Goal: Communication & Community: Share content

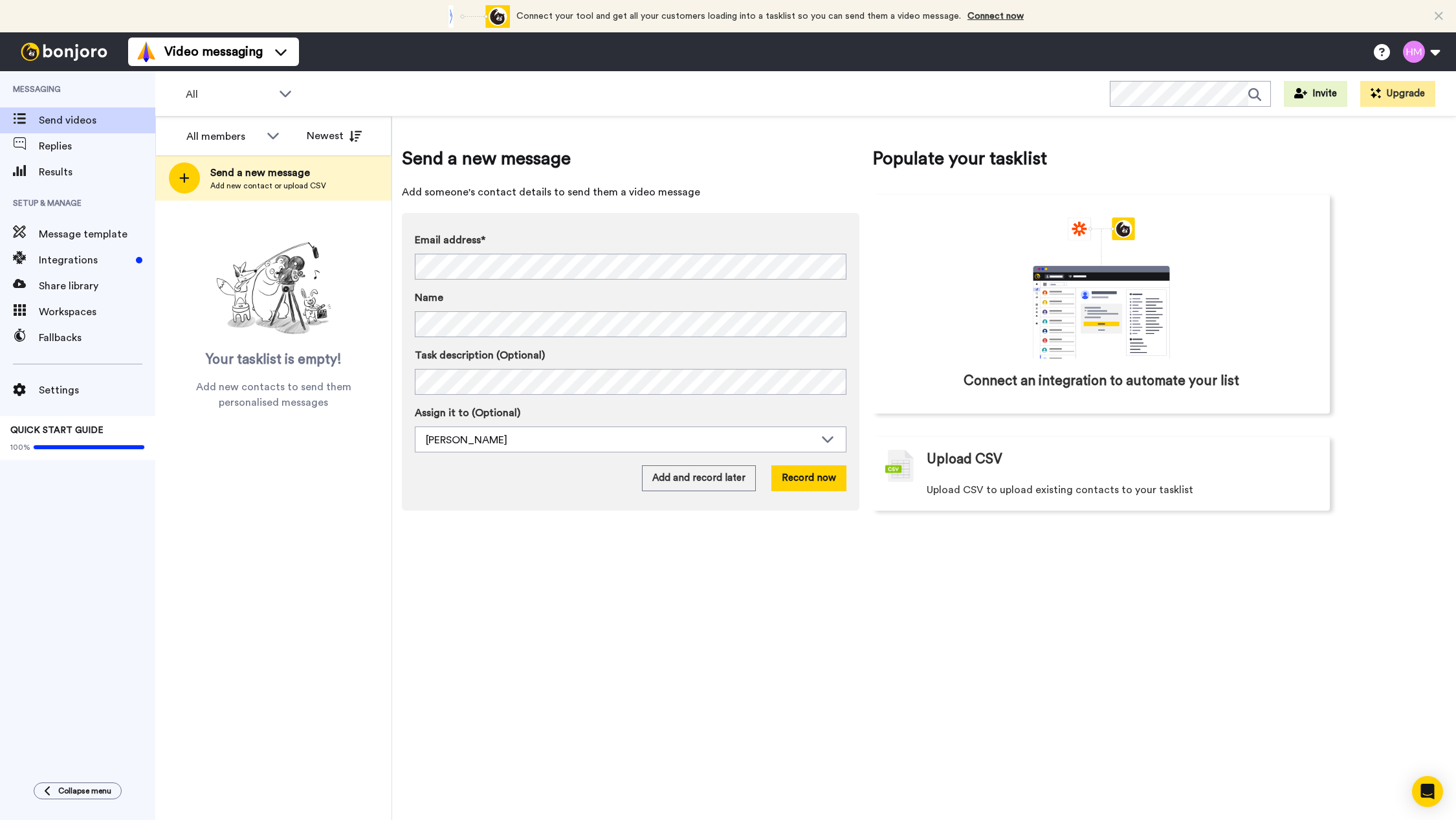
click at [637, 308] on div "Name" at bounding box center [630, 313] width 432 height 47
click at [809, 482] on button "Record now" at bounding box center [809, 478] width 75 height 26
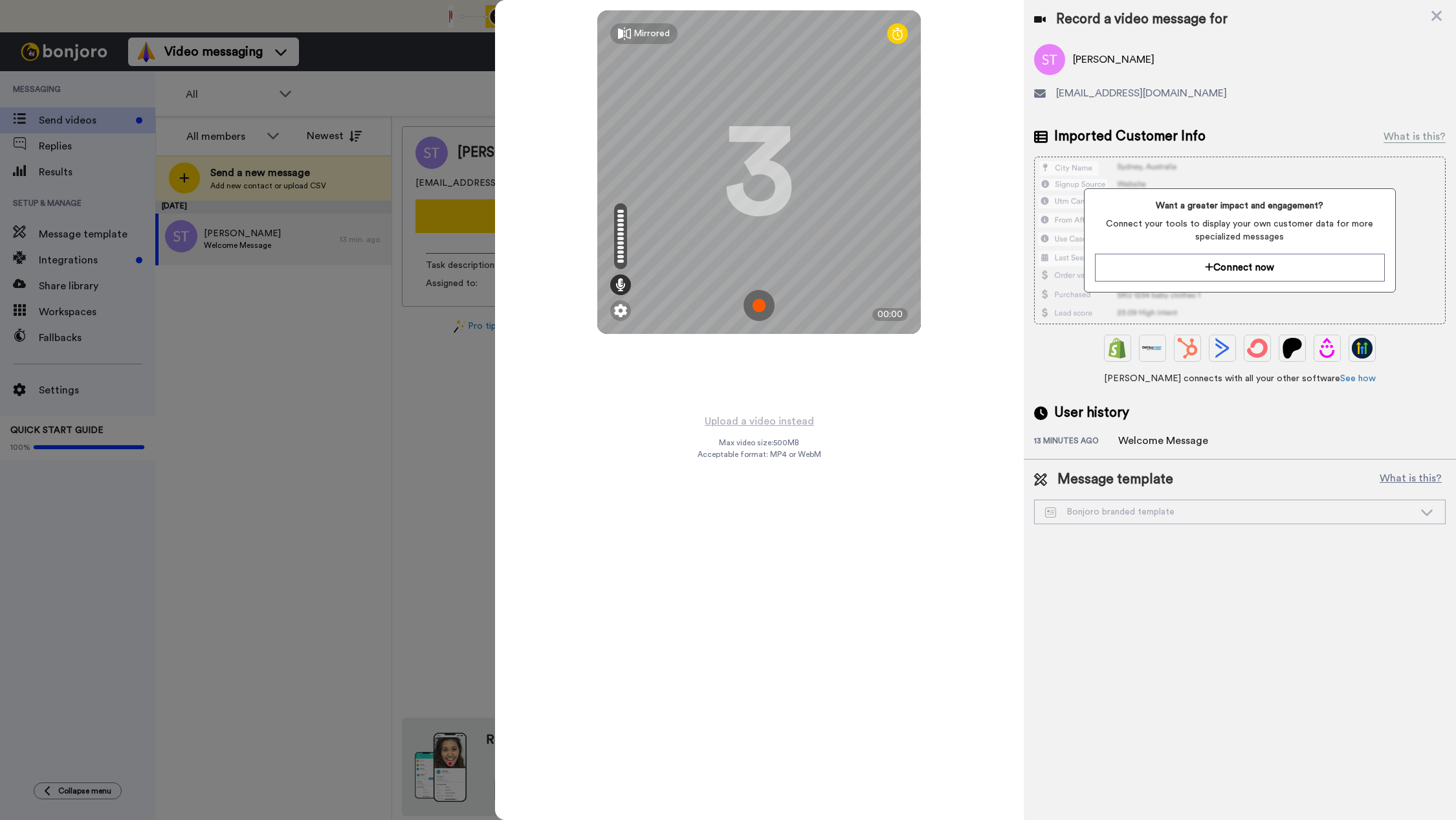
click at [323, 462] on div at bounding box center [728, 410] width 1456 height 820
click at [620, 281] on icon at bounding box center [621, 285] width 11 height 13
click at [622, 285] on icon at bounding box center [621, 285] width 11 height 13
click at [621, 289] on icon at bounding box center [621, 285] width 11 height 13
click at [622, 312] on img at bounding box center [621, 311] width 13 height 13
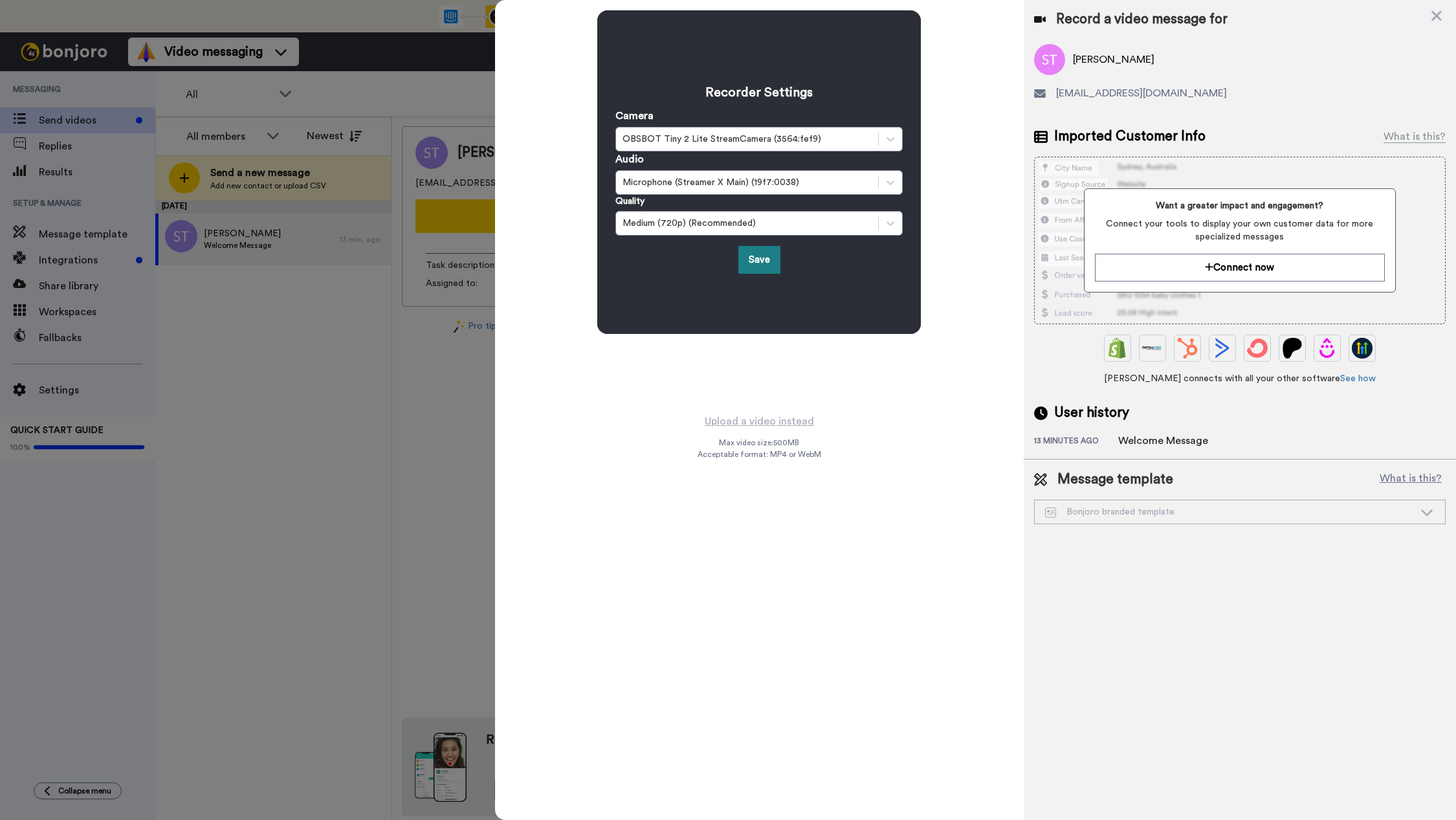
click at [765, 263] on button "Save" at bounding box center [759, 260] width 42 height 28
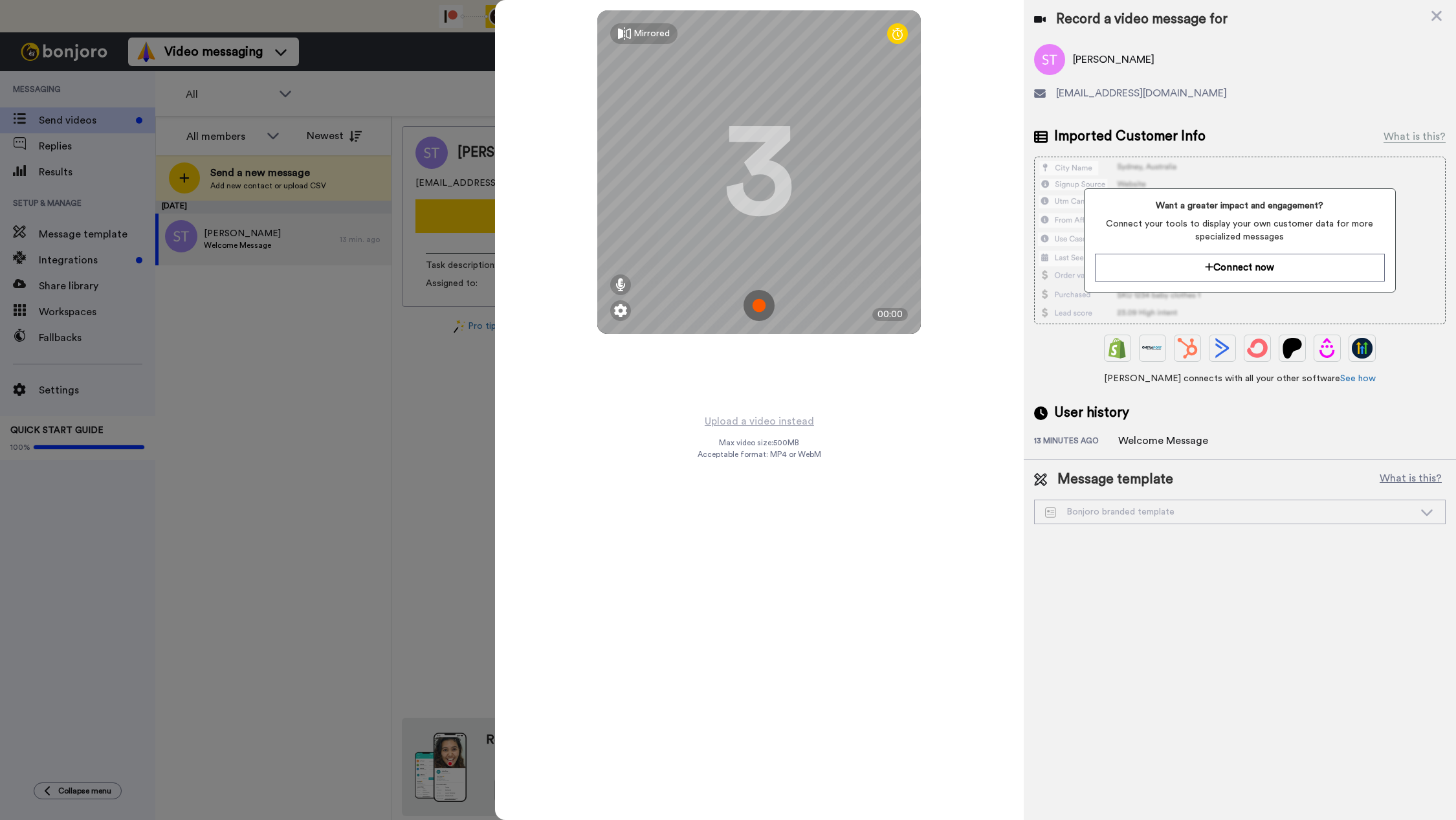
click at [759, 306] on img at bounding box center [759, 305] width 31 height 31
click at [758, 304] on img at bounding box center [759, 305] width 31 height 31
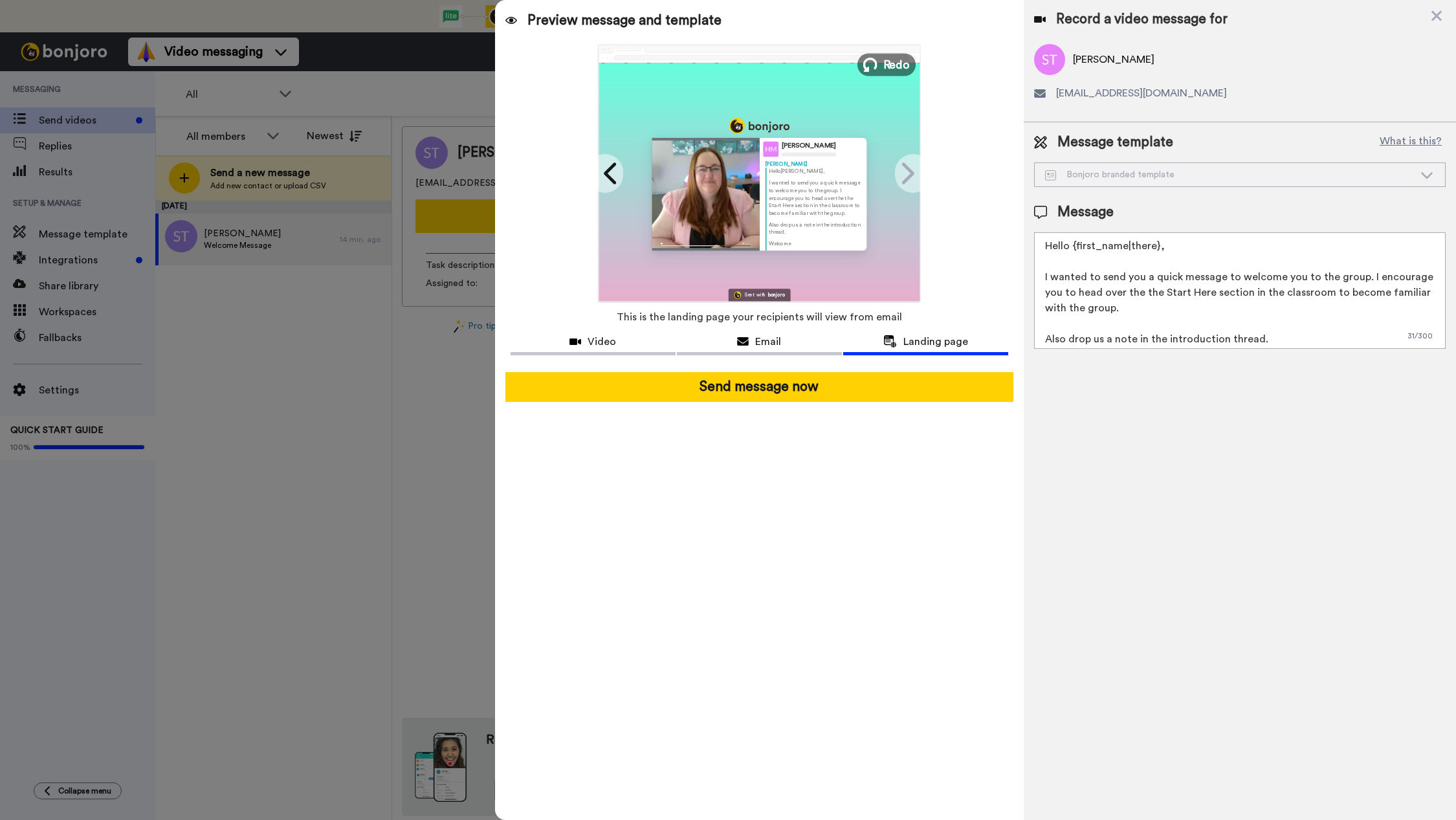
click at [881, 63] on button "Redo" at bounding box center [887, 64] width 58 height 23
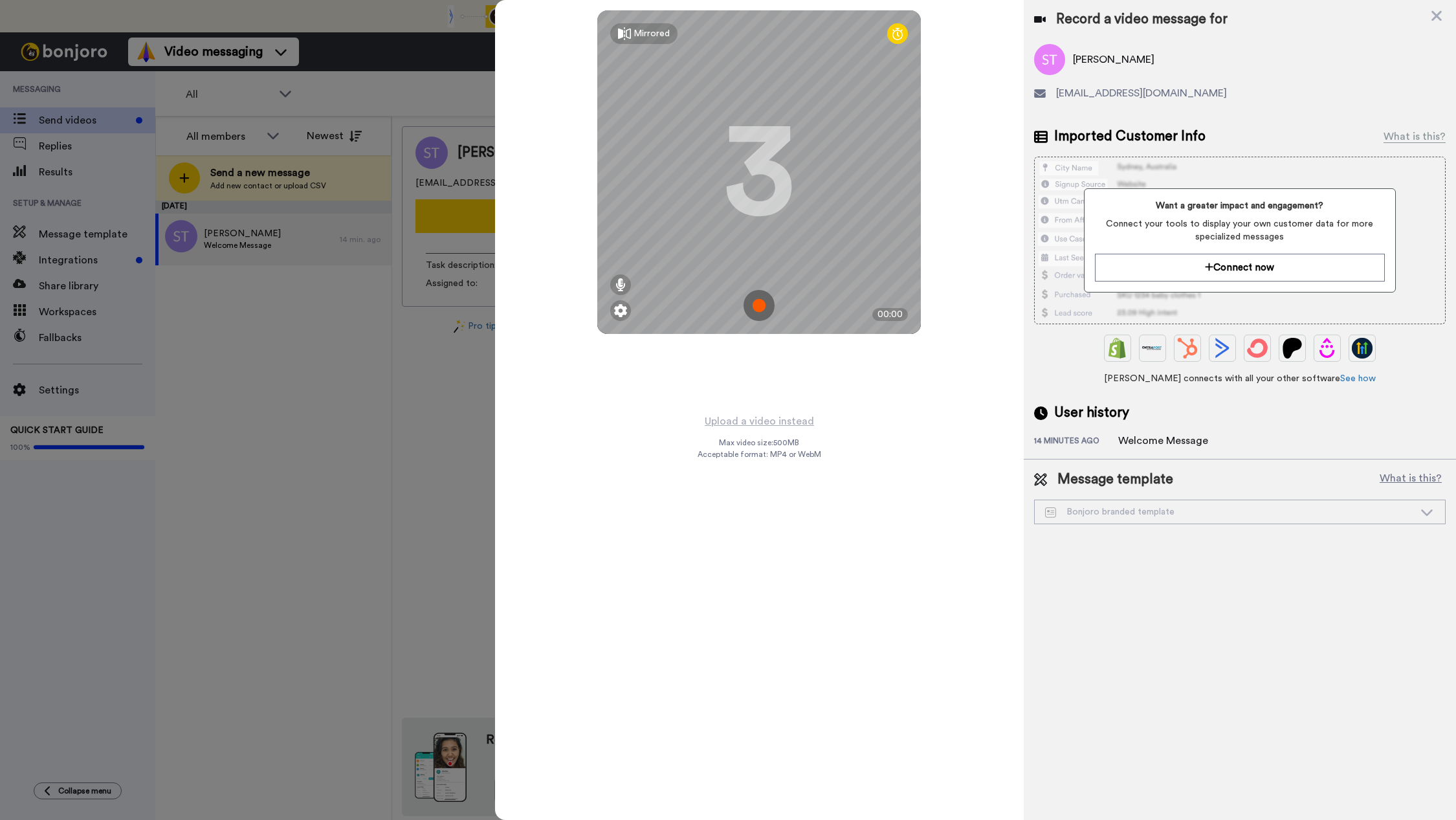
click at [759, 306] on img at bounding box center [759, 305] width 31 height 31
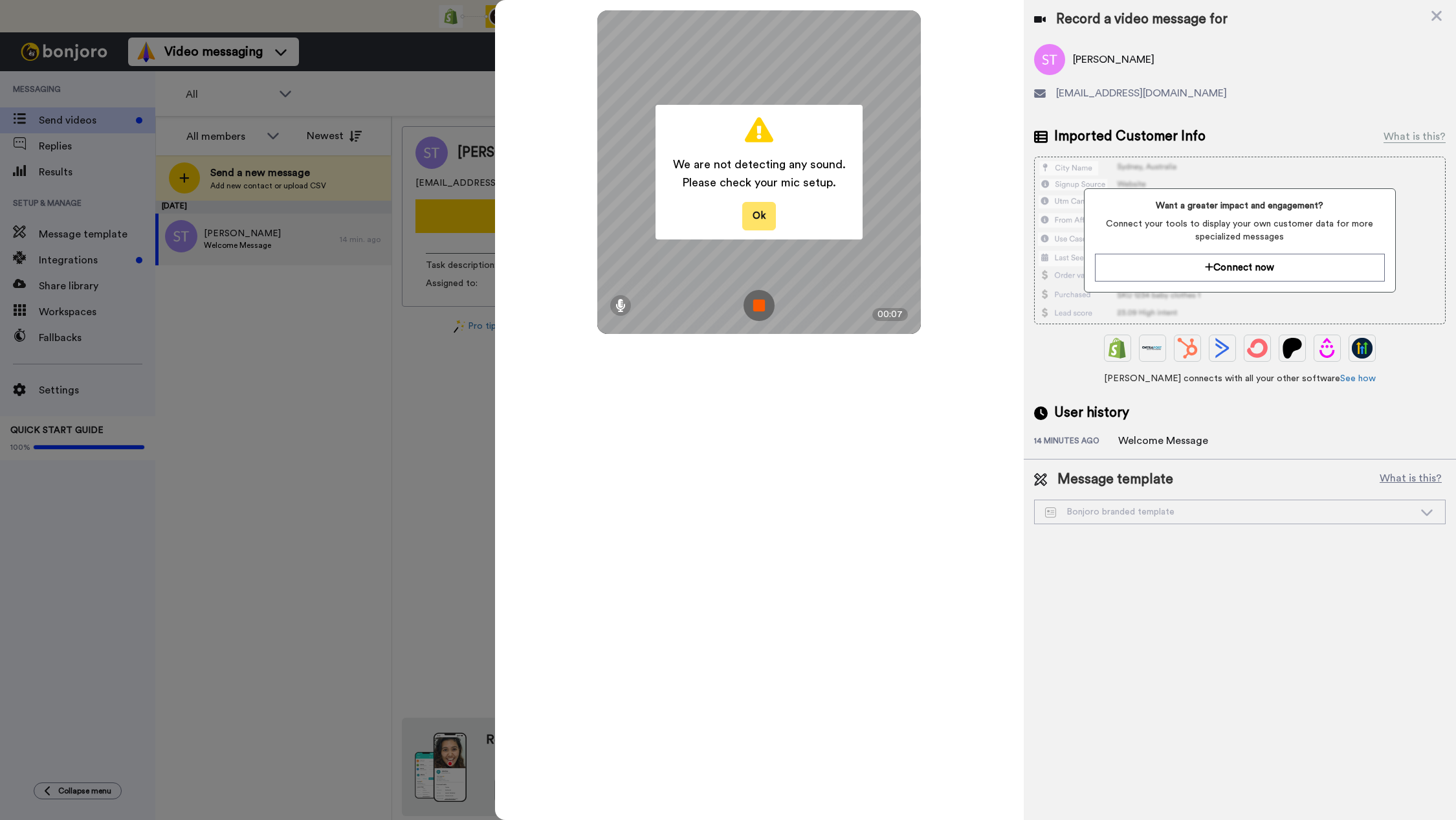
click at [760, 219] on button "Ok" at bounding box center [759, 216] width 34 height 28
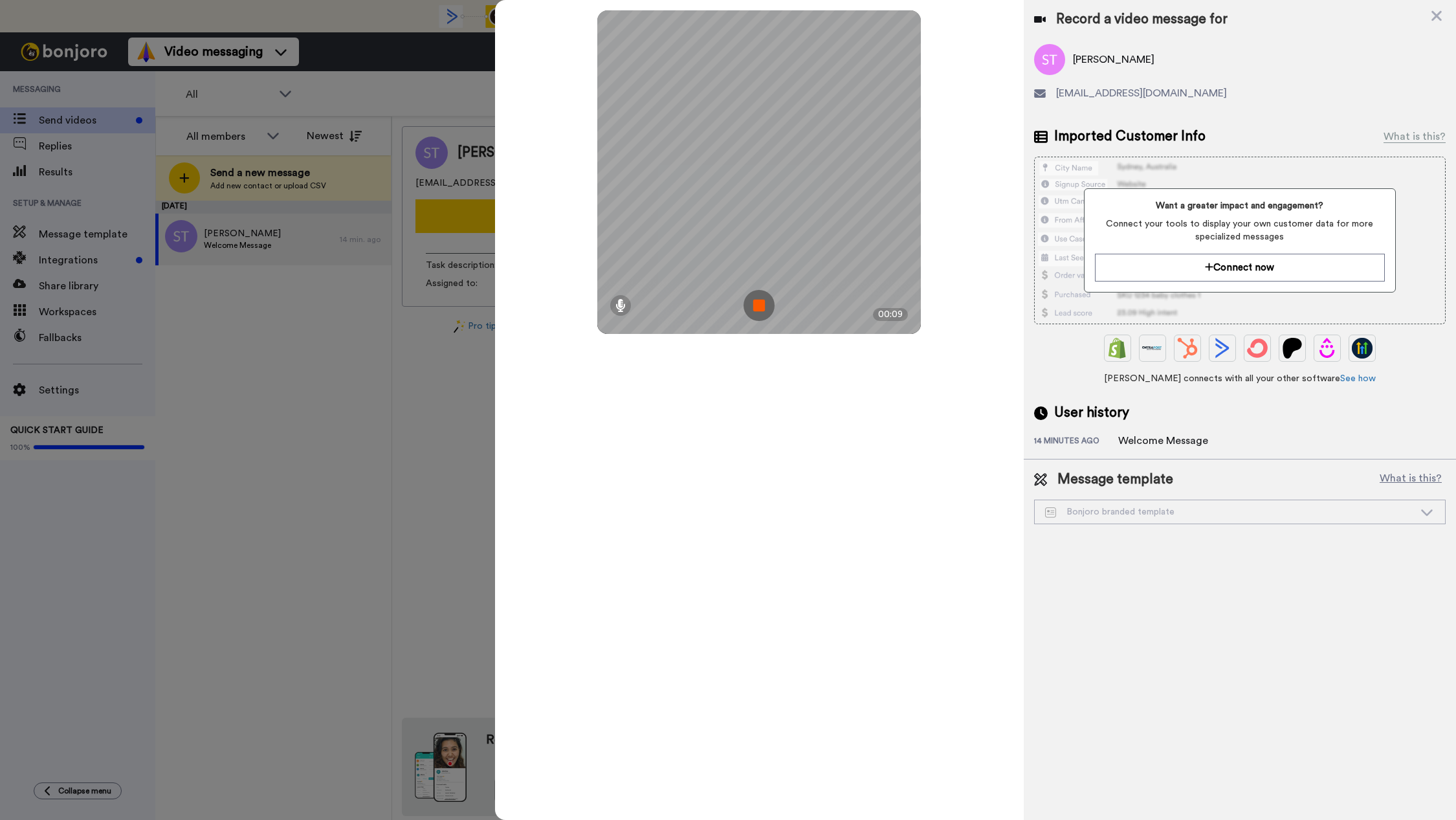
click at [760, 299] on img at bounding box center [759, 305] width 31 height 31
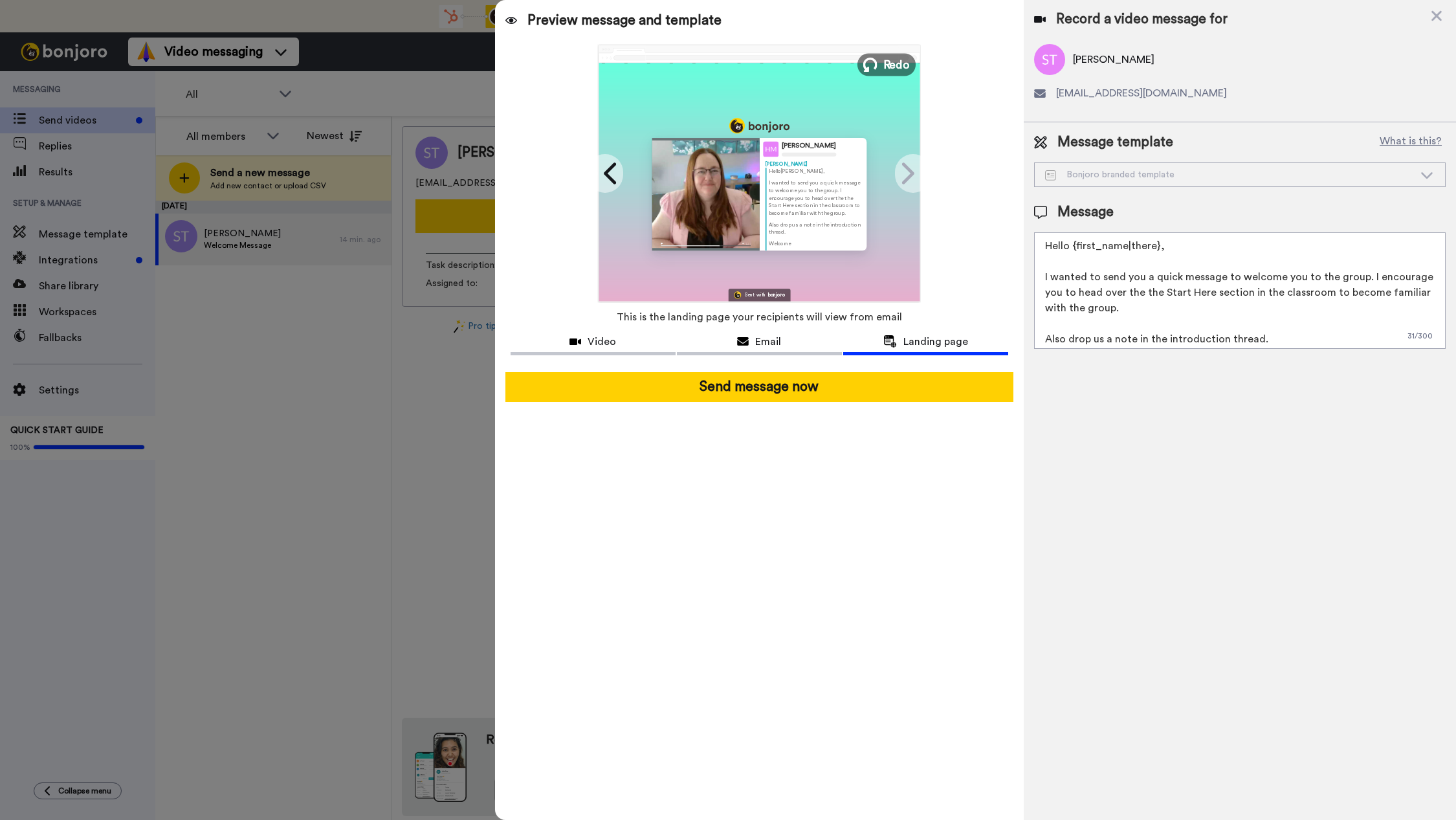
click at [888, 68] on span "Redo" at bounding box center [897, 64] width 27 height 17
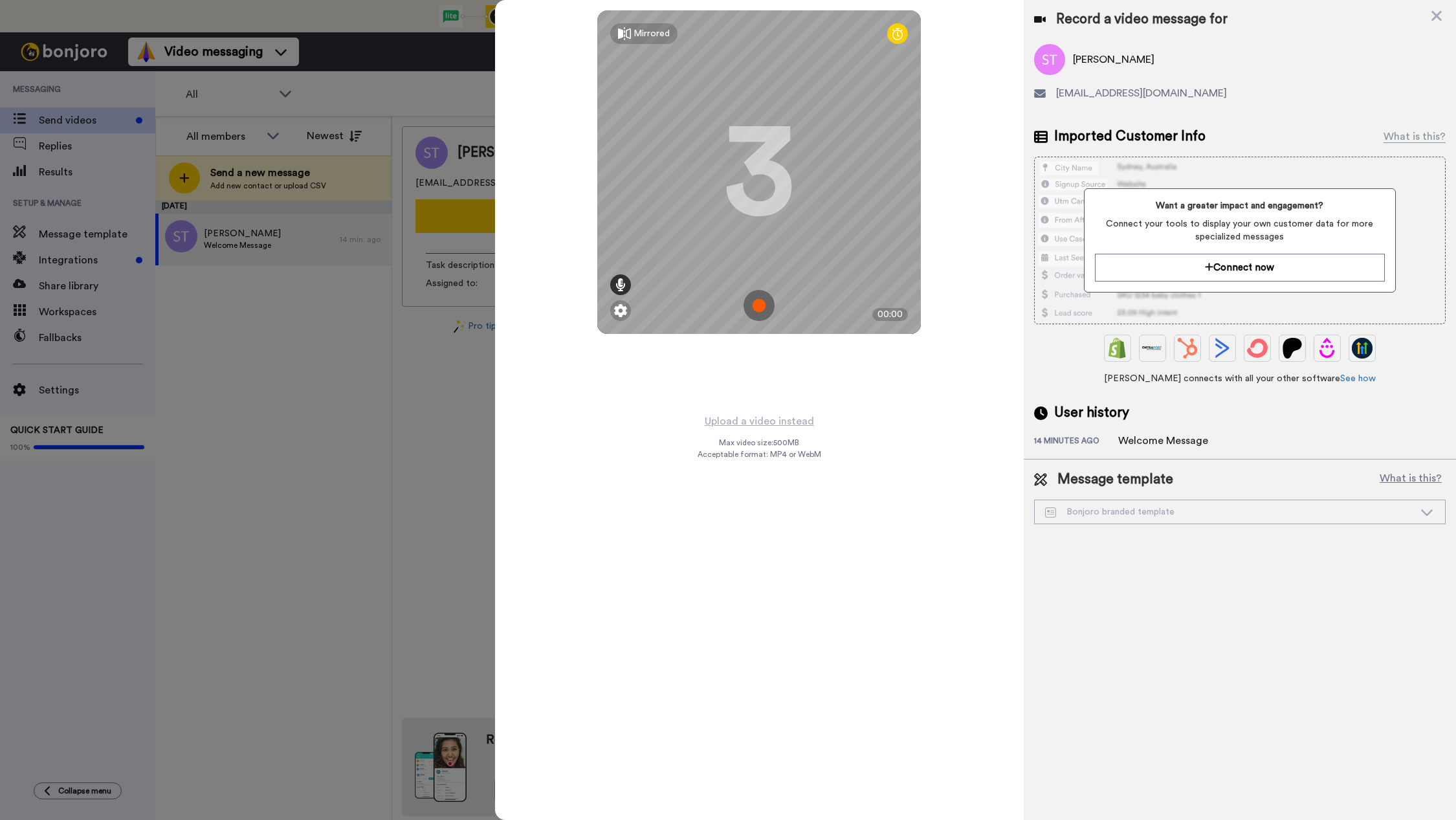
click at [623, 281] on icon at bounding box center [621, 285] width 11 height 13
click at [759, 310] on img at bounding box center [759, 305] width 31 height 31
click at [771, 305] on img at bounding box center [759, 305] width 31 height 31
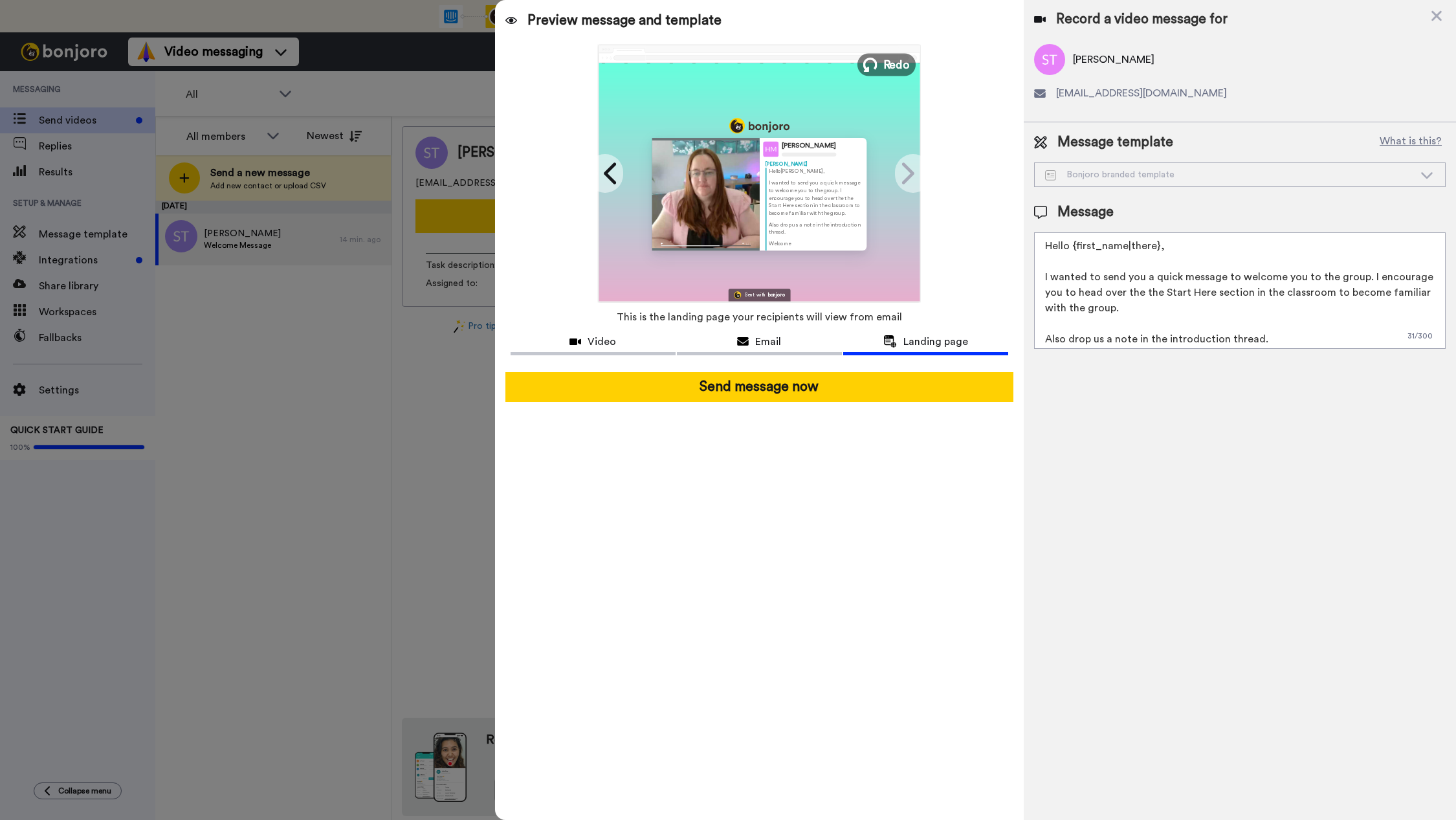
click at [884, 58] on span "Redo" at bounding box center [897, 64] width 27 height 17
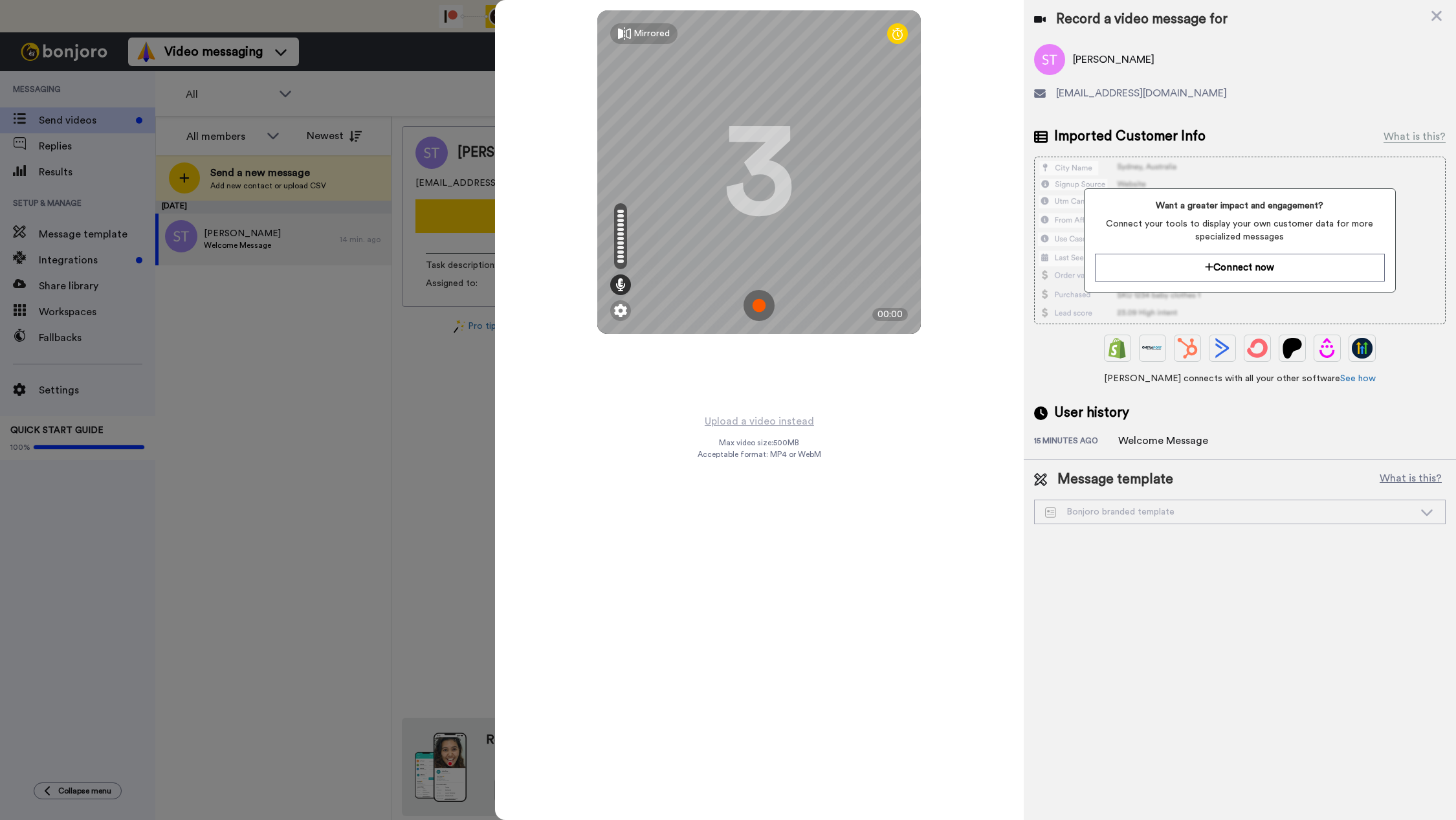
click at [757, 305] on img at bounding box center [759, 305] width 31 height 31
click at [763, 307] on img at bounding box center [759, 305] width 31 height 31
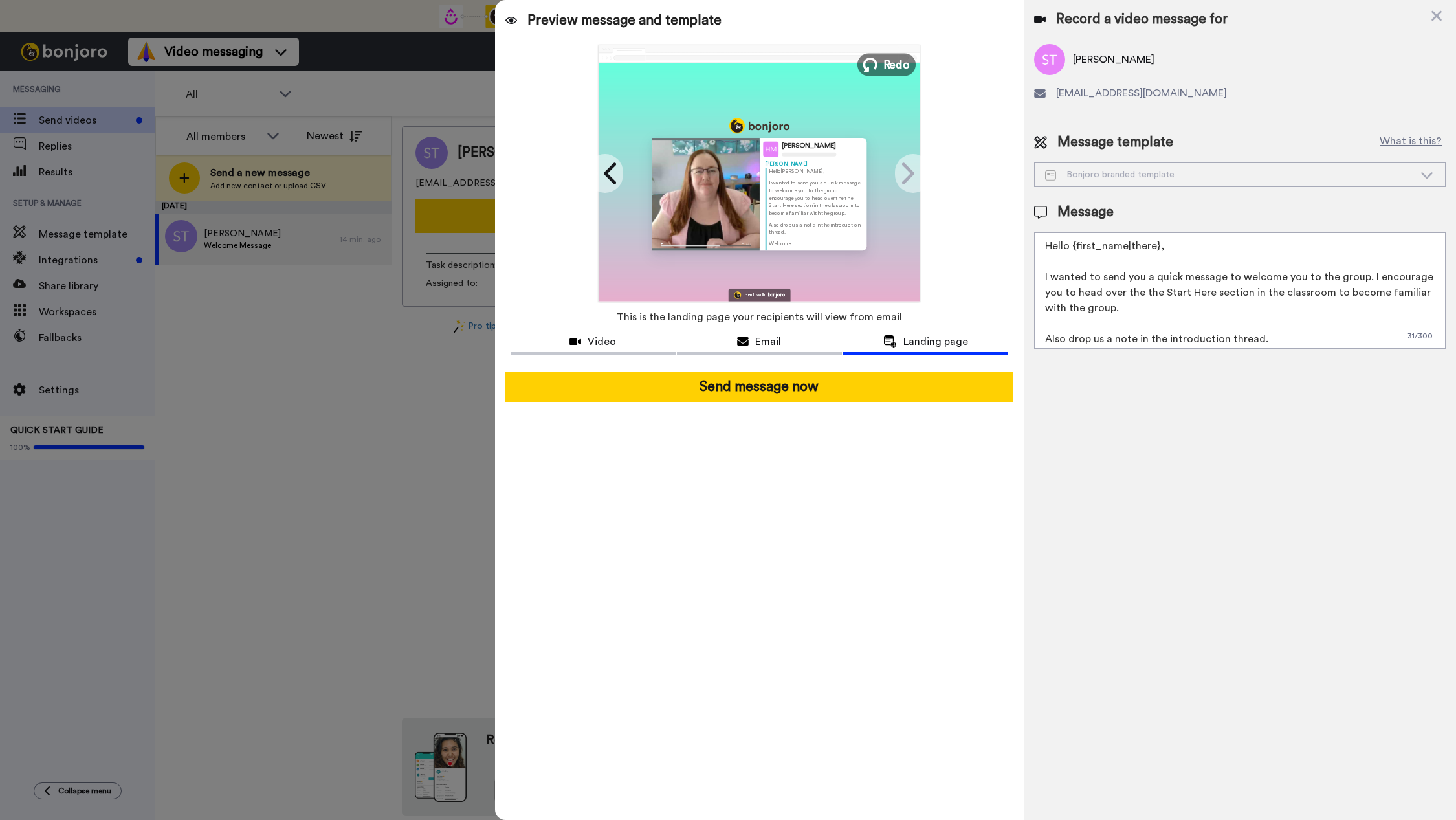
click at [893, 64] on span "Redo" at bounding box center [897, 64] width 27 height 17
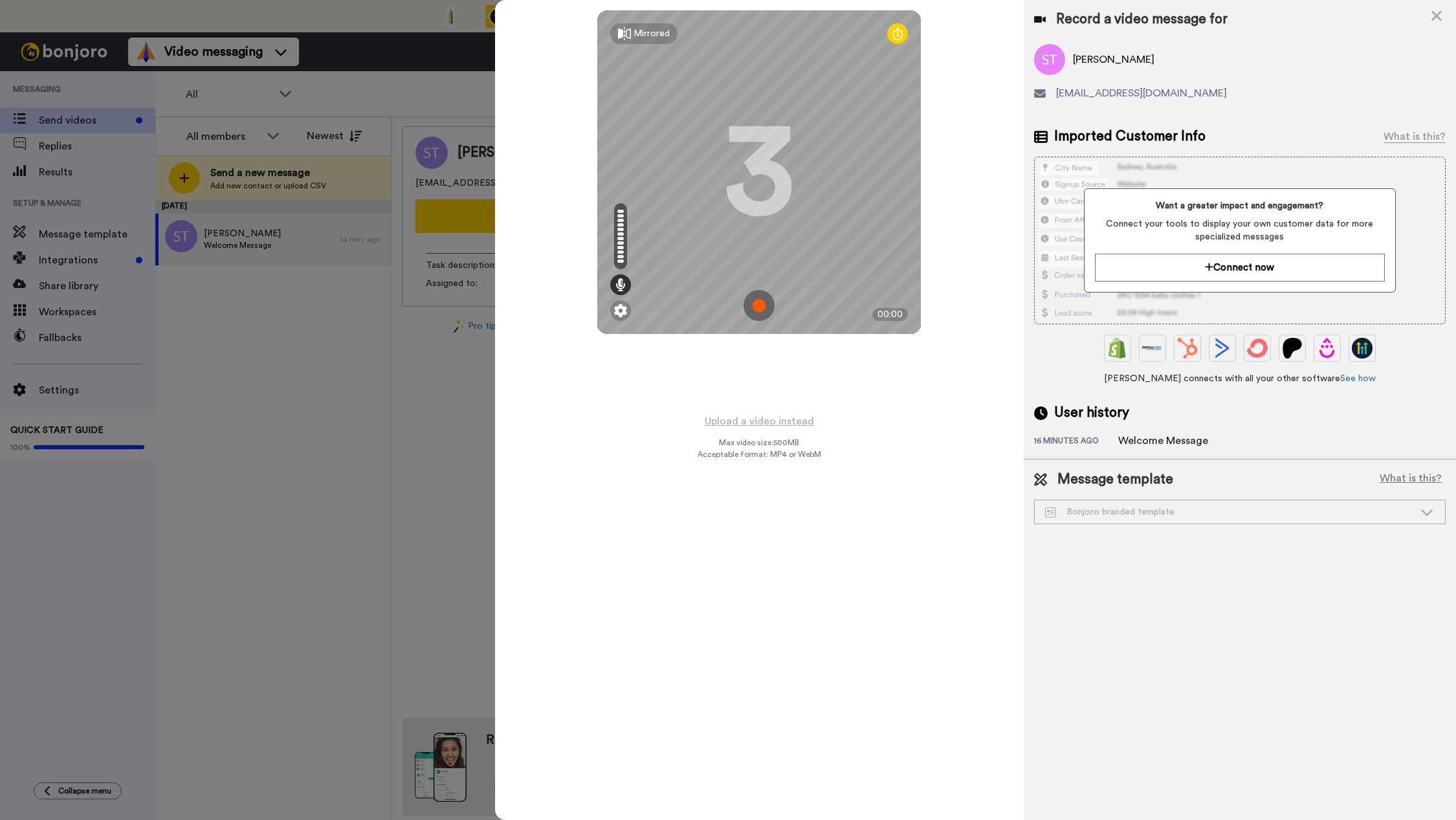
click at [762, 308] on img at bounding box center [759, 305] width 31 height 31
click at [757, 312] on img at bounding box center [759, 305] width 31 height 31
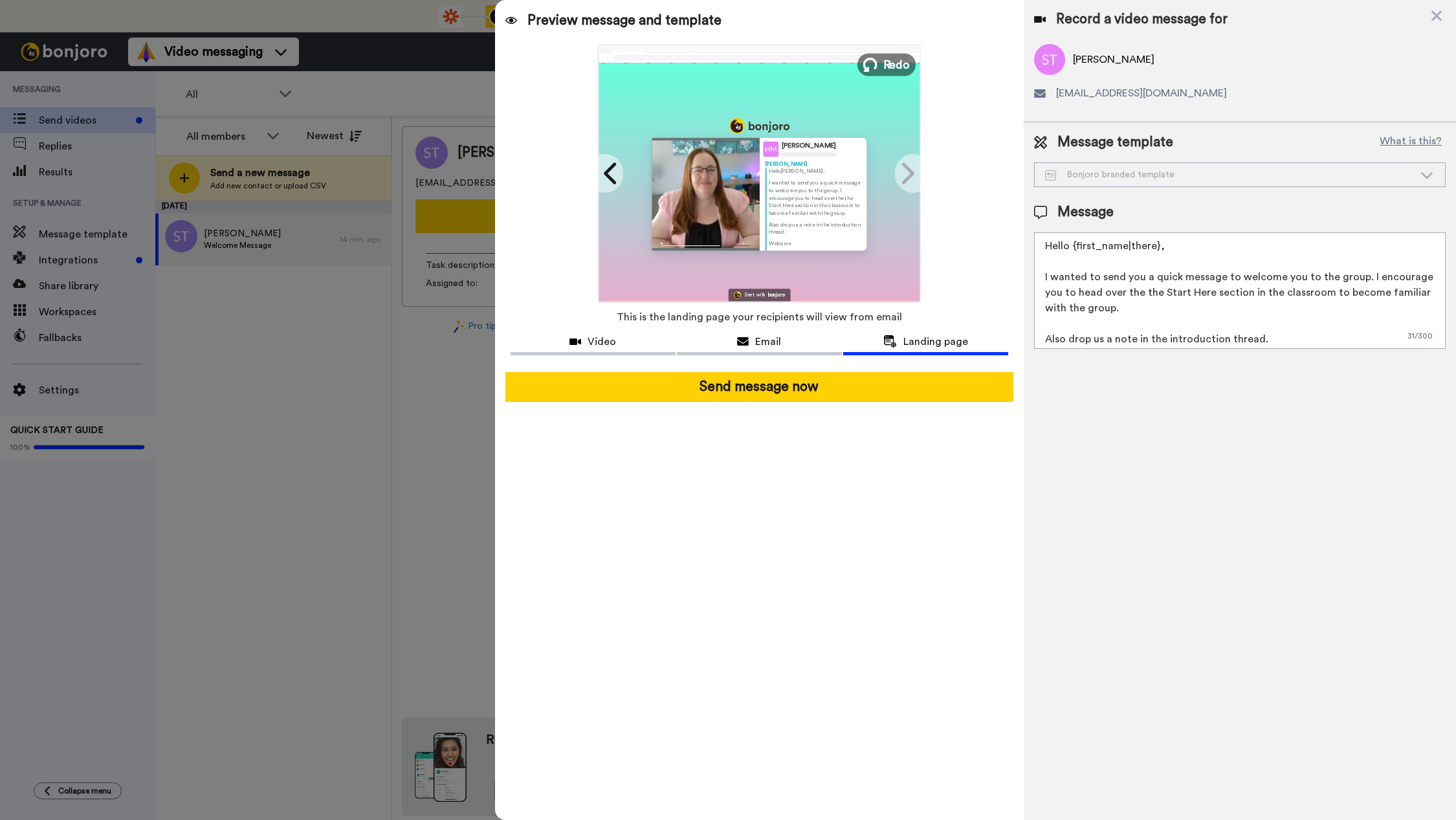
click at [893, 62] on span "Redo" at bounding box center [897, 64] width 27 height 17
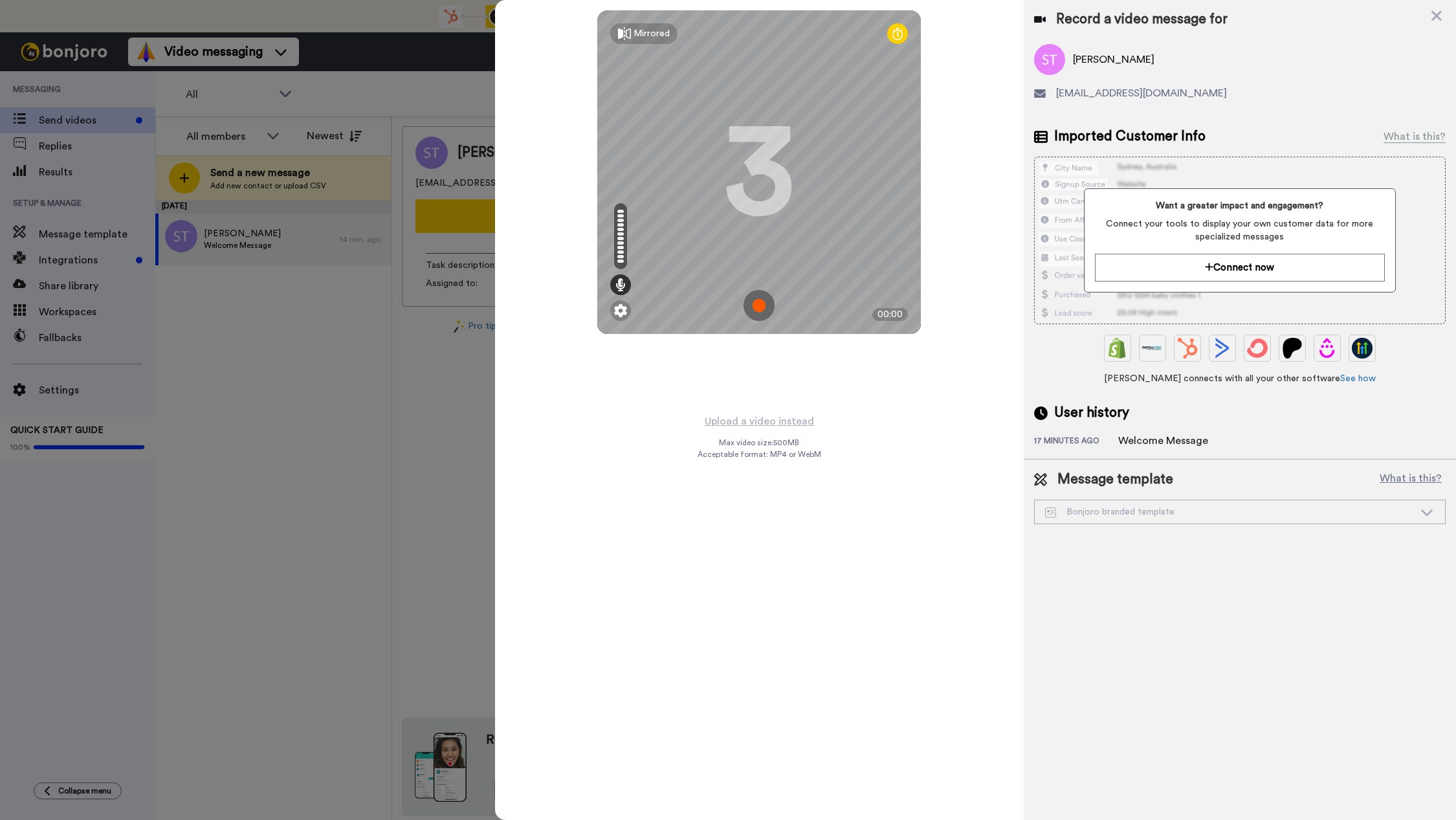
click at [753, 307] on img at bounding box center [759, 305] width 31 height 31
click at [767, 307] on img at bounding box center [759, 305] width 31 height 31
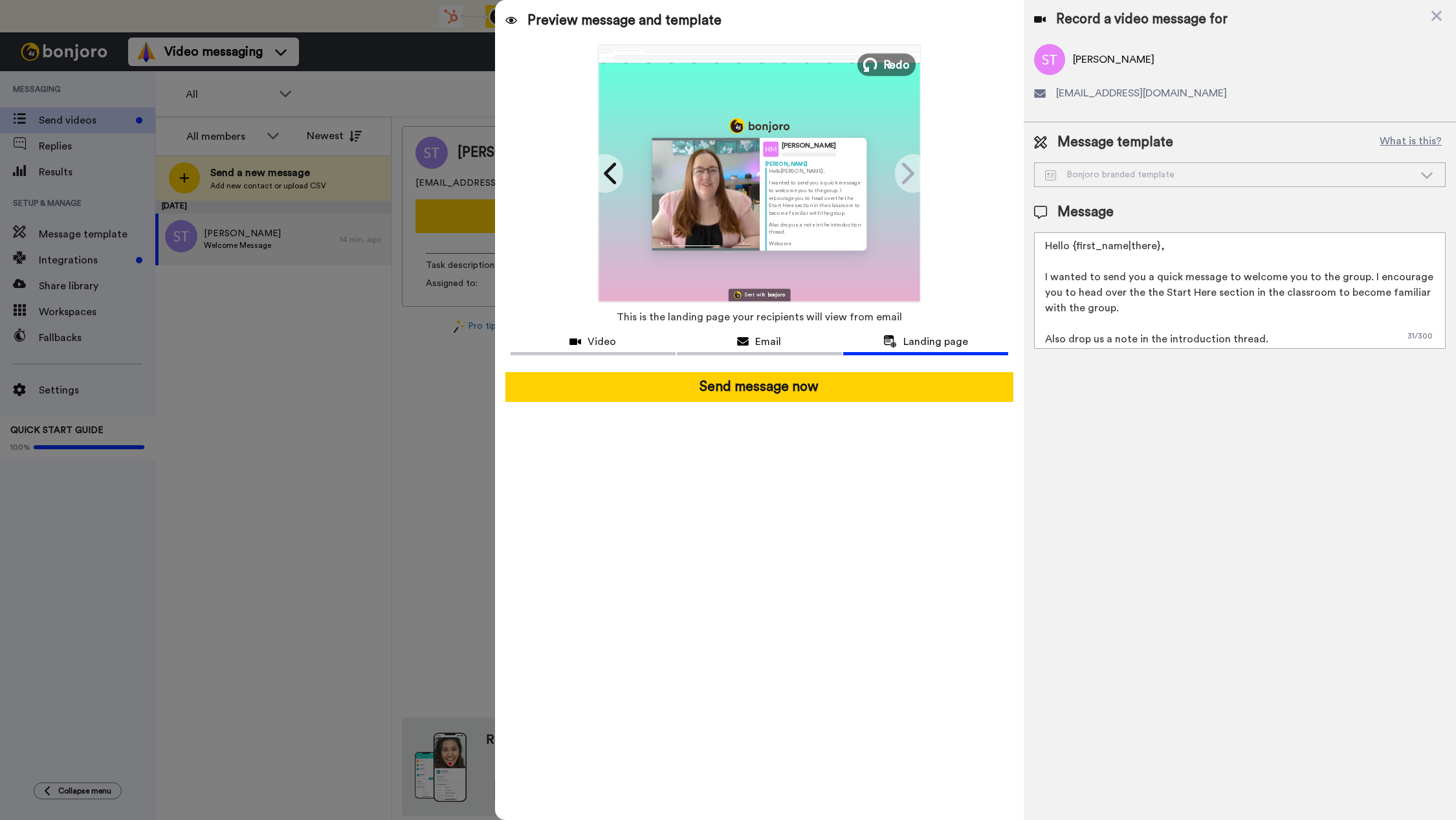
click at [888, 68] on span "Redo" at bounding box center [897, 64] width 27 height 17
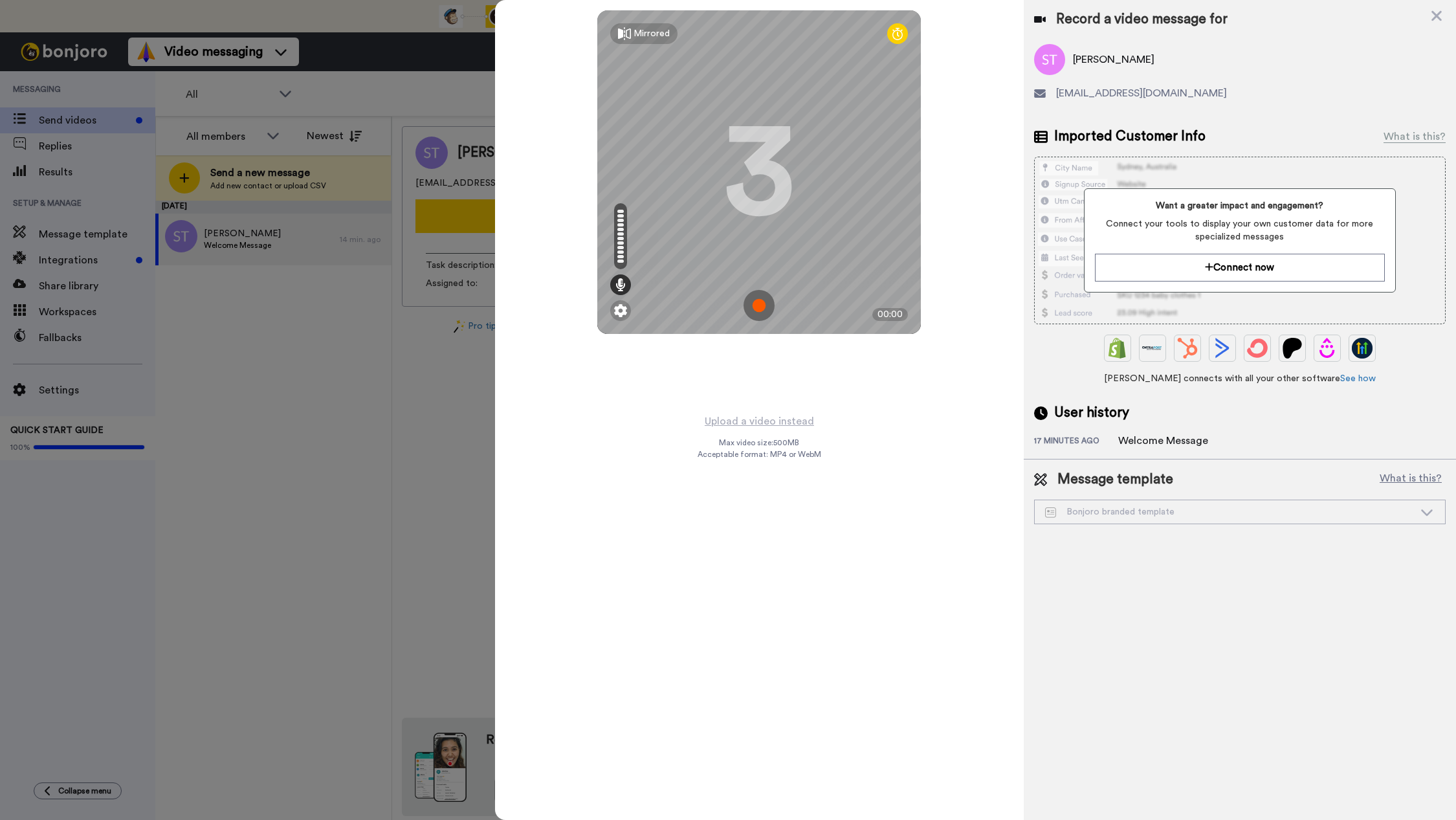
click at [755, 299] on img at bounding box center [759, 305] width 31 height 31
click at [762, 306] on div "Mirrored Redo 3 00:09" at bounding box center [759, 172] width 324 height 324
click at [763, 306] on img at bounding box center [759, 305] width 31 height 31
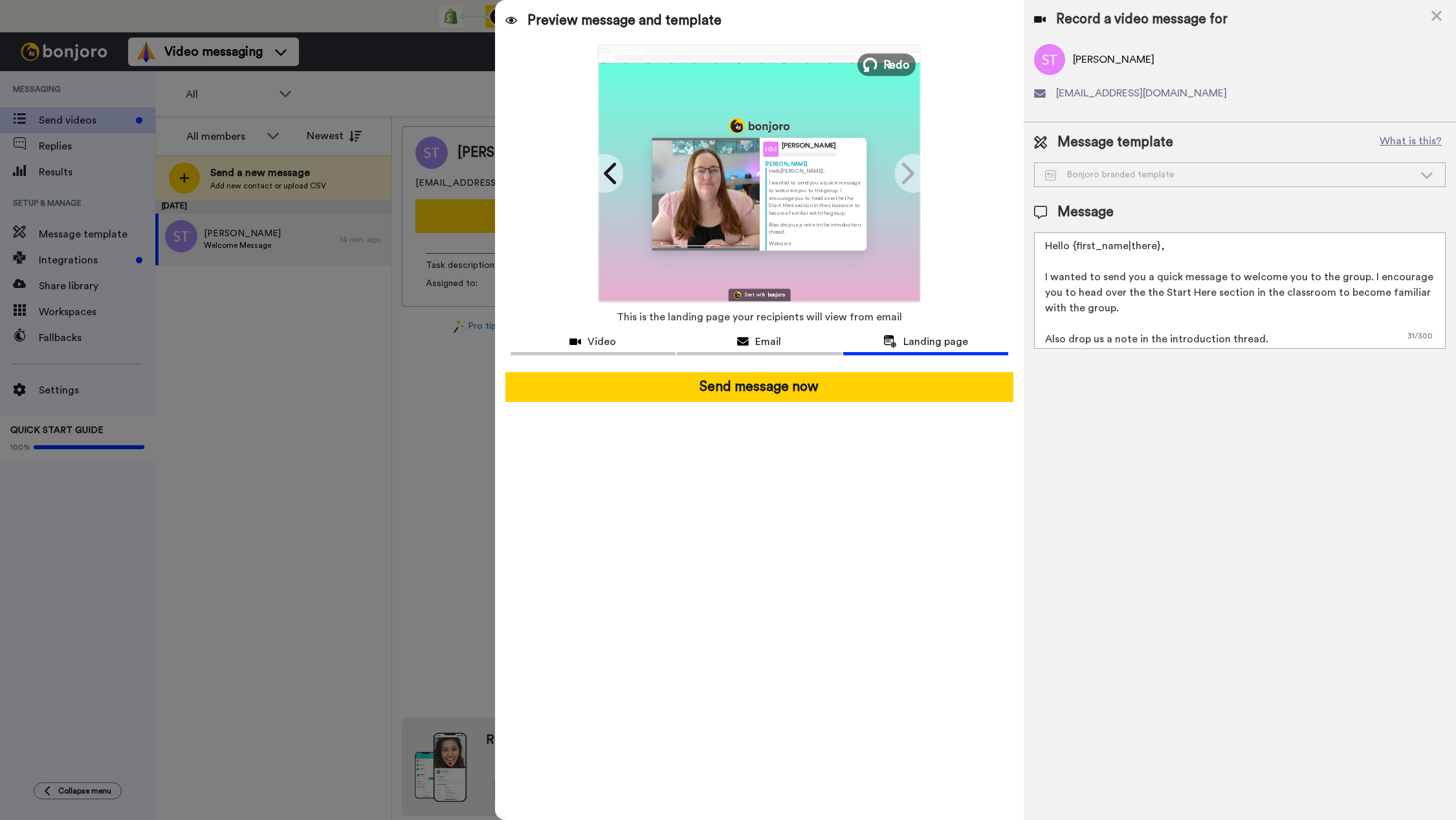
click at [890, 64] on span "Redo" at bounding box center [897, 64] width 27 height 17
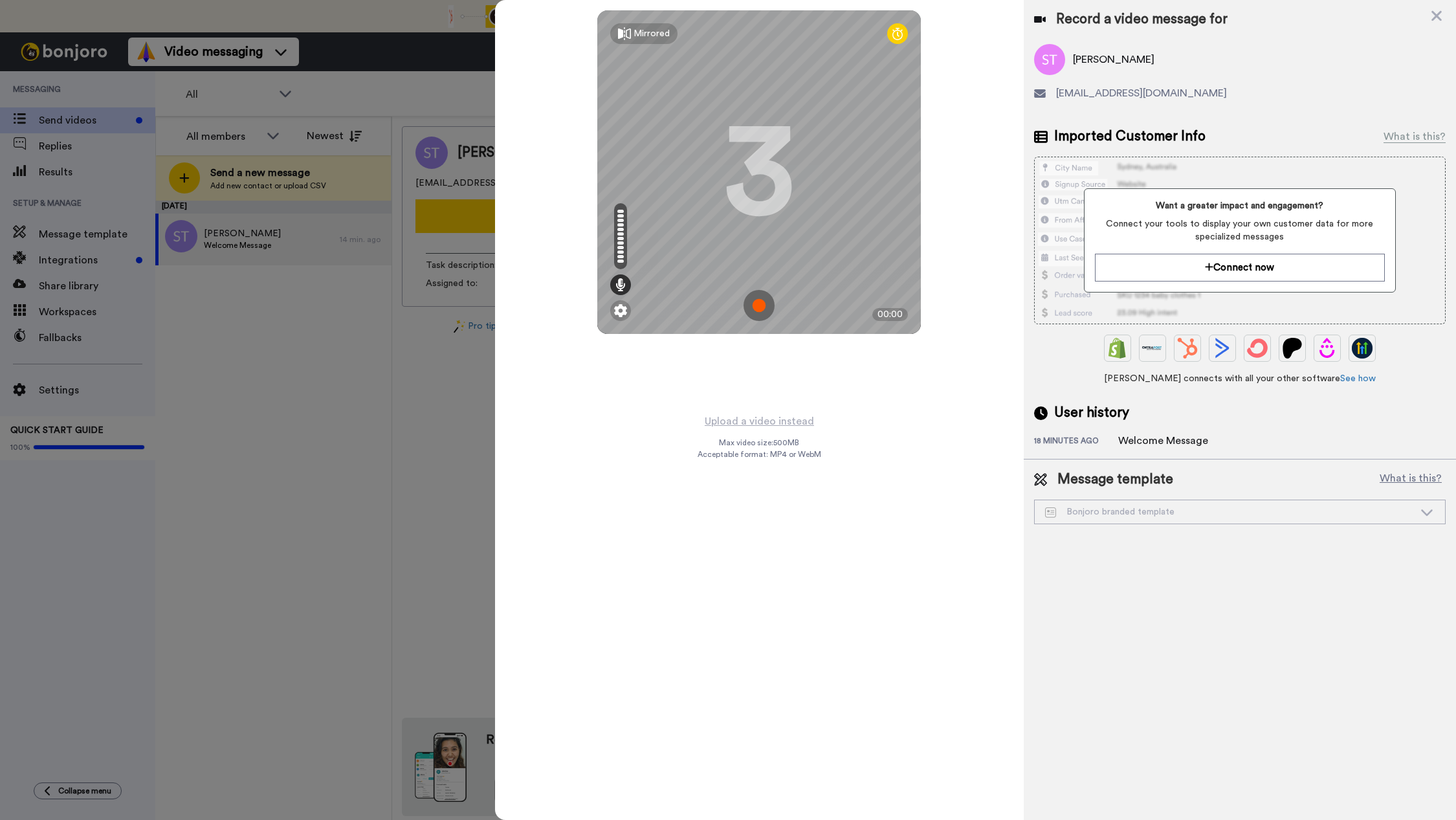
click at [758, 303] on img at bounding box center [759, 305] width 31 height 31
click at [760, 305] on img at bounding box center [759, 305] width 31 height 31
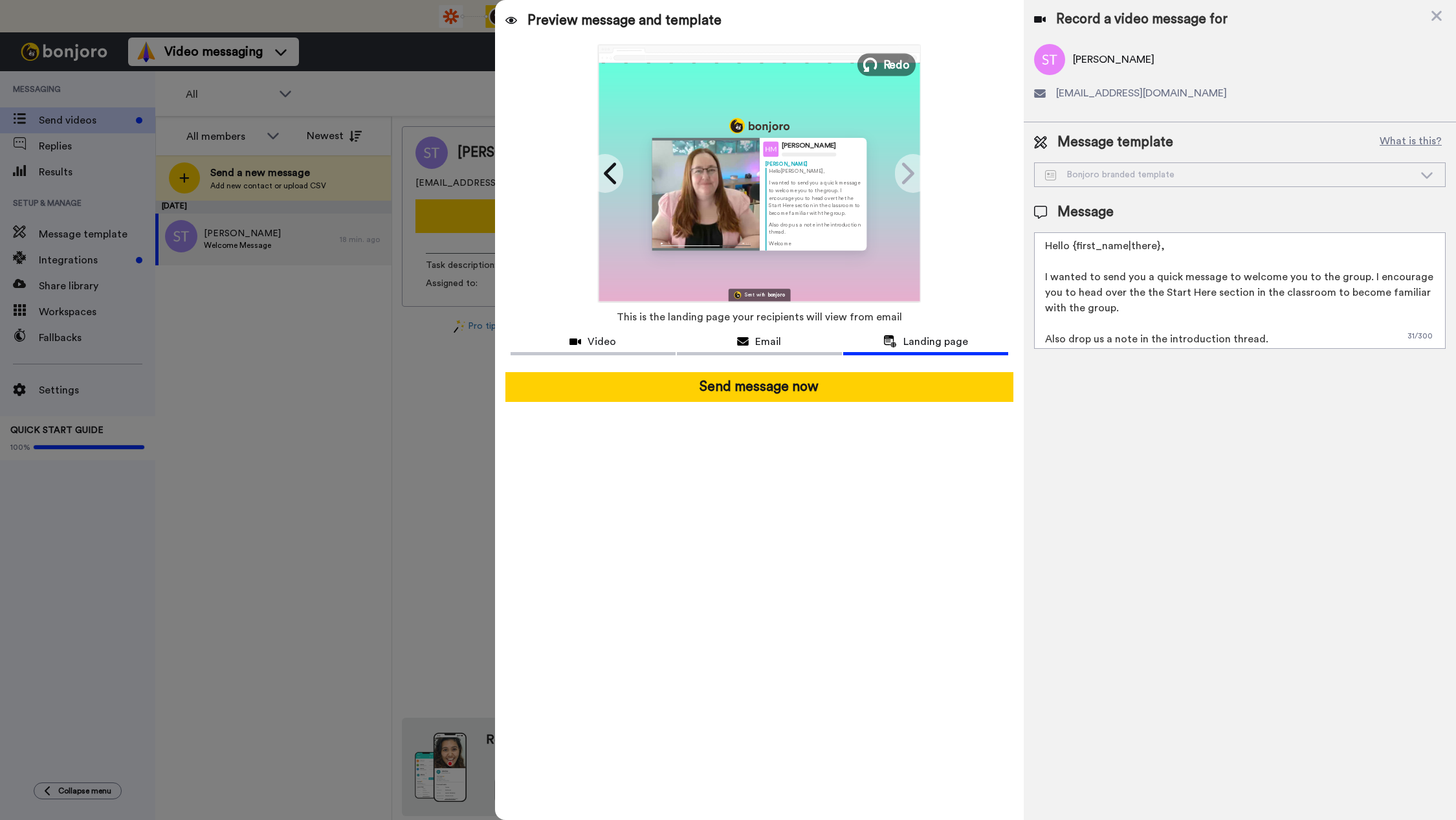
click at [890, 66] on span "Redo" at bounding box center [897, 64] width 27 height 17
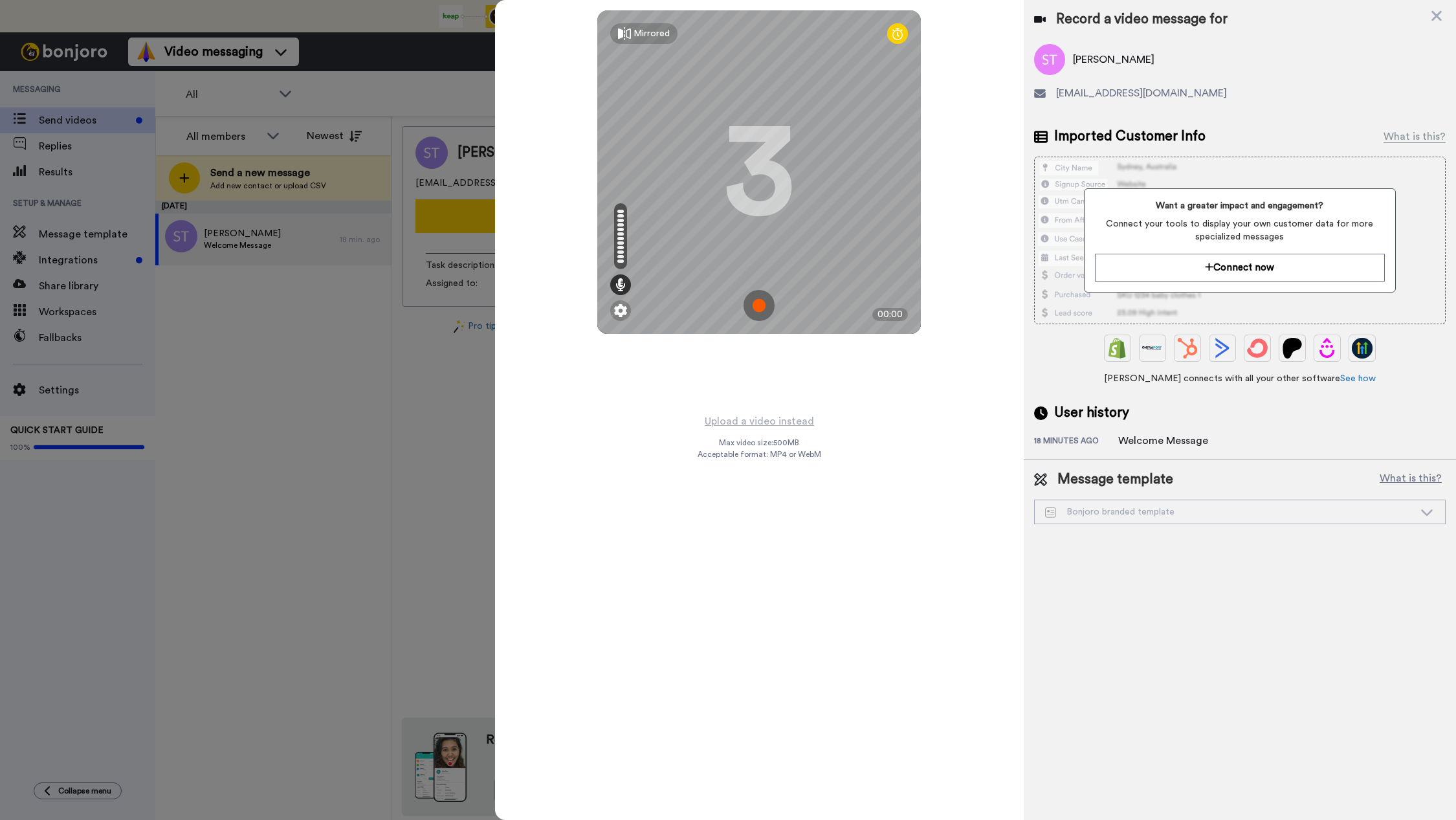
click at [761, 305] on img at bounding box center [759, 305] width 31 height 31
click at [759, 301] on img at bounding box center [759, 305] width 31 height 31
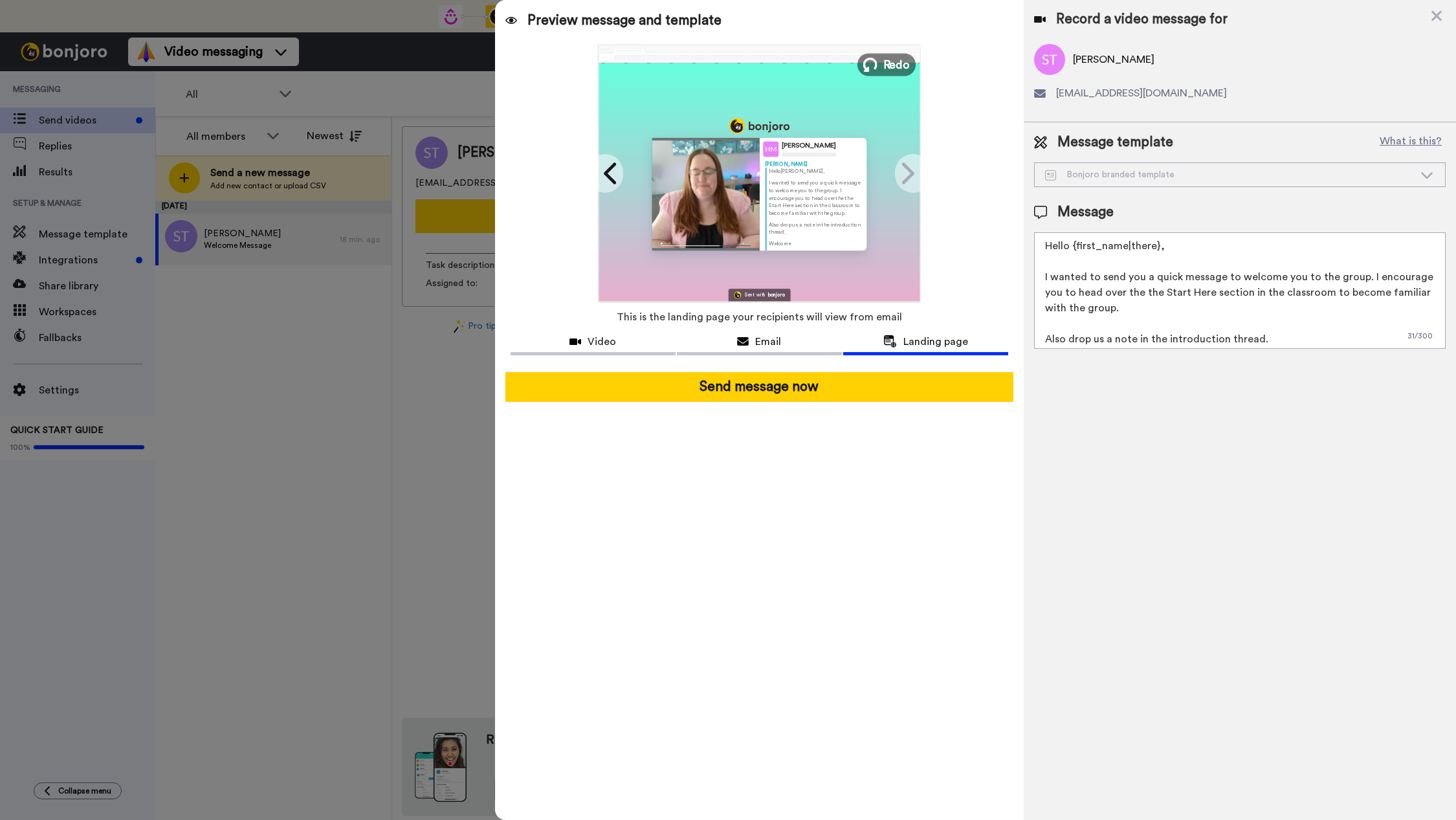
click at [880, 66] on button "Redo" at bounding box center [887, 64] width 58 height 23
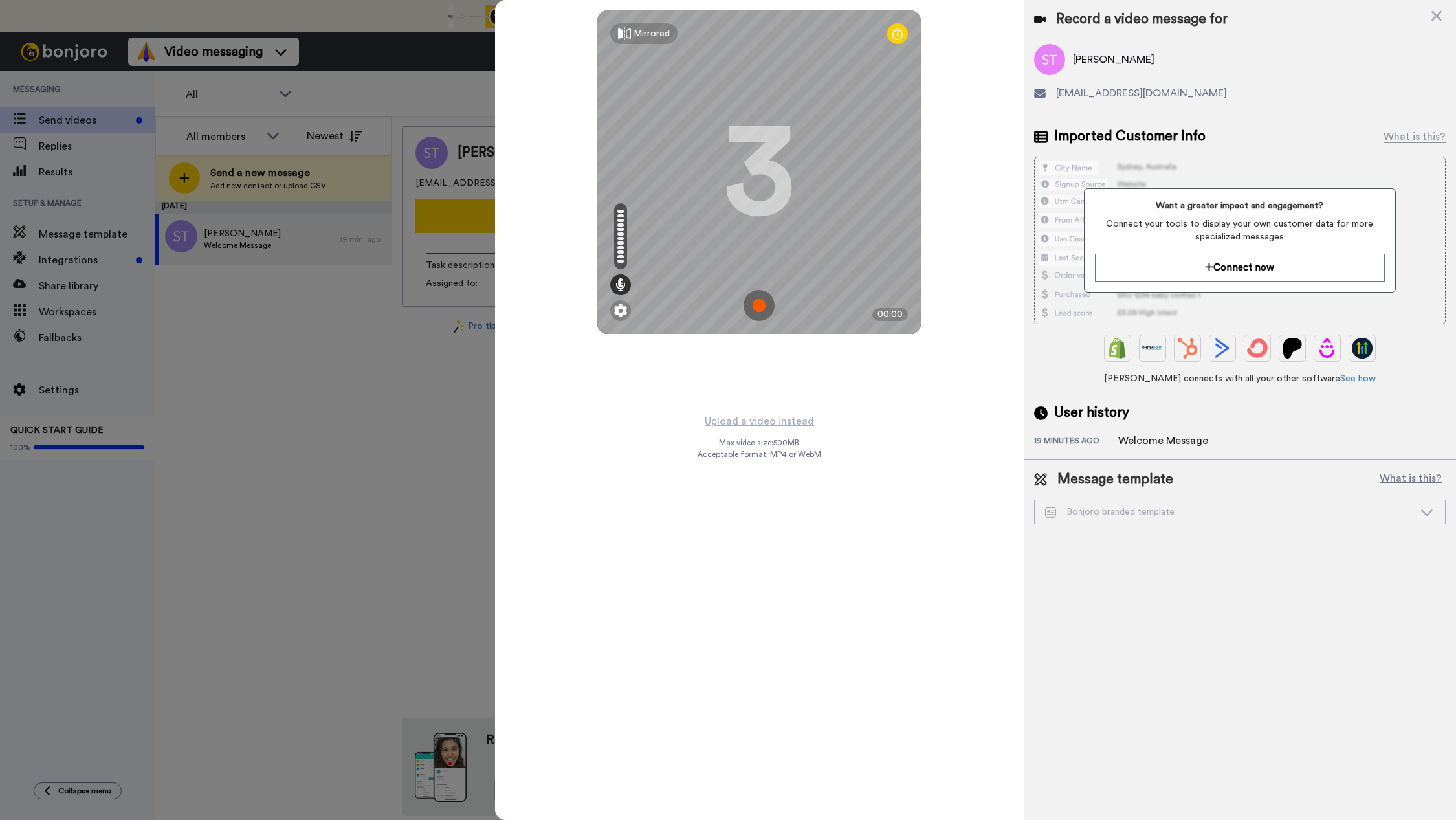
click at [766, 309] on img at bounding box center [759, 305] width 31 height 31
click at [767, 307] on img at bounding box center [759, 305] width 31 height 31
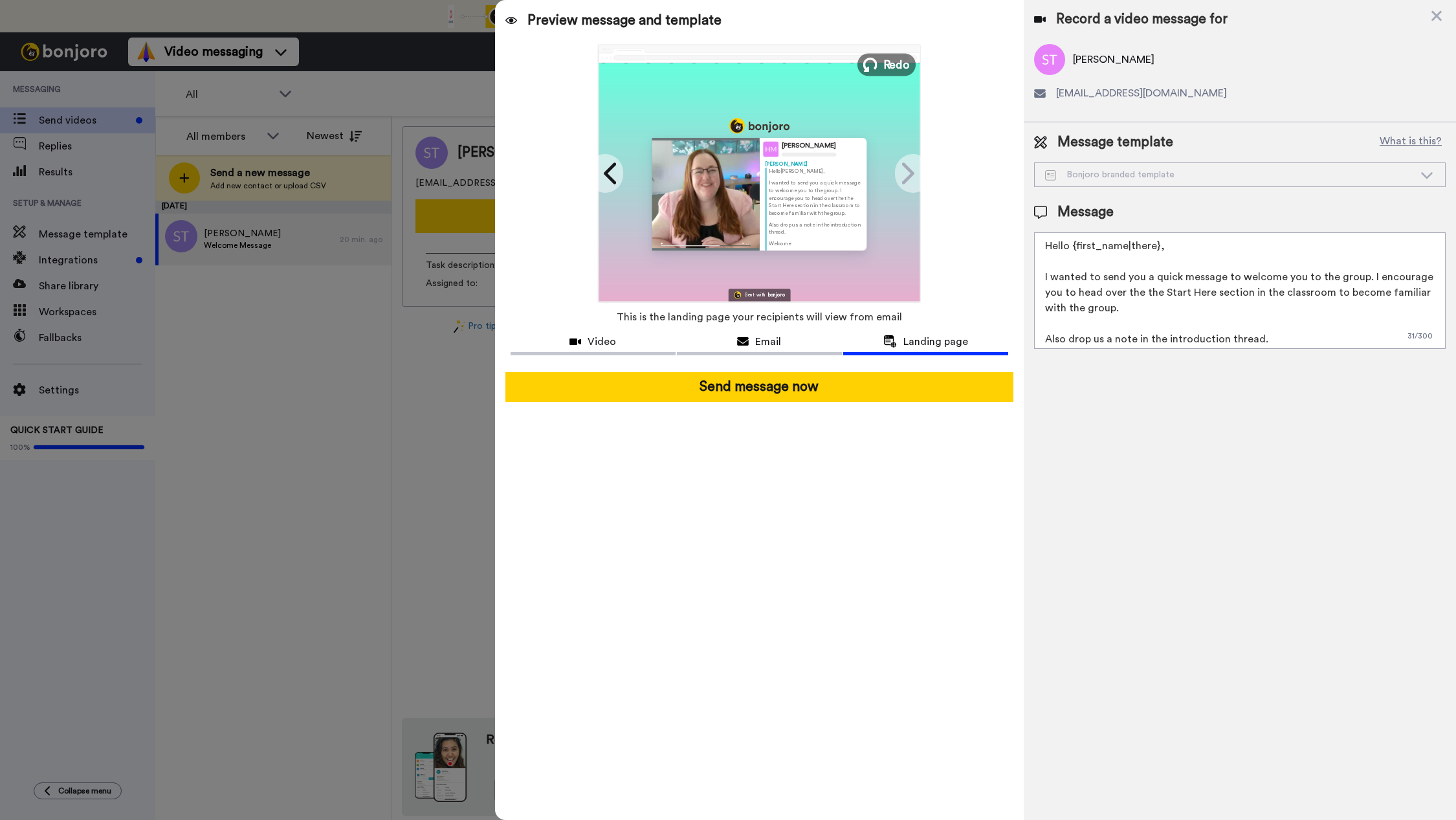
click at [884, 70] on span "Redo" at bounding box center [897, 64] width 27 height 17
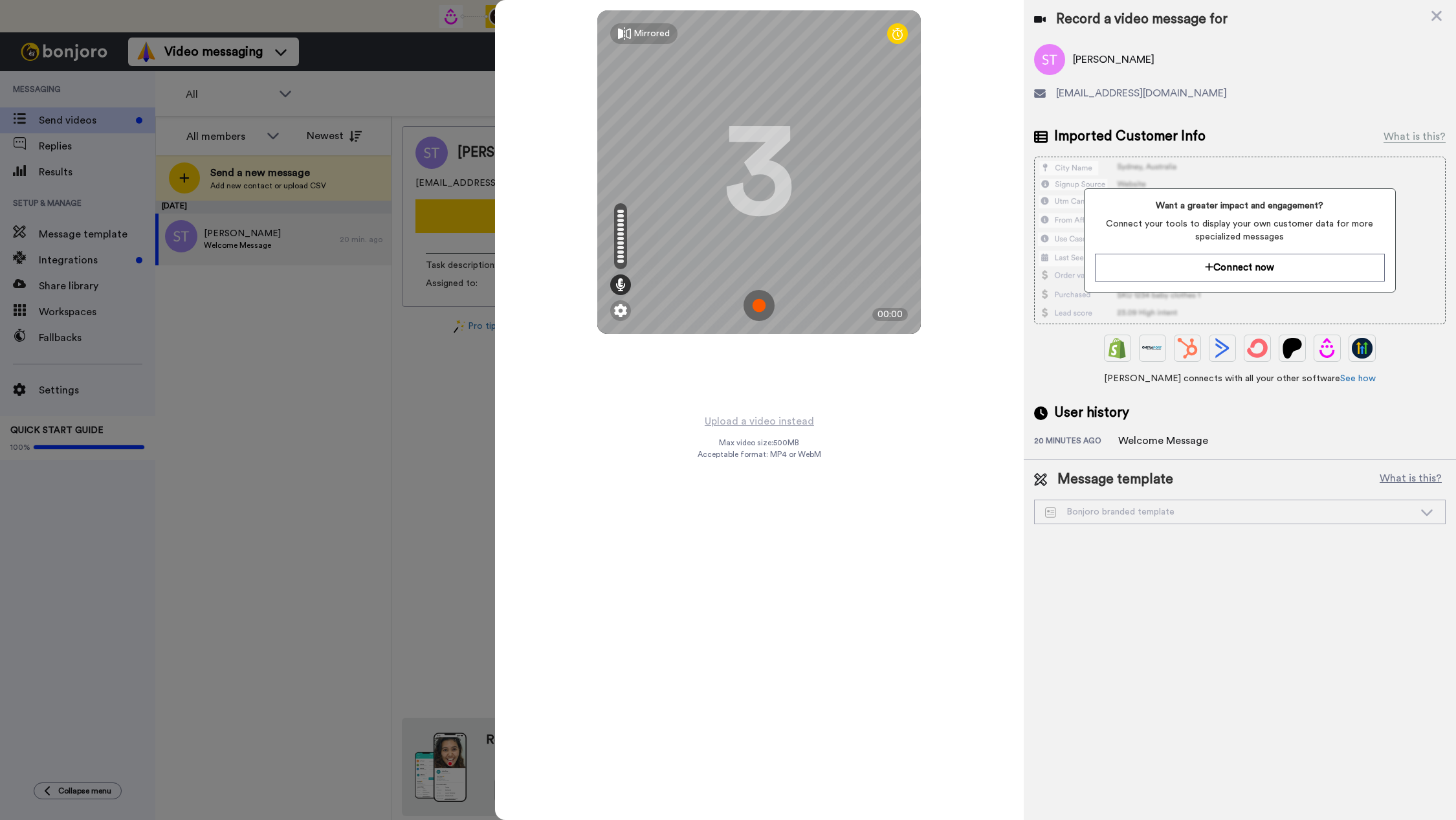
click at [763, 302] on img at bounding box center [759, 305] width 31 height 31
click at [757, 299] on img at bounding box center [759, 305] width 31 height 31
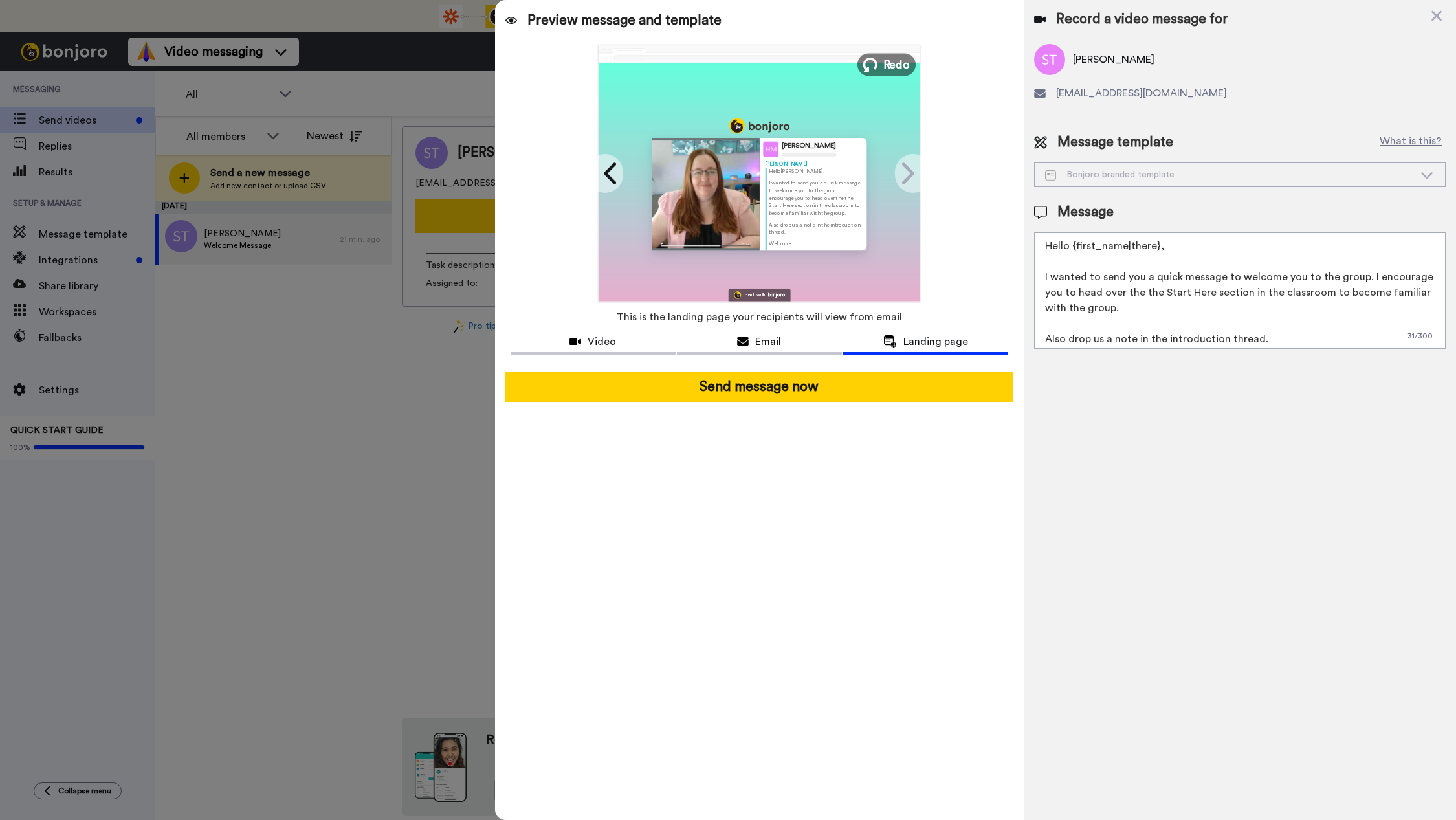
click at [883, 64] on button "Redo" at bounding box center [887, 64] width 58 height 23
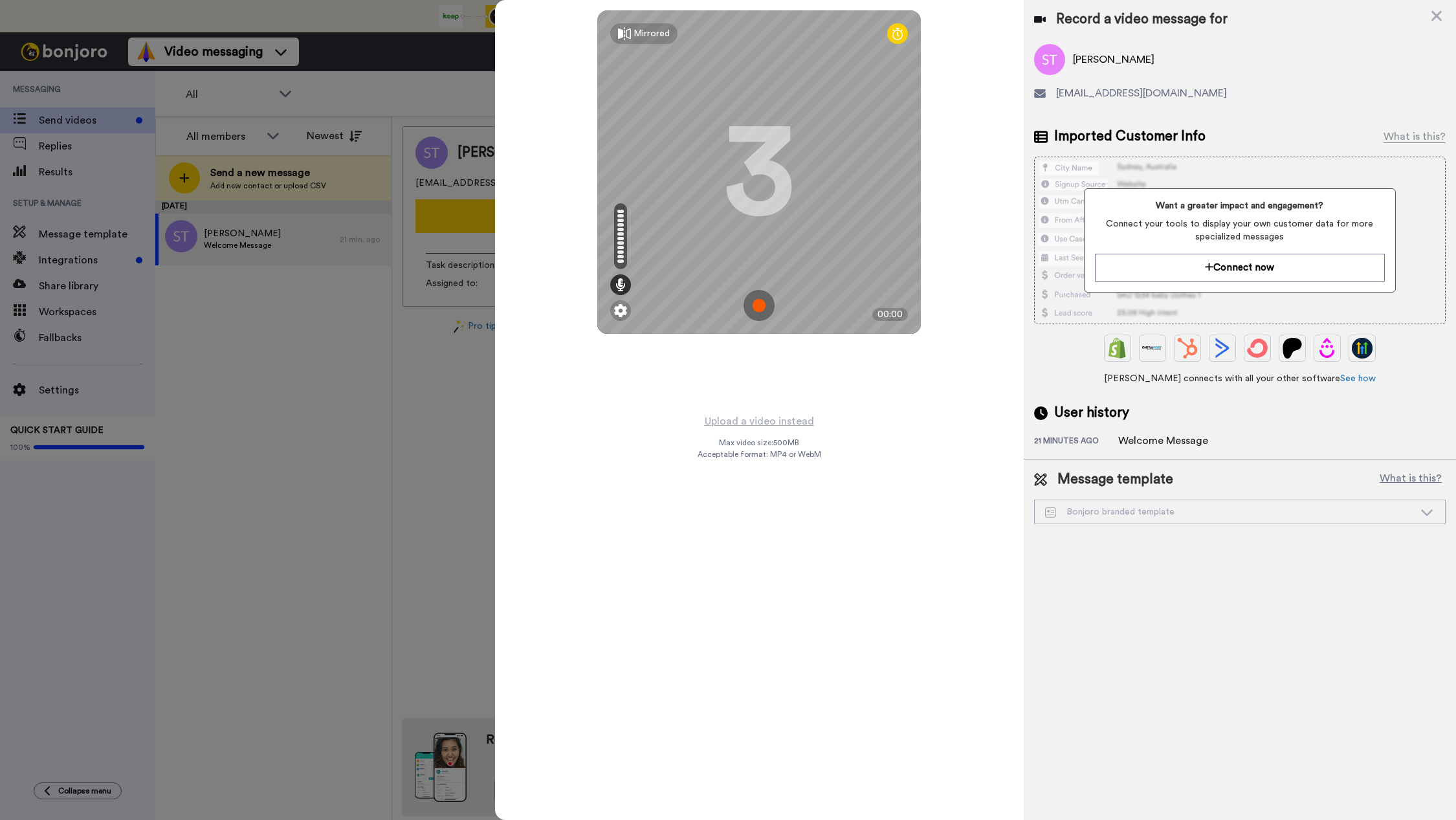
click at [759, 308] on img at bounding box center [759, 305] width 31 height 31
click at [767, 303] on img at bounding box center [759, 305] width 31 height 31
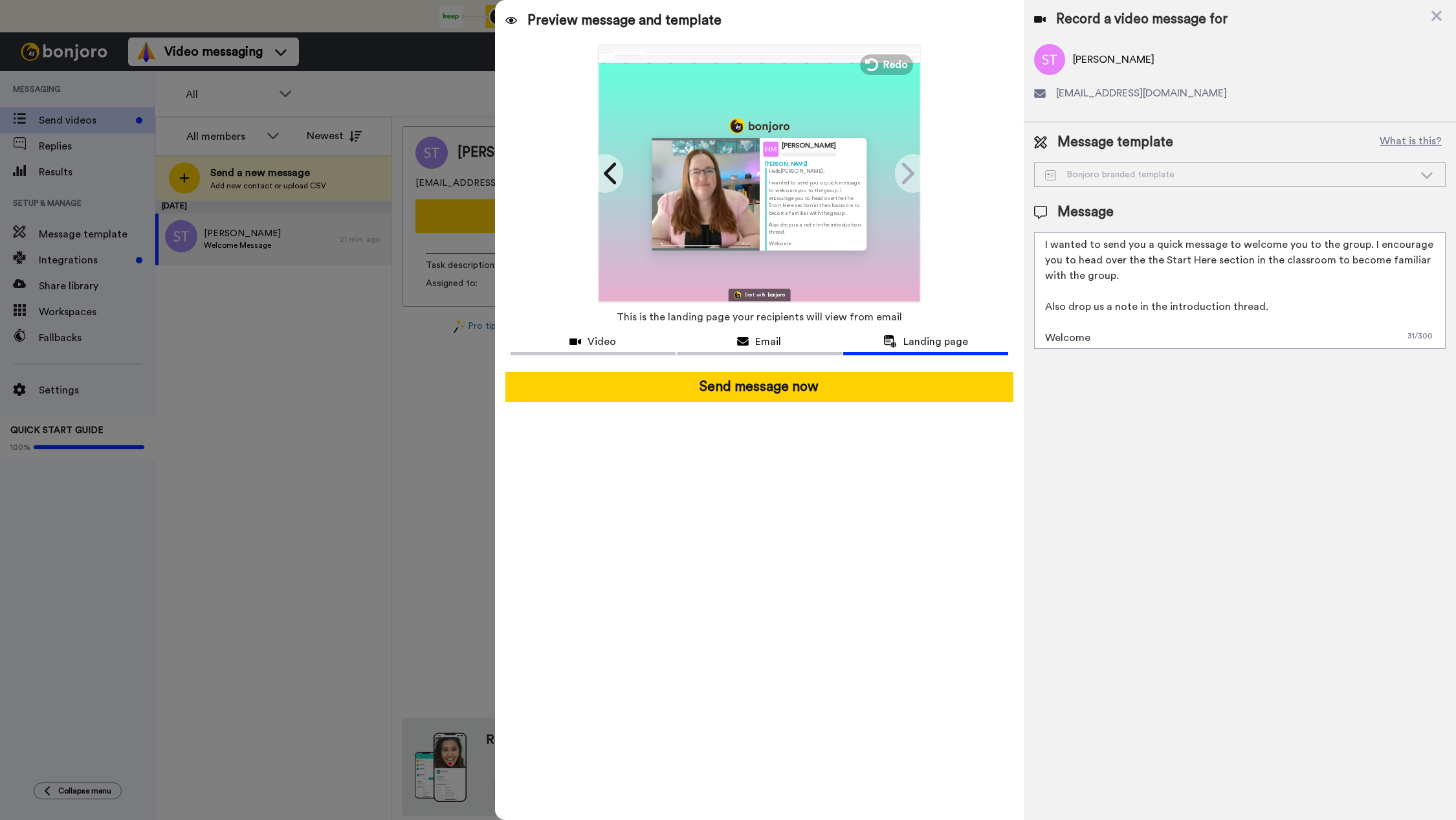
scroll to position [50, 0]
click at [1264, 292] on textarea "Hello {first_name|there}, I wanted to send you a quick message to welcome you t…" at bounding box center [1240, 291] width 411 height 117
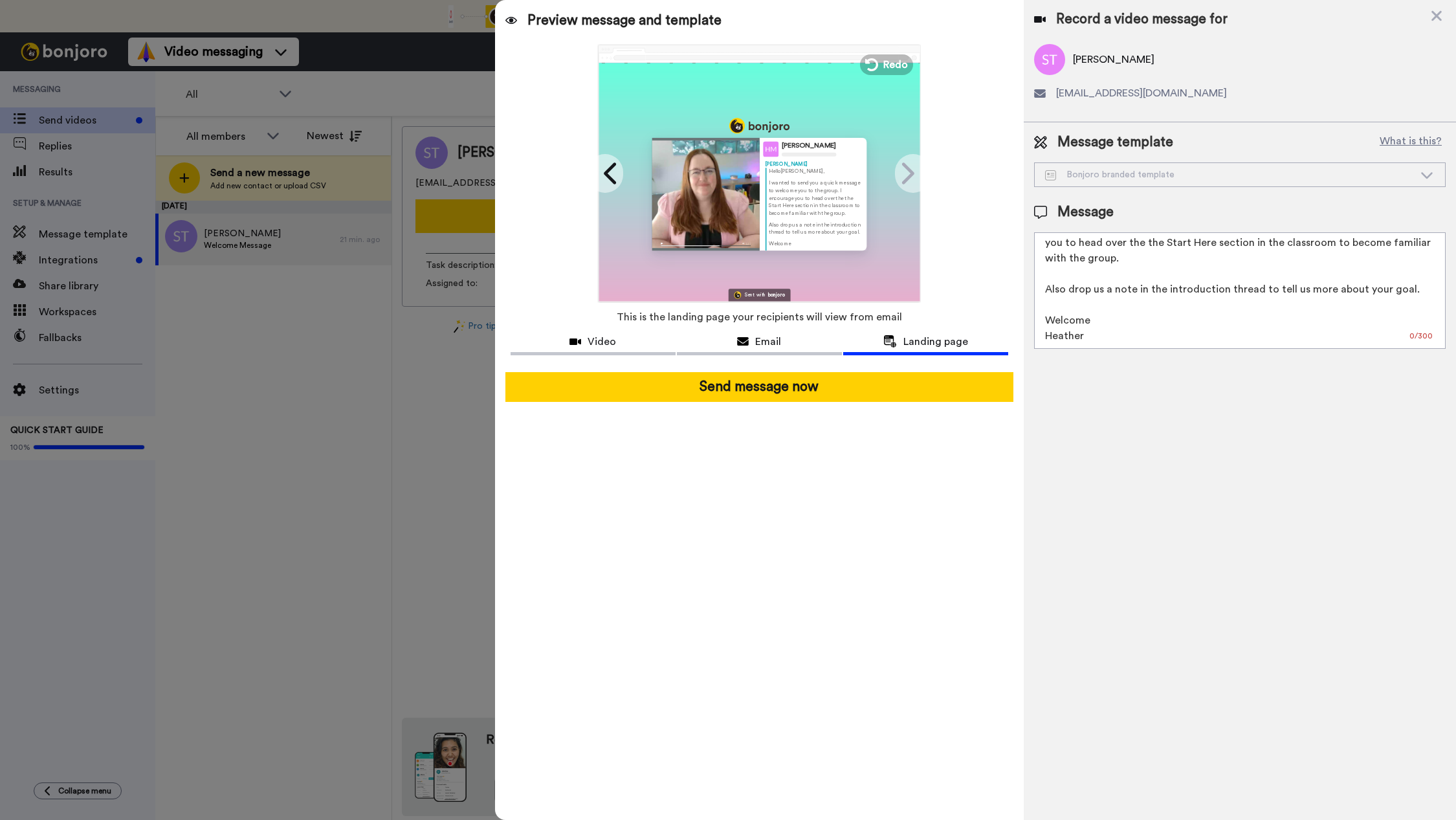
drag, startPoint x: 1100, startPoint y: 283, endPoint x: 1133, endPoint y: 287, distance: 33.2
click at [1102, 284] on textarea "Hello {first_name|there}, I wanted to send you a quick message to welcome you t…" at bounding box center [1240, 291] width 411 height 117
click at [1390, 286] on textarea "Hello {first_name|there}, I wanted to send you a quick message to welcome you t…" at bounding box center [1240, 291] width 411 height 117
click at [1386, 287] on textarea "Hello {first_name|there}, I wanted to send you a quick message to welcome you t…" at bounding box center [1240, 291] width 411 height 117
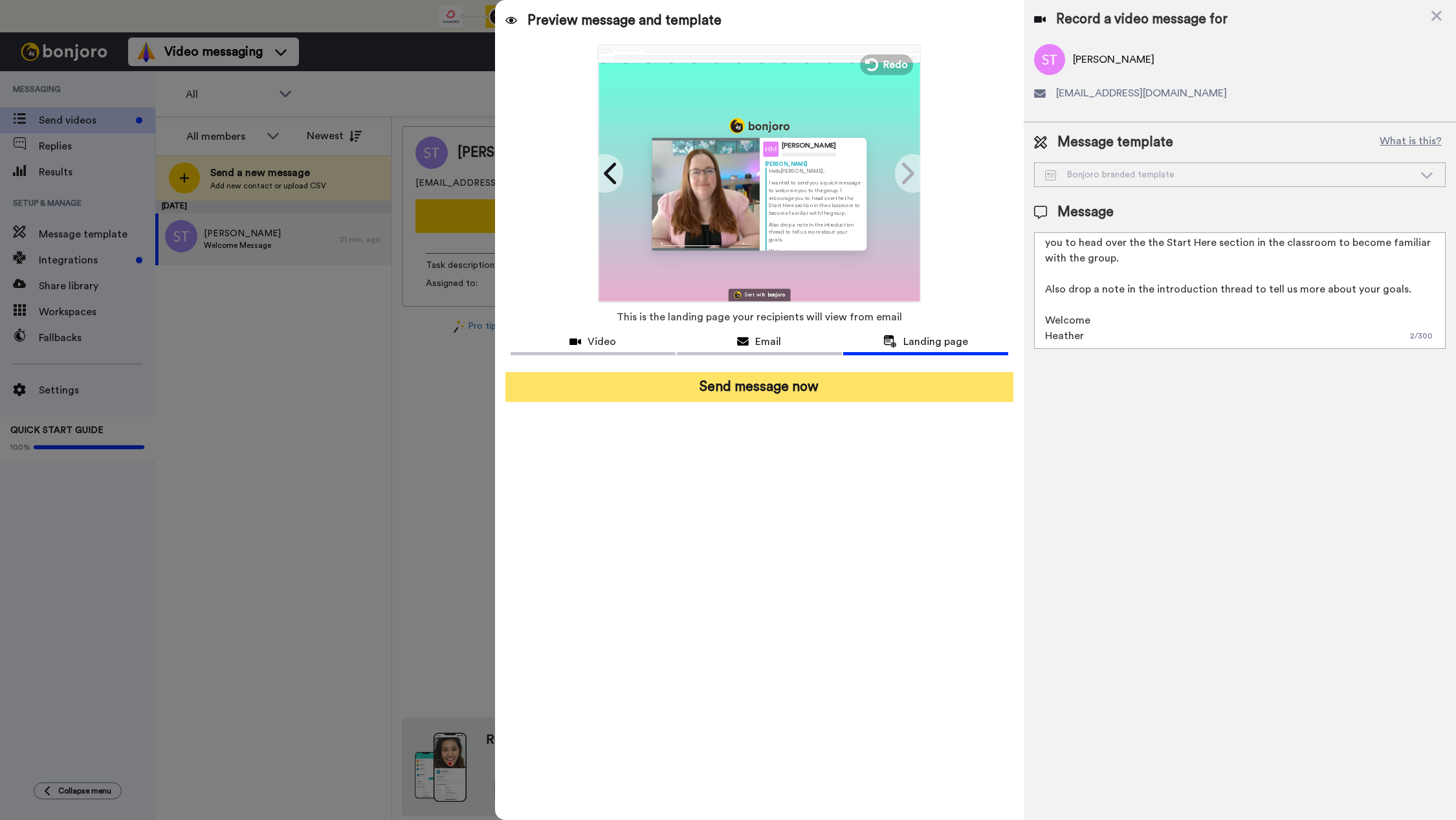
type textarea "Hello {first_name|there}, I wanted to send you a quick message to welcome you t…"
click at [793, 388] on button "Send message now" at bounding box center [760, 387] width 508 height 30
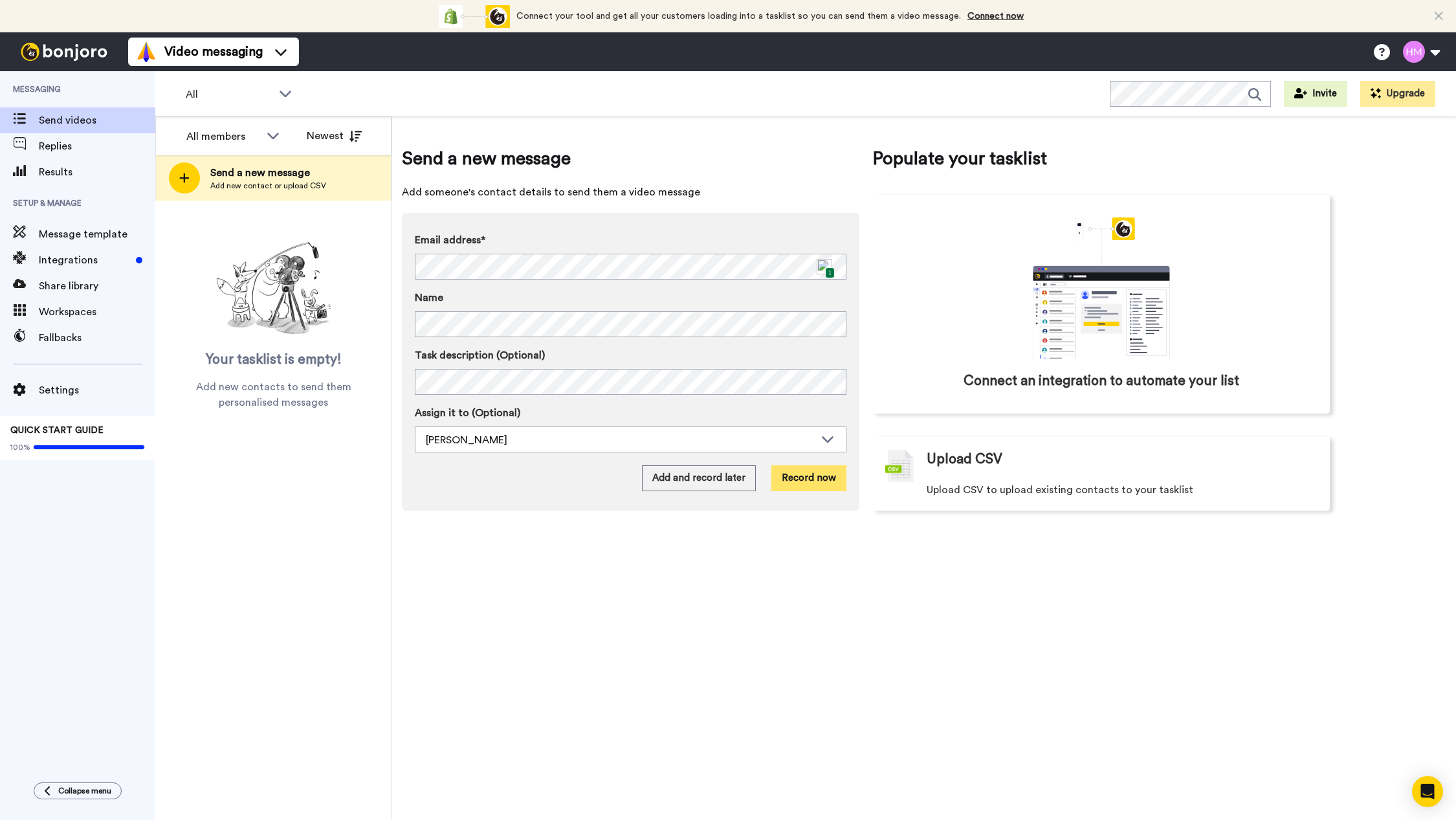
click at [793, 485] on button "Record now" at bounding box center [809, 478] width 75 height 26
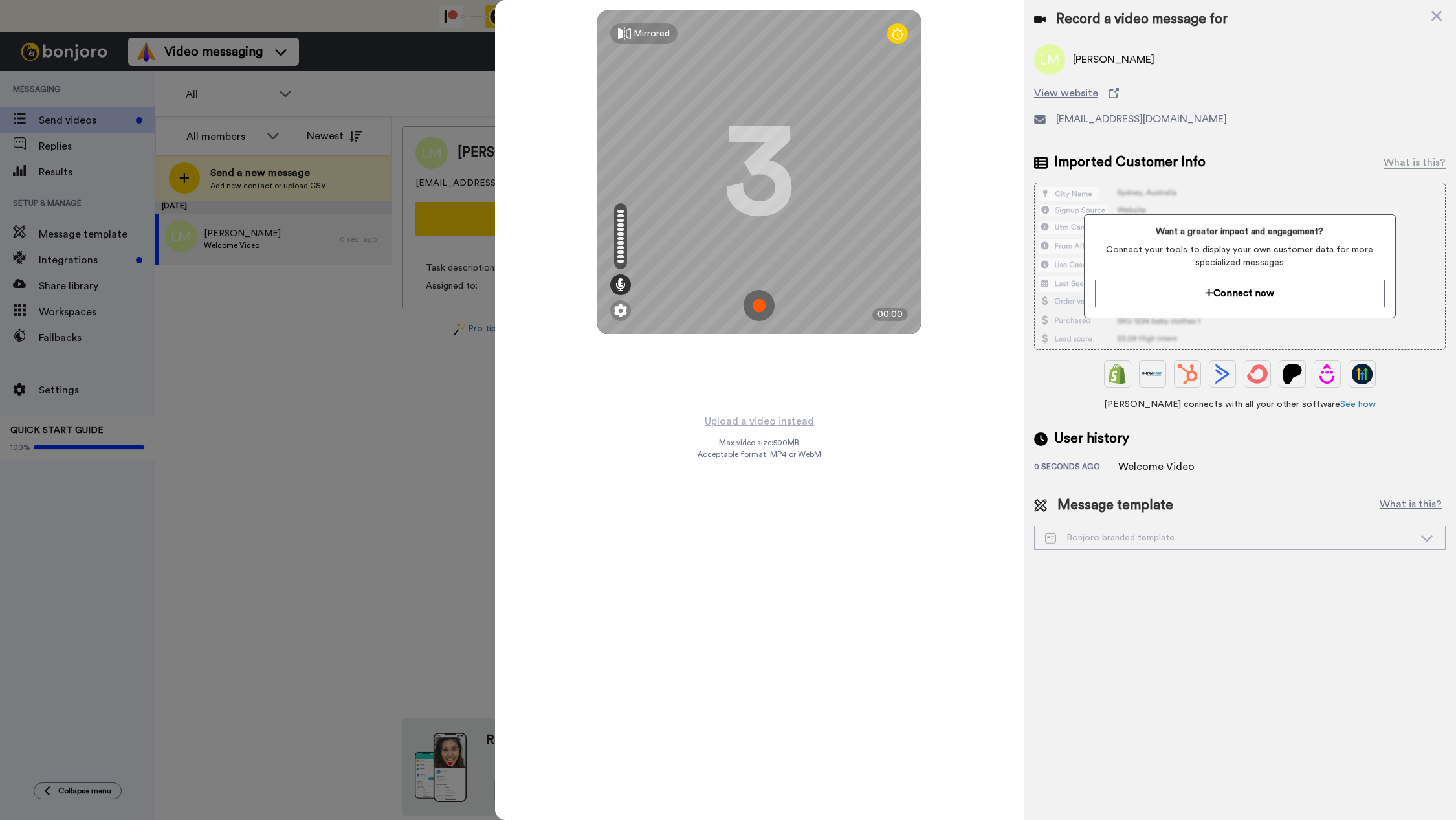
click at [764, 309] on img at bounding box center [759, 305] width 31 height 31
click at [766, 311] on img at bounding box center [759, 305] width 31 height 31
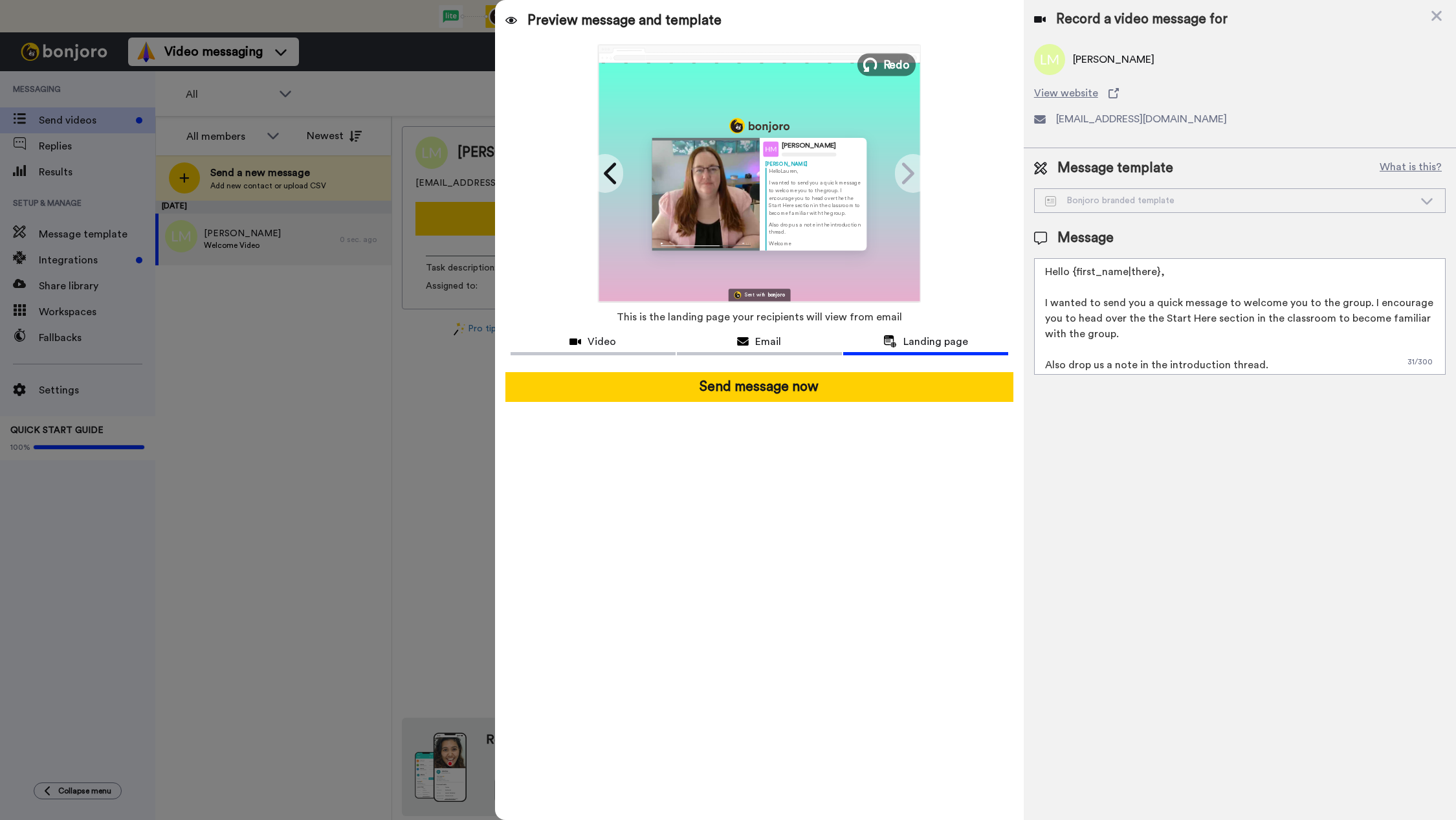
click at [887, 64] on span "Redo" at bounding box center [897, 64] width 27 height 17
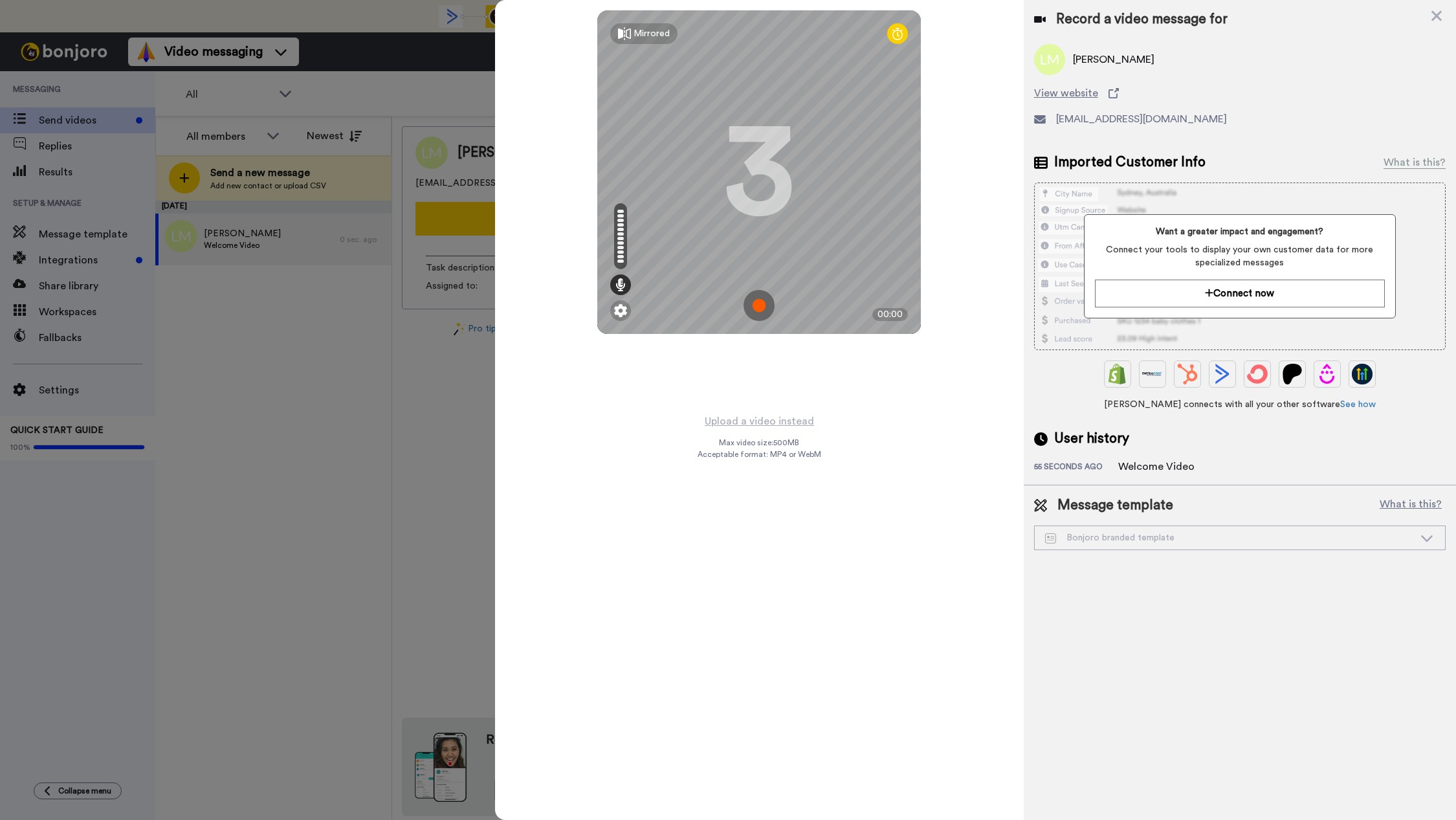
click at [757, 312] on img at bounding box center [759, 305] width 31 height 31
click at [762, 308] on img at bounding box center [759, 305] width 31 height 31
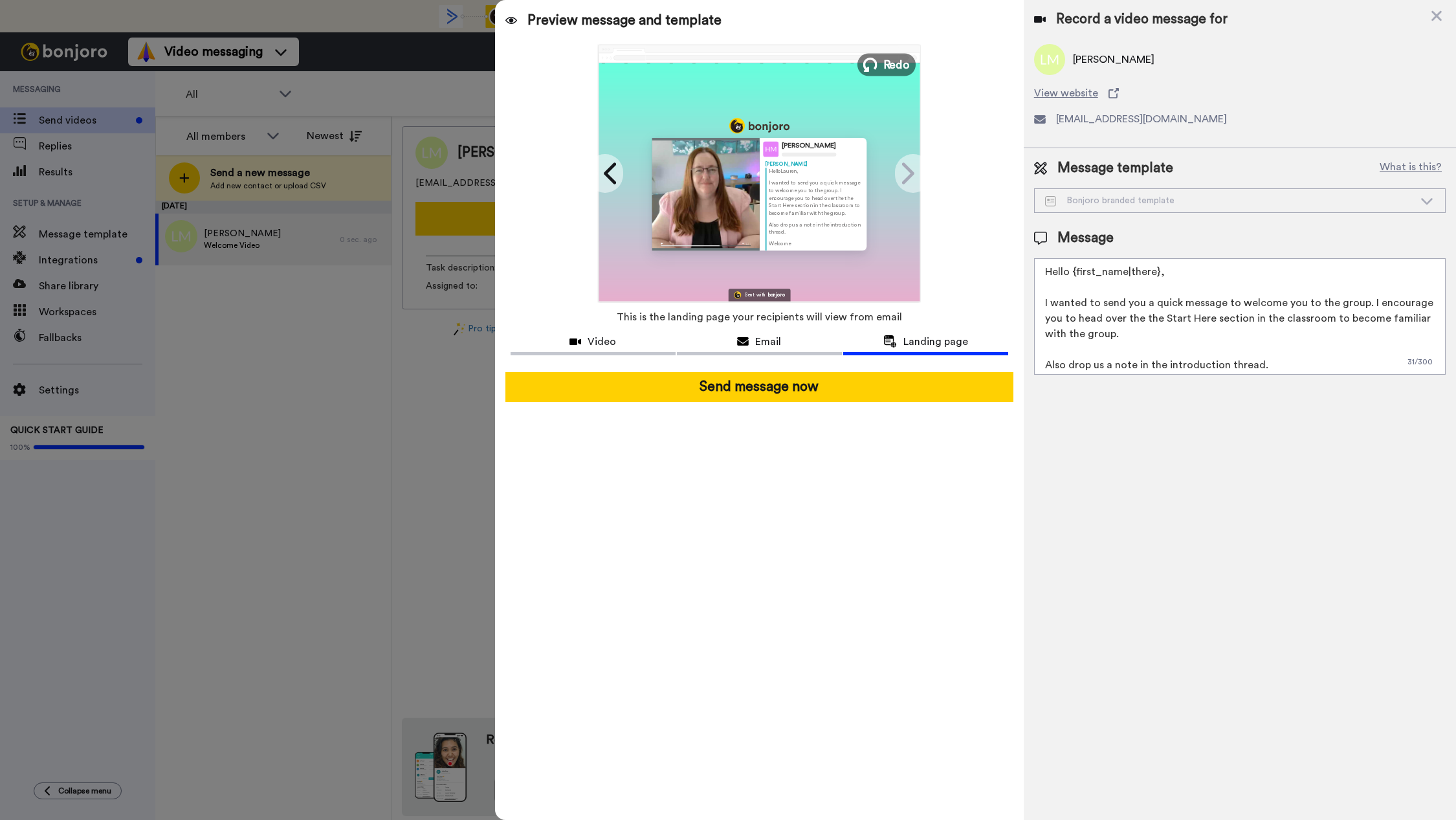
click at [884, 64] on span "Redo" at bounding box center [897, 64] width 27 height 17
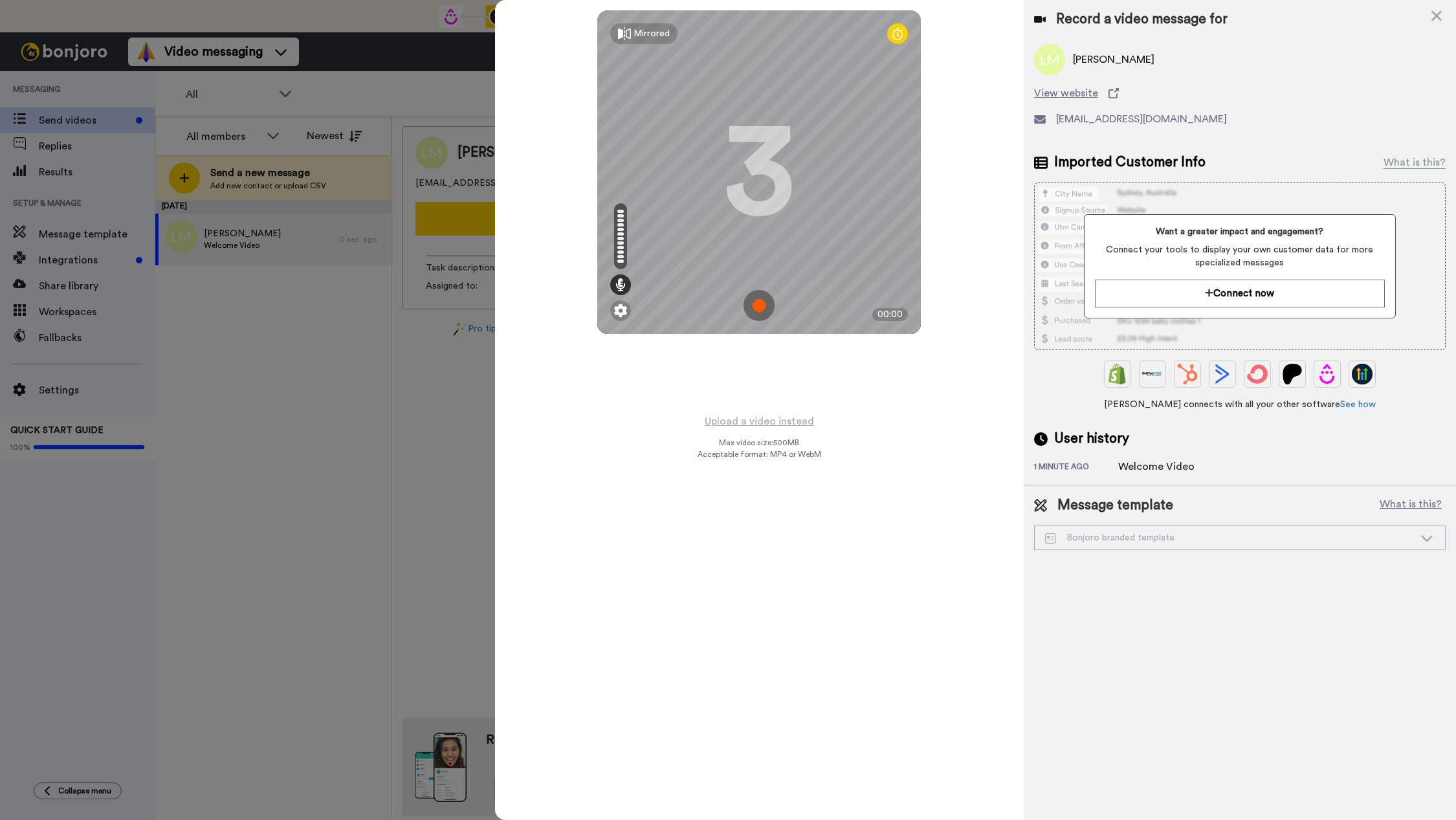
click at [757, 304] on img at bounding box center [759, 305] width 31 height 31
click at [751, 301] on img at bounding box center [759, 305] width 31 height 31
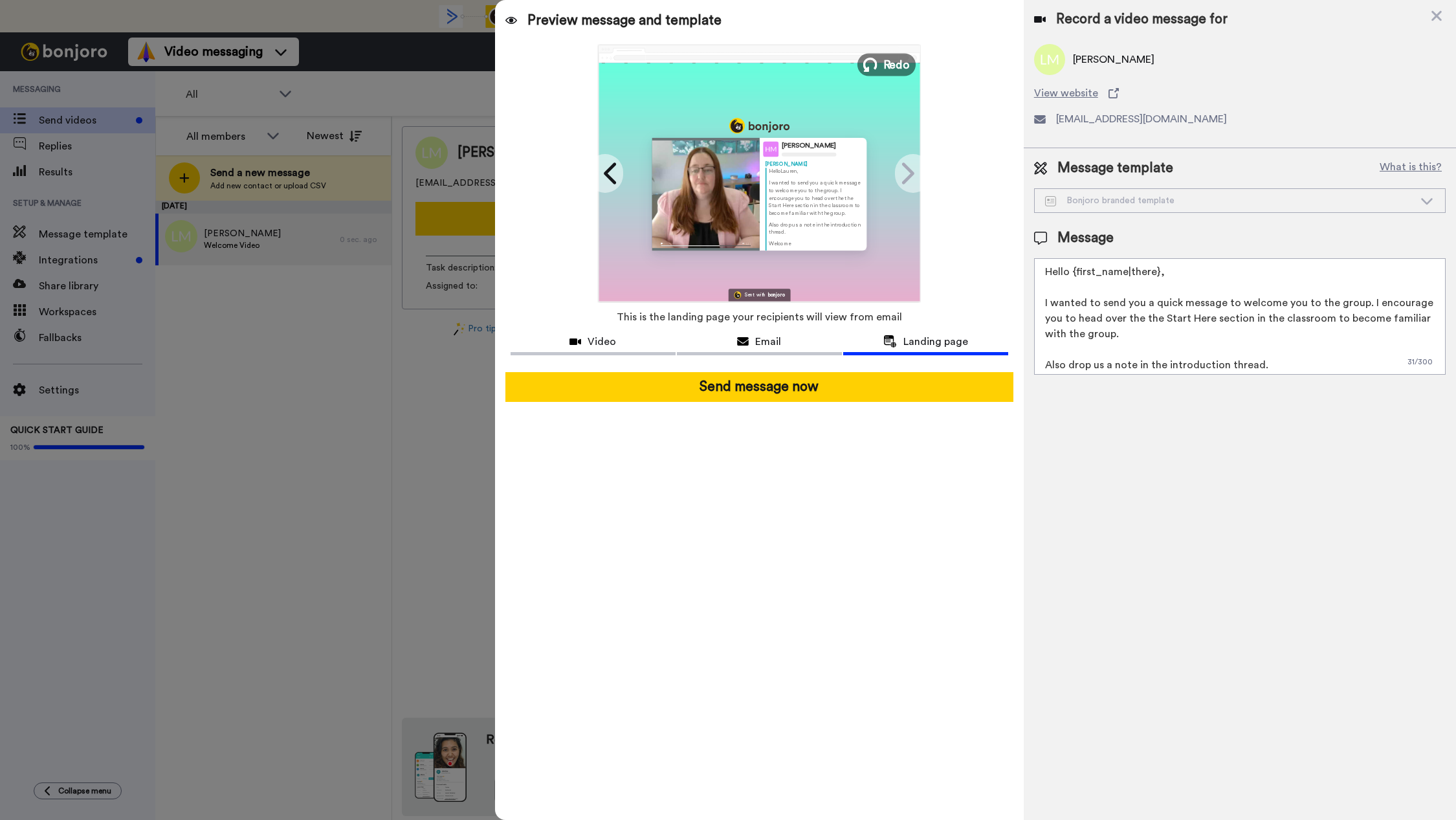
click at [886, 65] on span "Redo" at bounding box center [897, 64] width 27 height 17
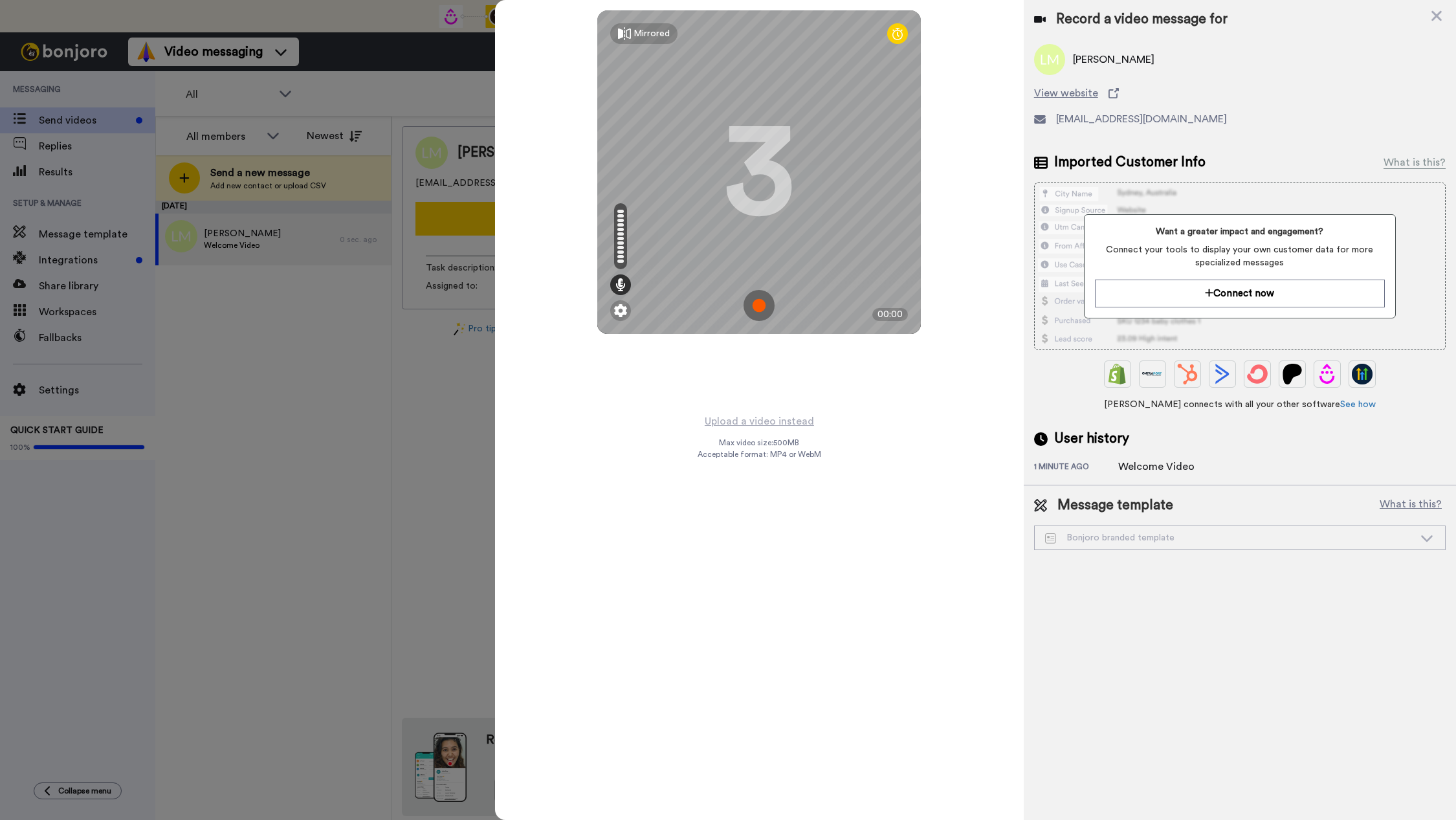
click at [760, 305] on img at bounding box center [759, 305] width 31 height 31
click at [759, 300] on img at bounding box center [759, 305] width 31 height 31
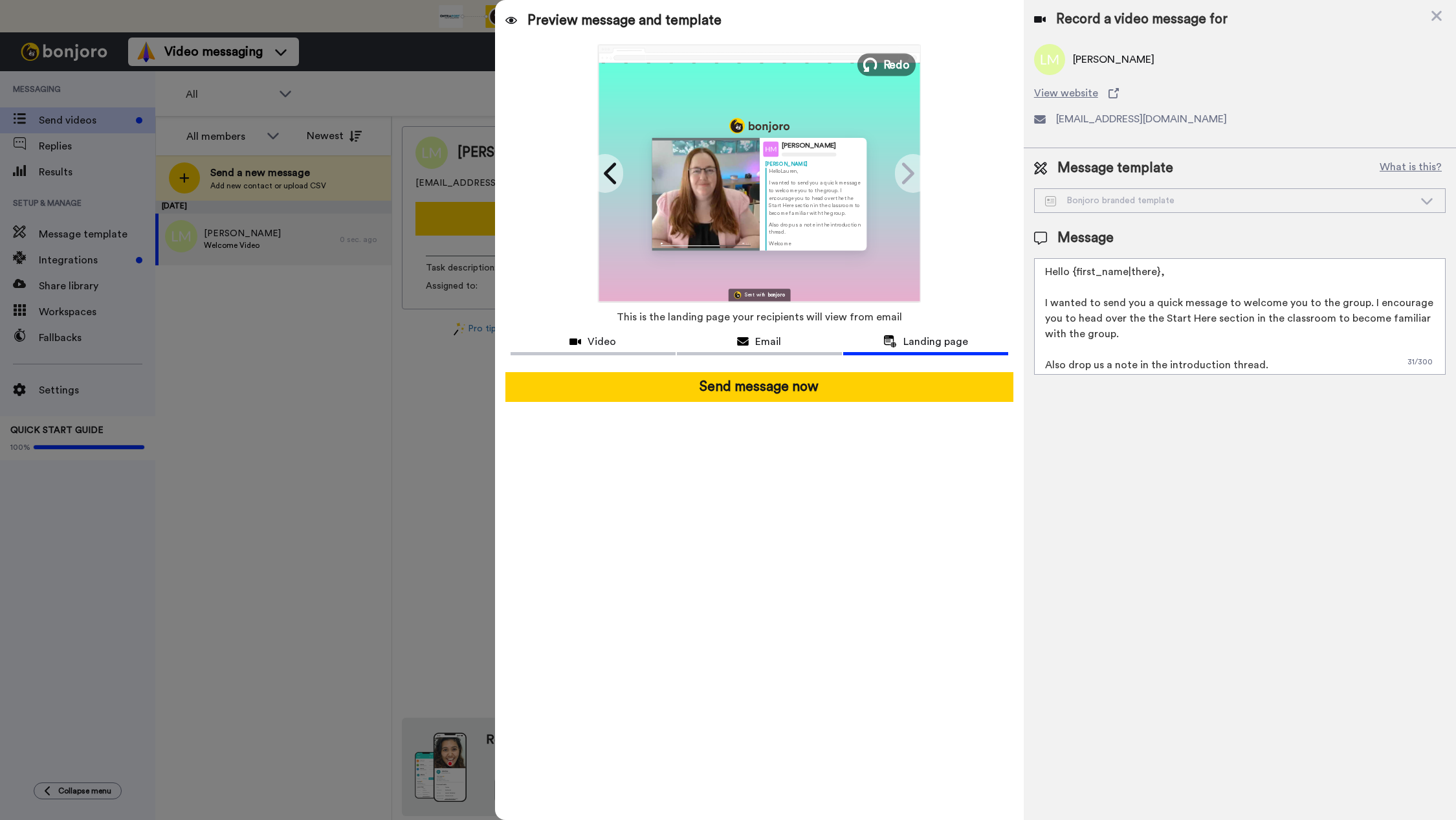
click at [873, 66] on icon at bounding box center [870, 64] width 14 height 14
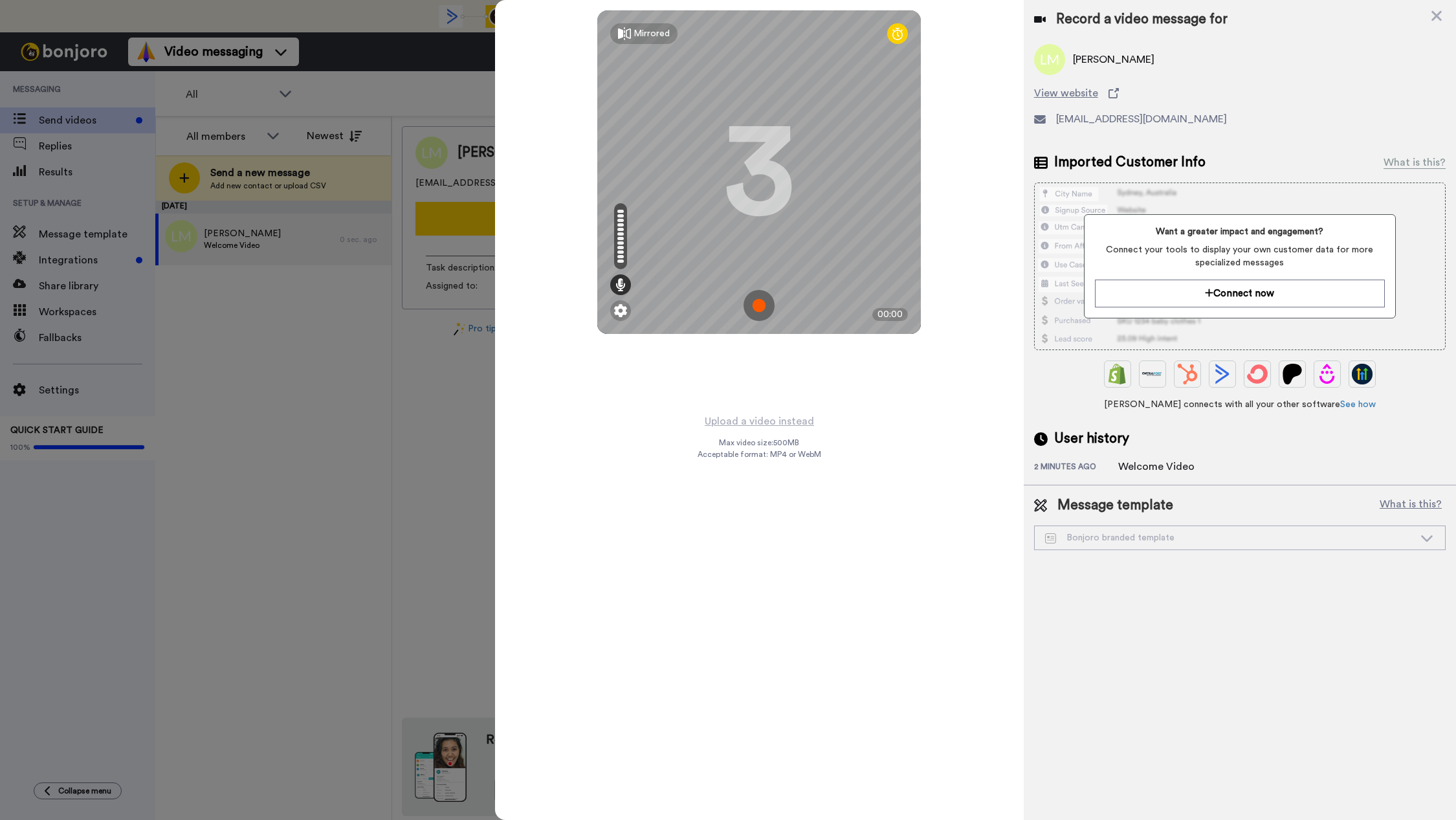
click at [756, 311] on img at bounding box center [759, 305] width 31 height 31
click at [762, 303] on img at bounding box center [759, 305] width 31 height 31
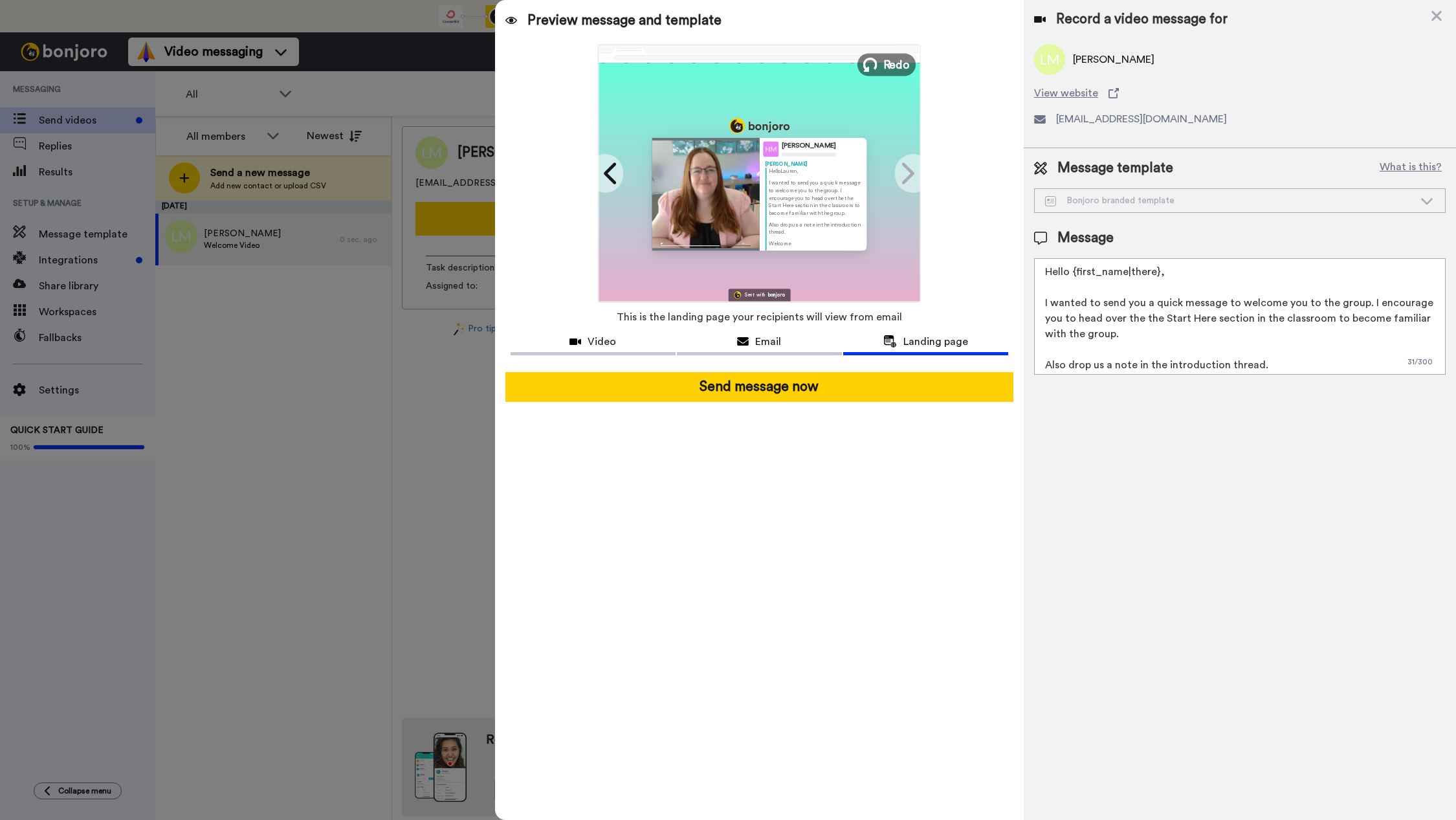
click at [892, 66] on span "Redo" at bounding box center [897, 64] width 27 height 17
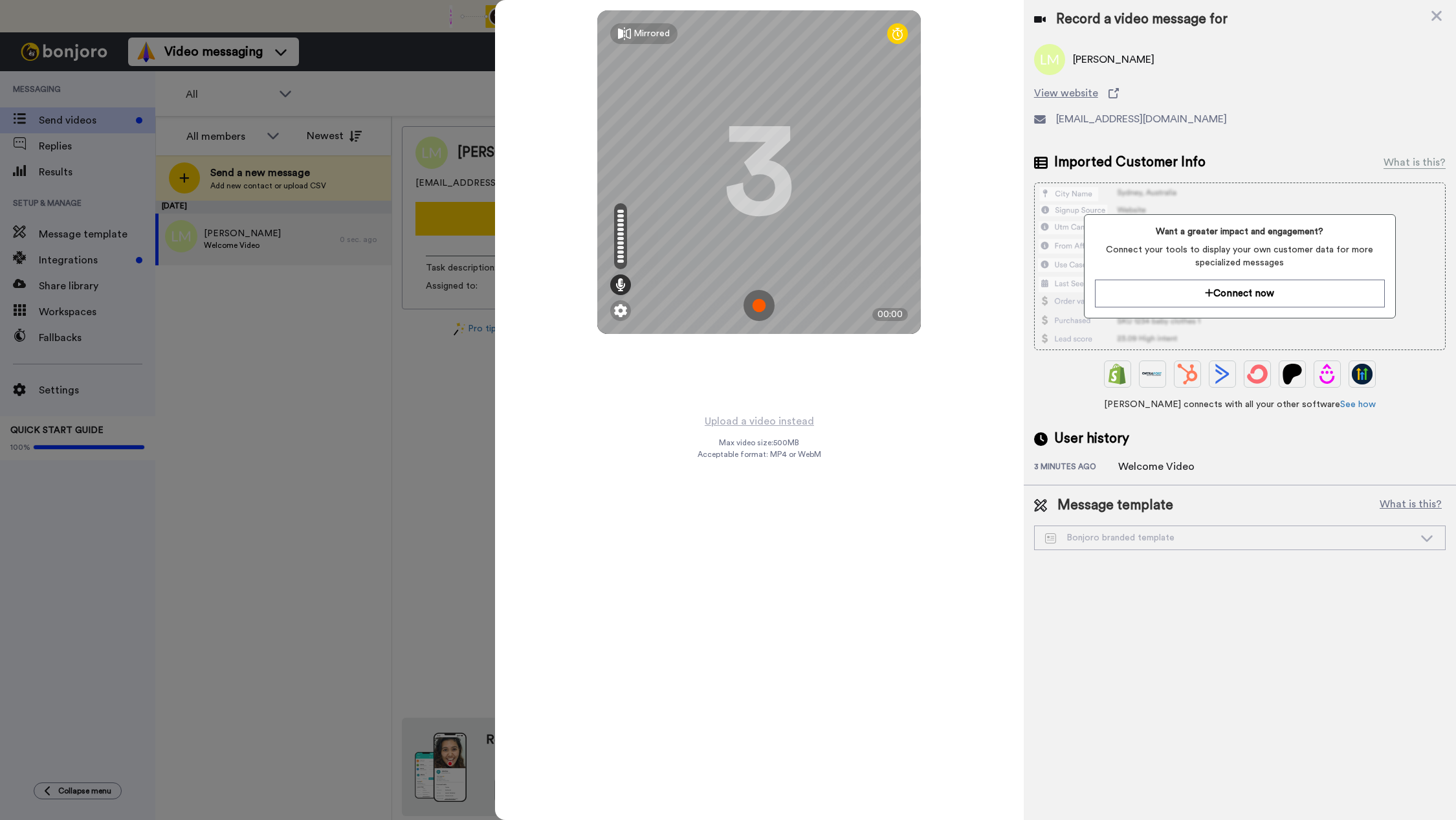
click at [763, 311] on img at bounding box center [759, 305] width 31 height 31
click at [757, 312] on img at bounding box center [759, 305] width 31 height 31
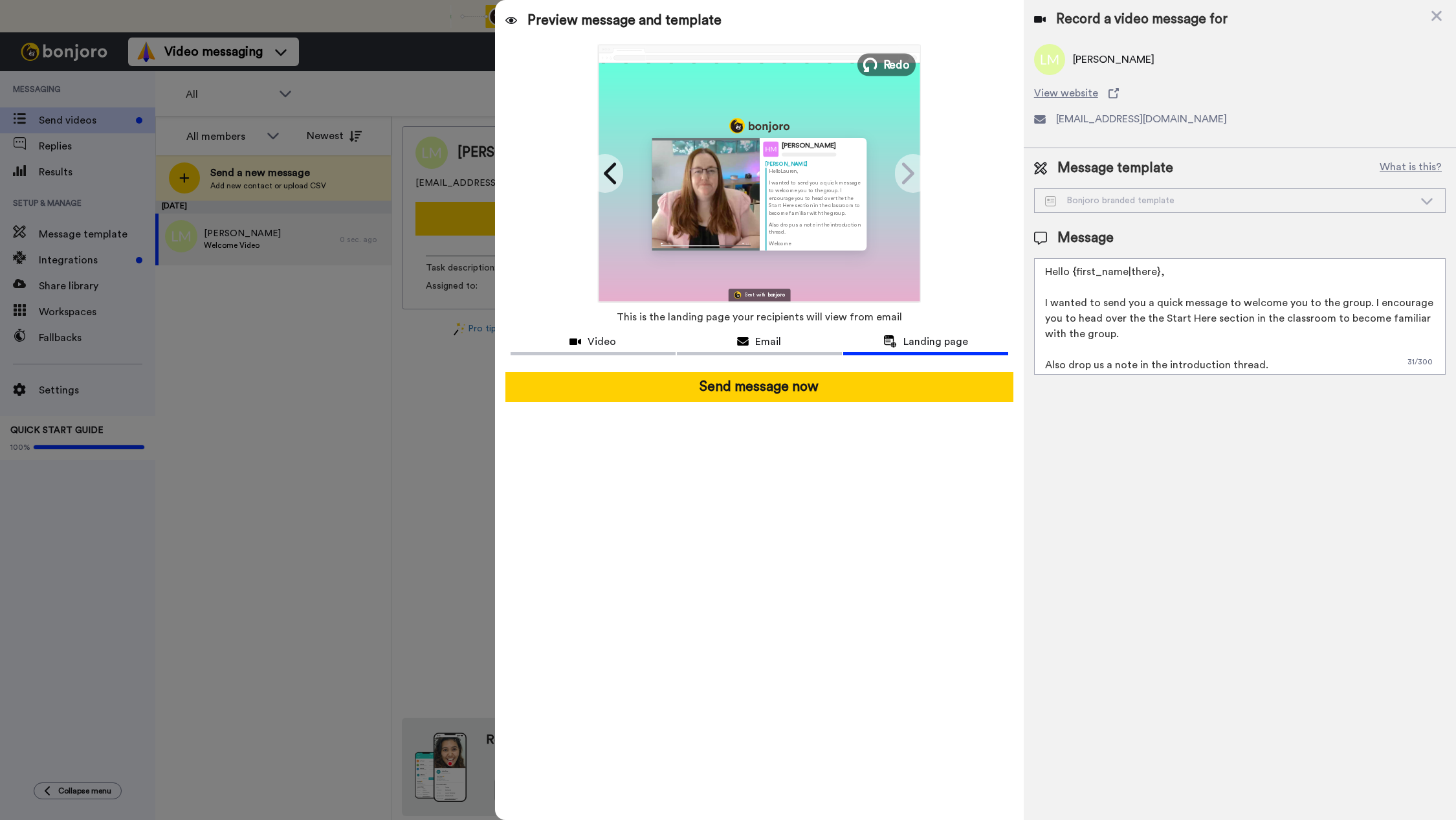
click at [889, 73] on button "Redo" at bounding box center [887, 64] width 58 height 23
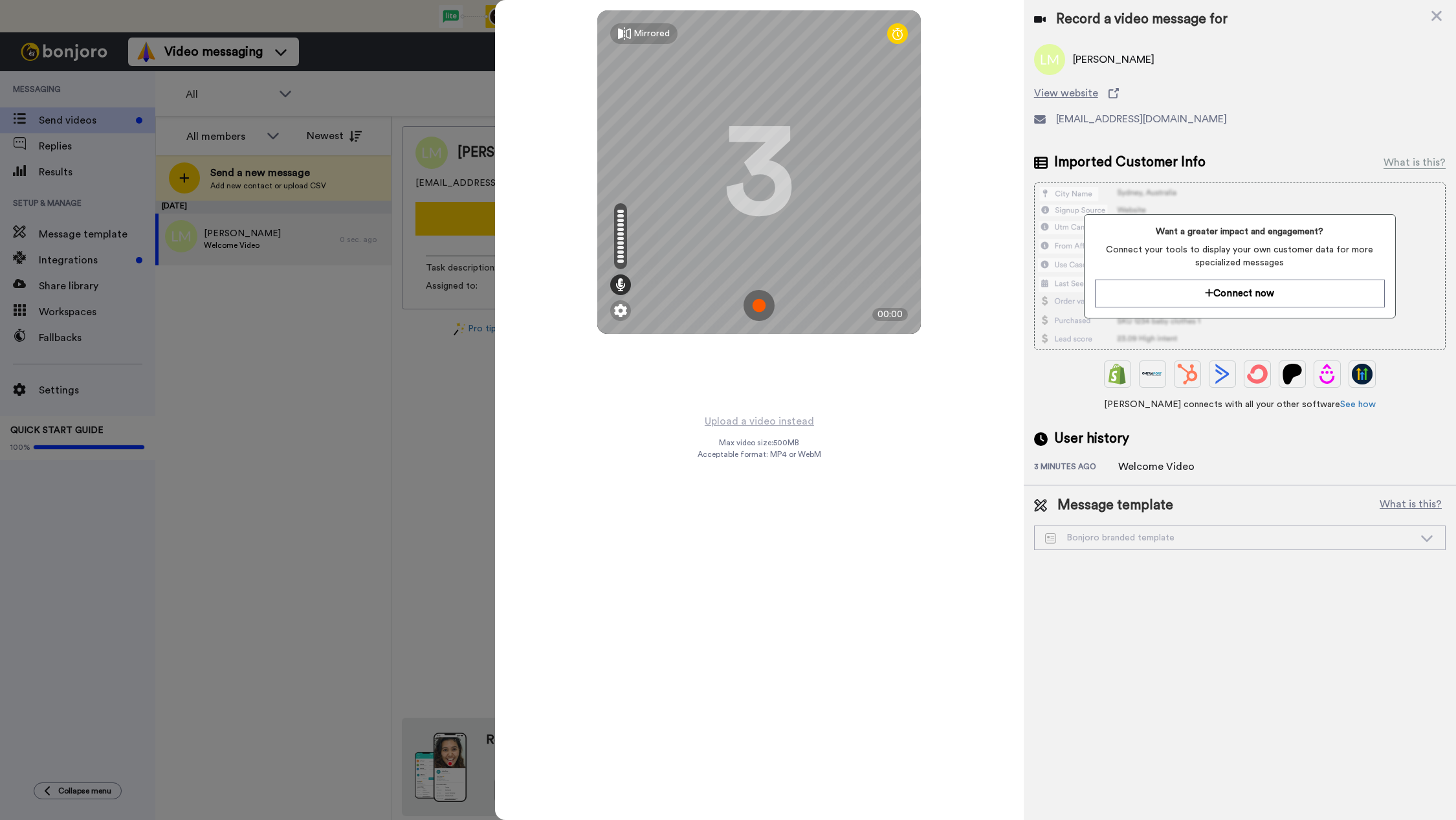
click at [762, 306] on img at bounding box center [759, 305] width 31 height 31
click at [755, 310] on img at bounding box center [759, 305] width 31 height 31
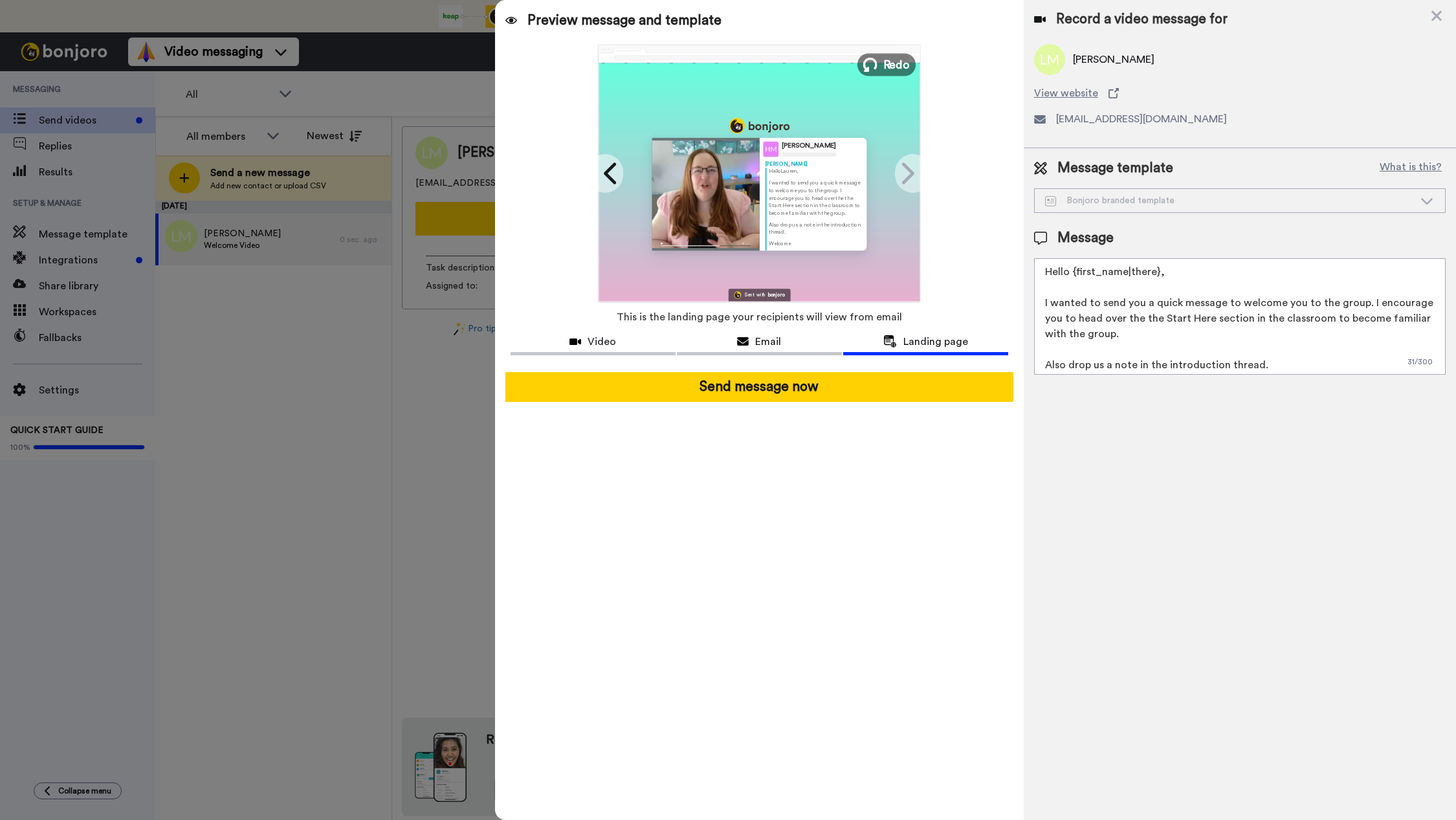
click at [899, 66] on span "Redo" at bounding box center [897, 64] width 27 height 17
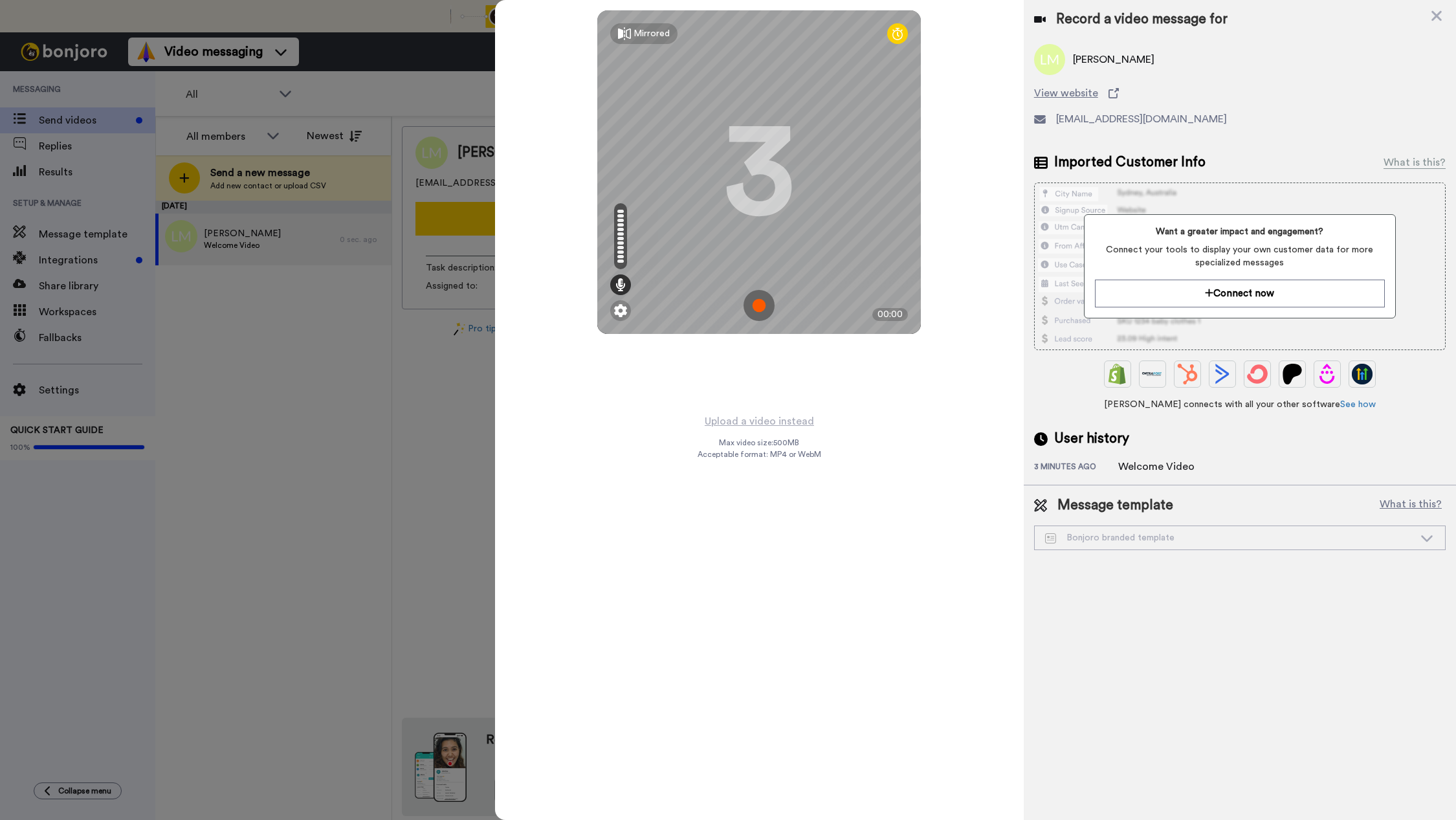
click at [764, 307] on img at bounding box center [759, 305] width 31 height 31
click at [768, 307] on img at bounding box center [759, 305] width 31 height 31
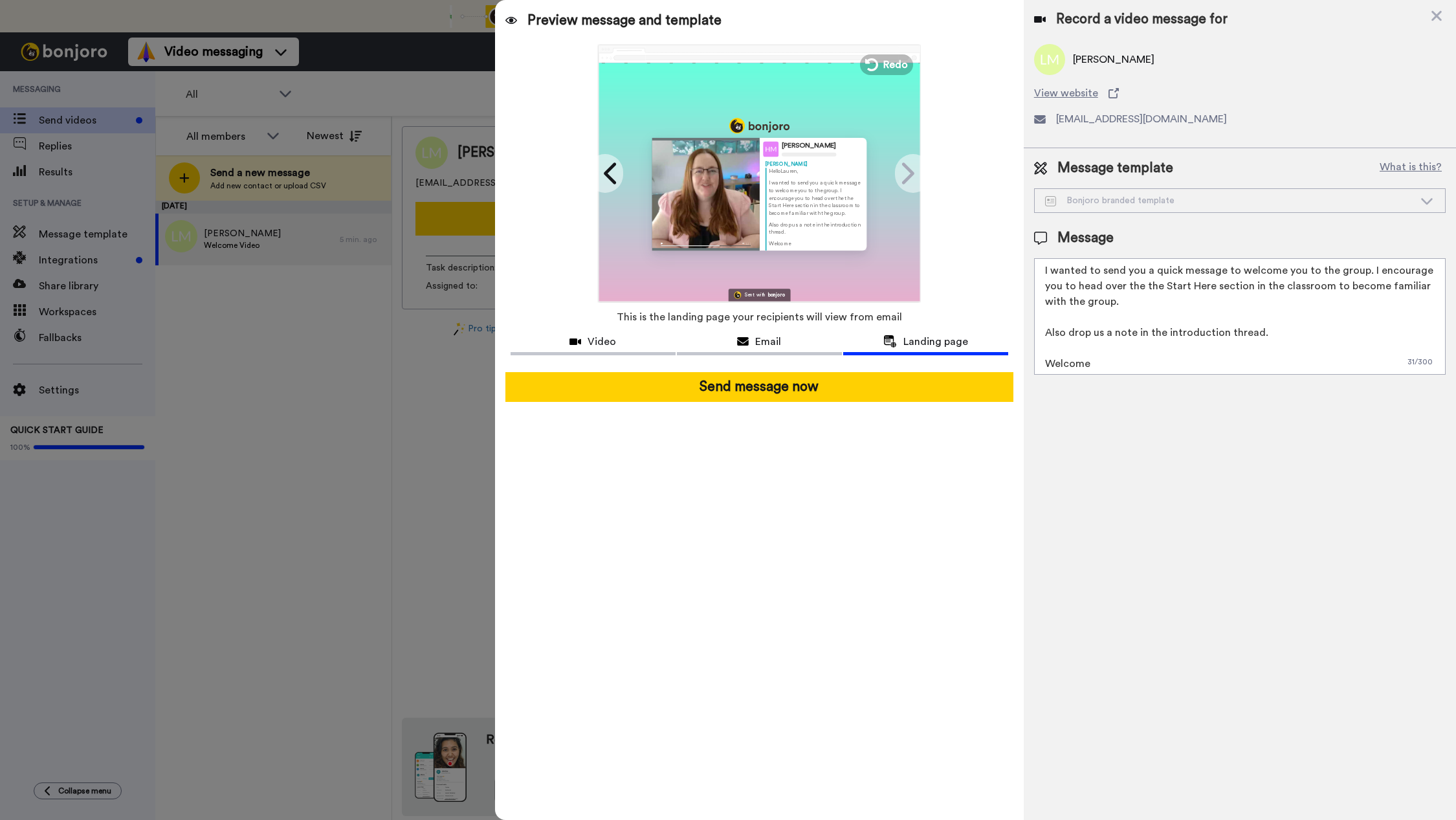
scroll to position [50, 0]
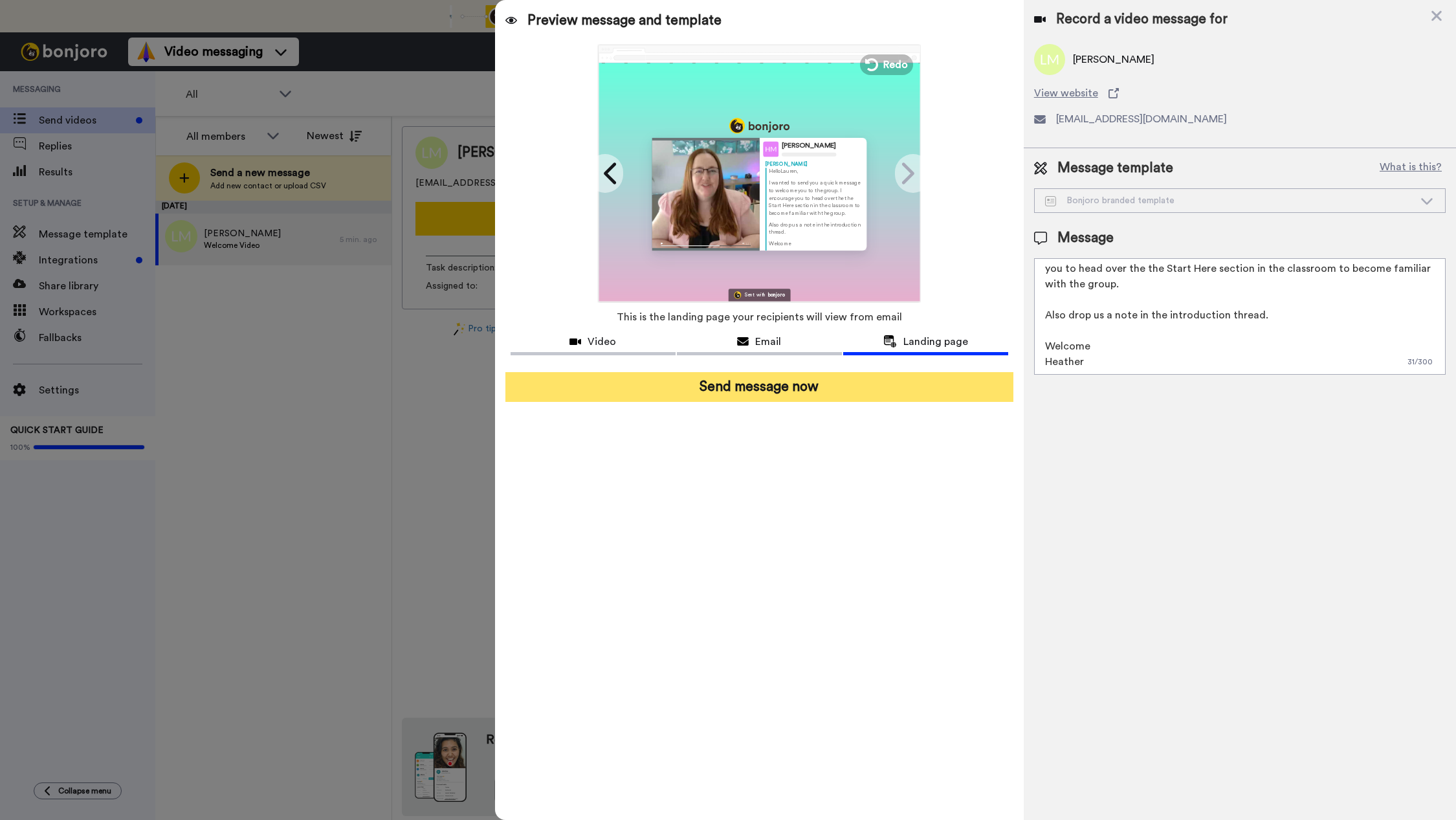
click at [752, 390] on button "Send message now" at bounding box center [760, 387] width 508 height 30
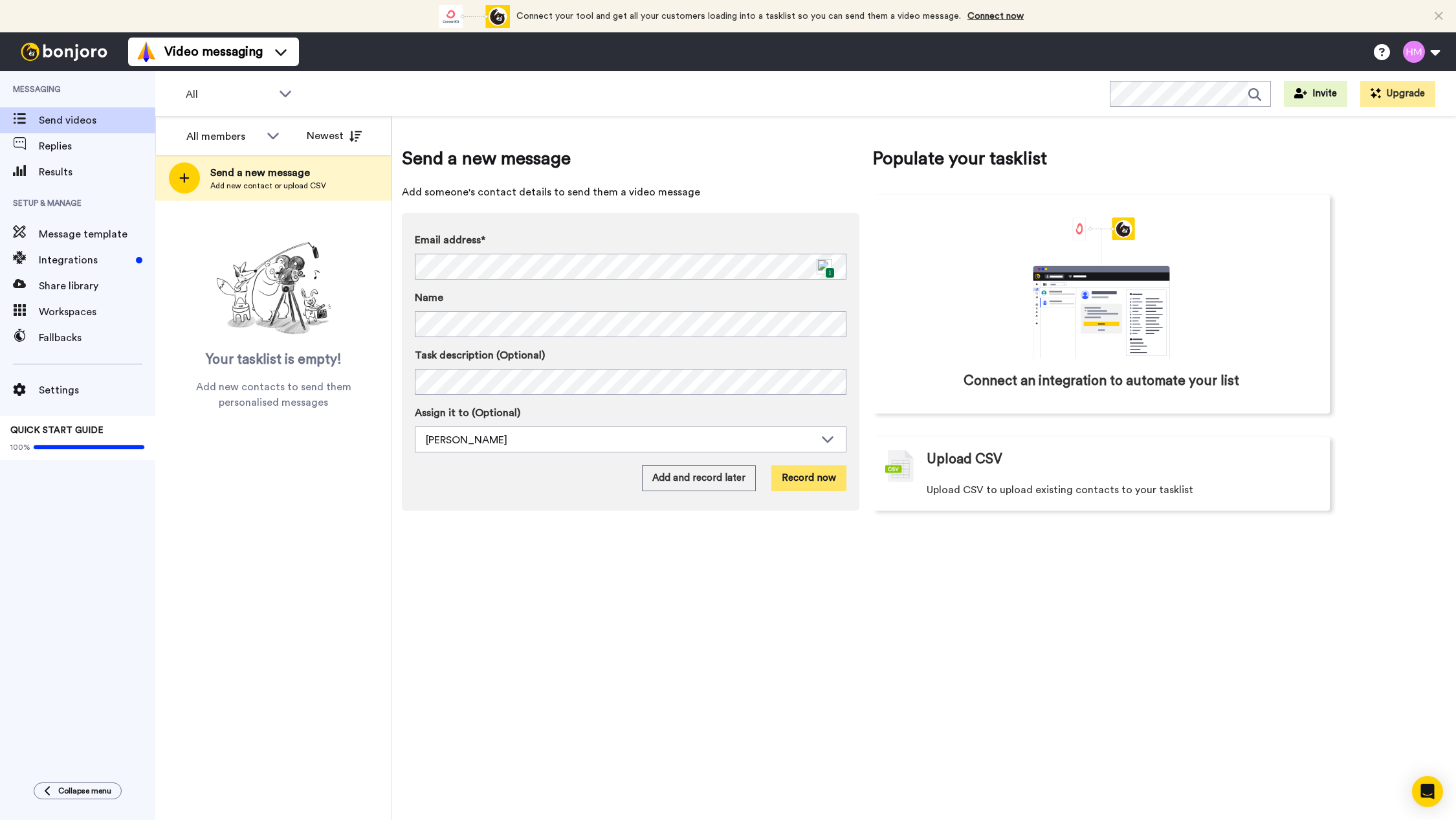
click at [805, 482] on button "Record now" at bounding box center [809, 478] width 75 height 26
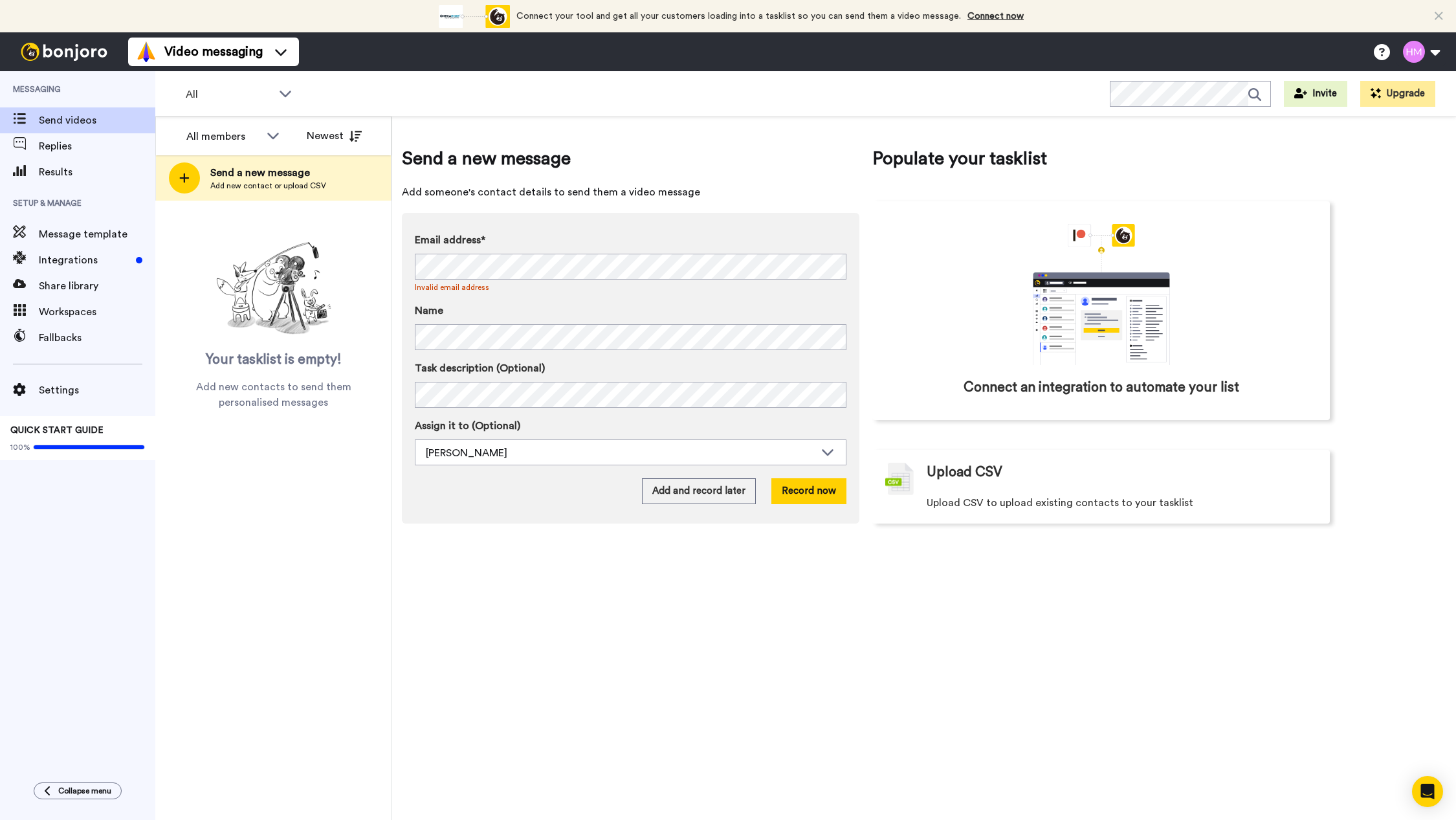
click at [586, 283] on span "Invalid email address" at bounding box center [630, 287] width 432 height 11
click at [516, 448] on div "[PERSON_NAME]" at bounding box center [620, 452] width 389 height 15
click at [515, 352] on div "Email address* No search result for ‘ littlehaywire@outlook.com ’ Invalid email…" at bounding box center [630, 348] width 432 height 233
click at [395, 263] on div "Send a new message Add someone's contact details to send them a video message E…" at bounding box center [924, 468] width 1064 height 703
click at [385, 348] on div "All members All members Heather Majors Newest Send a new message Add new contac…" at bounding box center [805, 468] width 1301 height 703
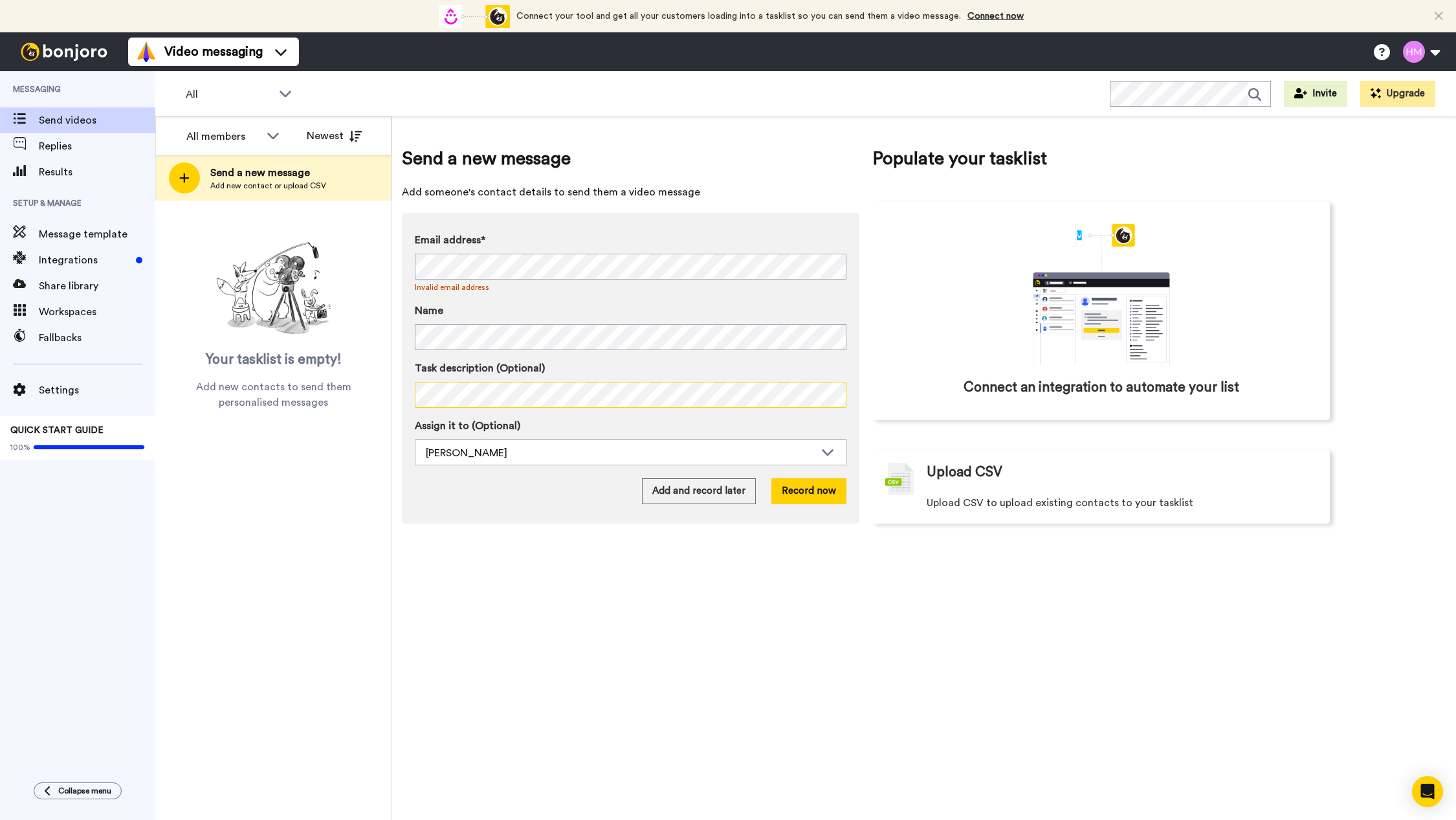
click at [384, 394] on div "All members All members Heather Majors Newest Send a new message Add new contac…" at bounding box center [805, 468] width 1301 height 703
drag, startPoint x: 507, startPoint y: 450, endPoint x: 368, endPoint y: 450, distance: 139.0
click at [368, 450] on div "All members All members Heather Majors Newest Send a new message Add new contac…" at bounding box center [805, 468] width 1301 height 703
drag, startPoint x: 490, startPoint y: 452, endPoint x: 503, endPoint y: 452, distance: 13.0
click at [490, 452] on div "[PERSON_NAME]" at bounding box center [620, 452] width 389 height 15
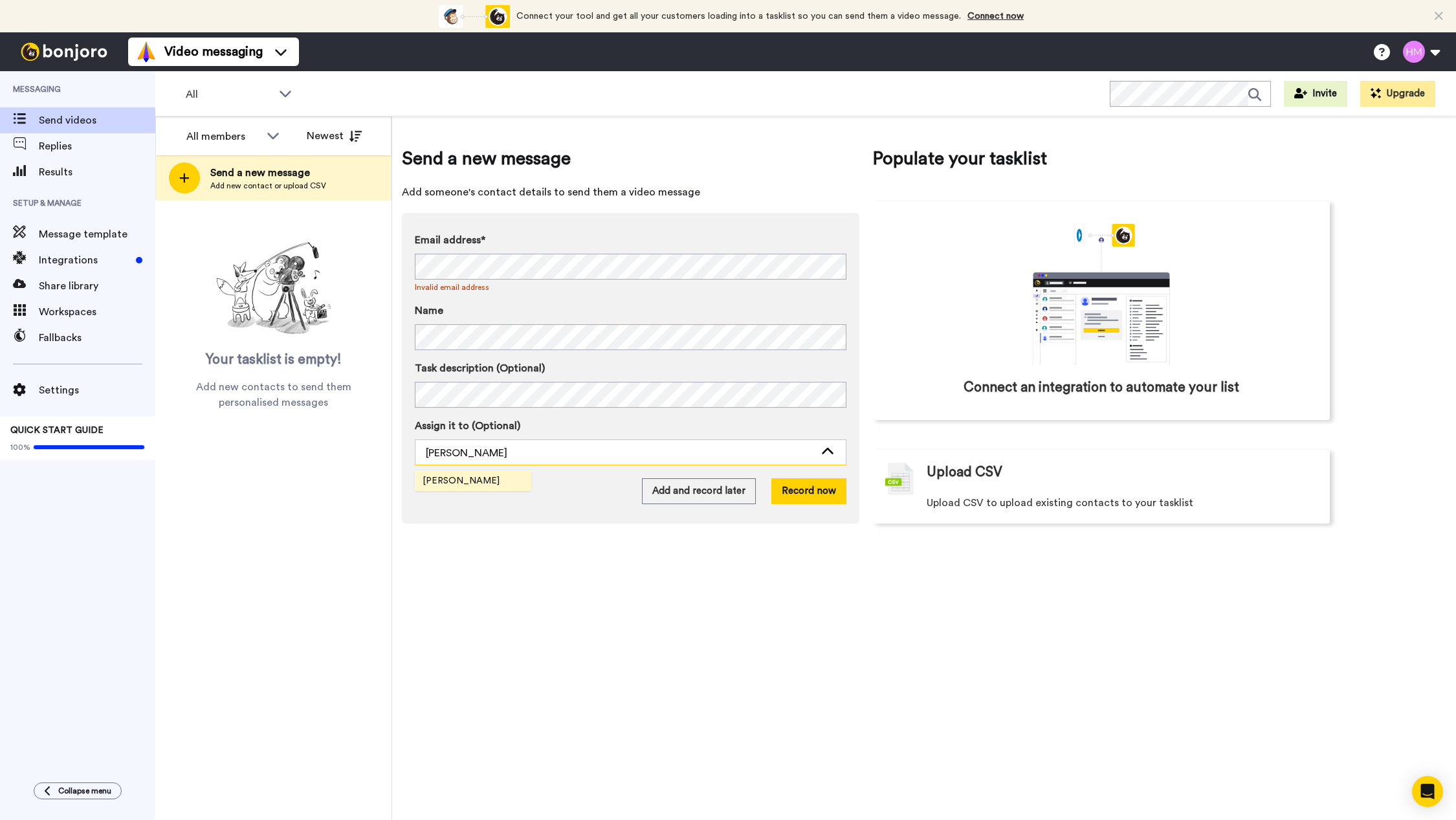
click at [505, 452] on div "[PERSON_NAME]" at bounding box center [620, 452] width 389 height 15
click at [494, 456] on div "[PERSON_NAME]" at bounding box center [620, 452] width 389 height 15
click at [56, 259] on span "Integrations" at bounding box center [85, 259] width 92 height 15
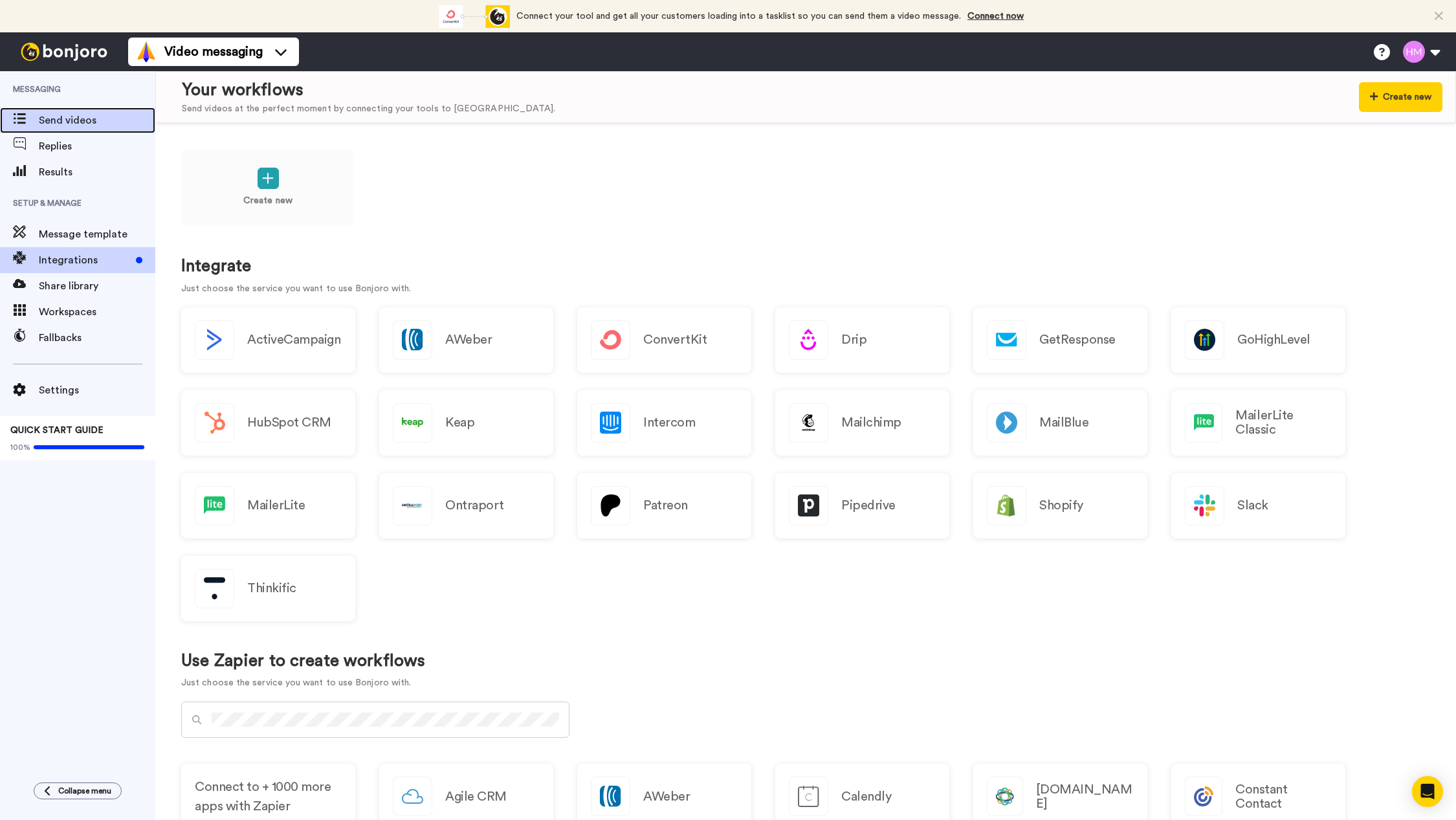
click at [57, 124] on span "Send videos" at bounding box center [98, 120] width 117 height 15
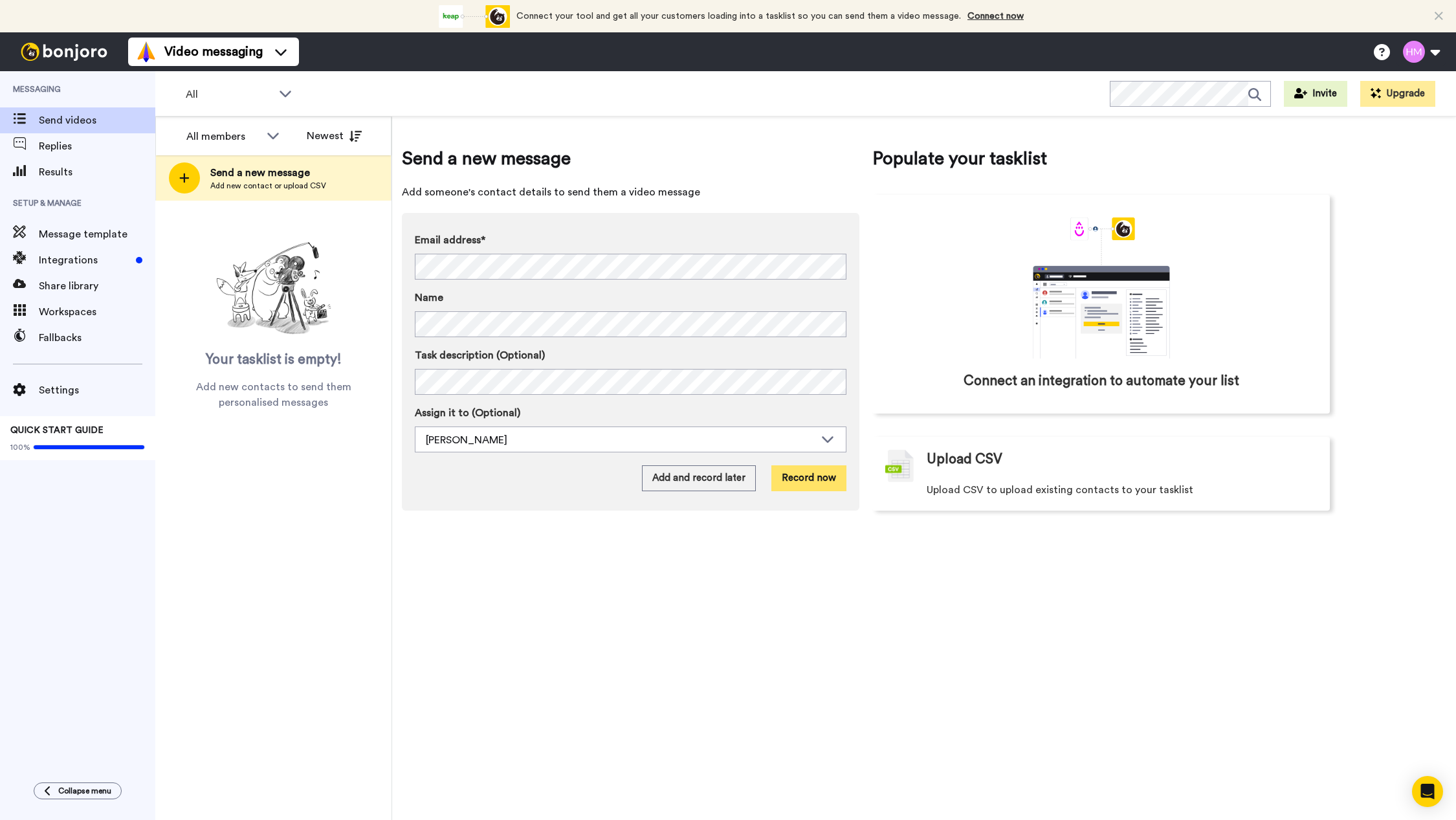
click at [797, 477] on button "Record now" at bounding box center [809, 478] width 75 height 26
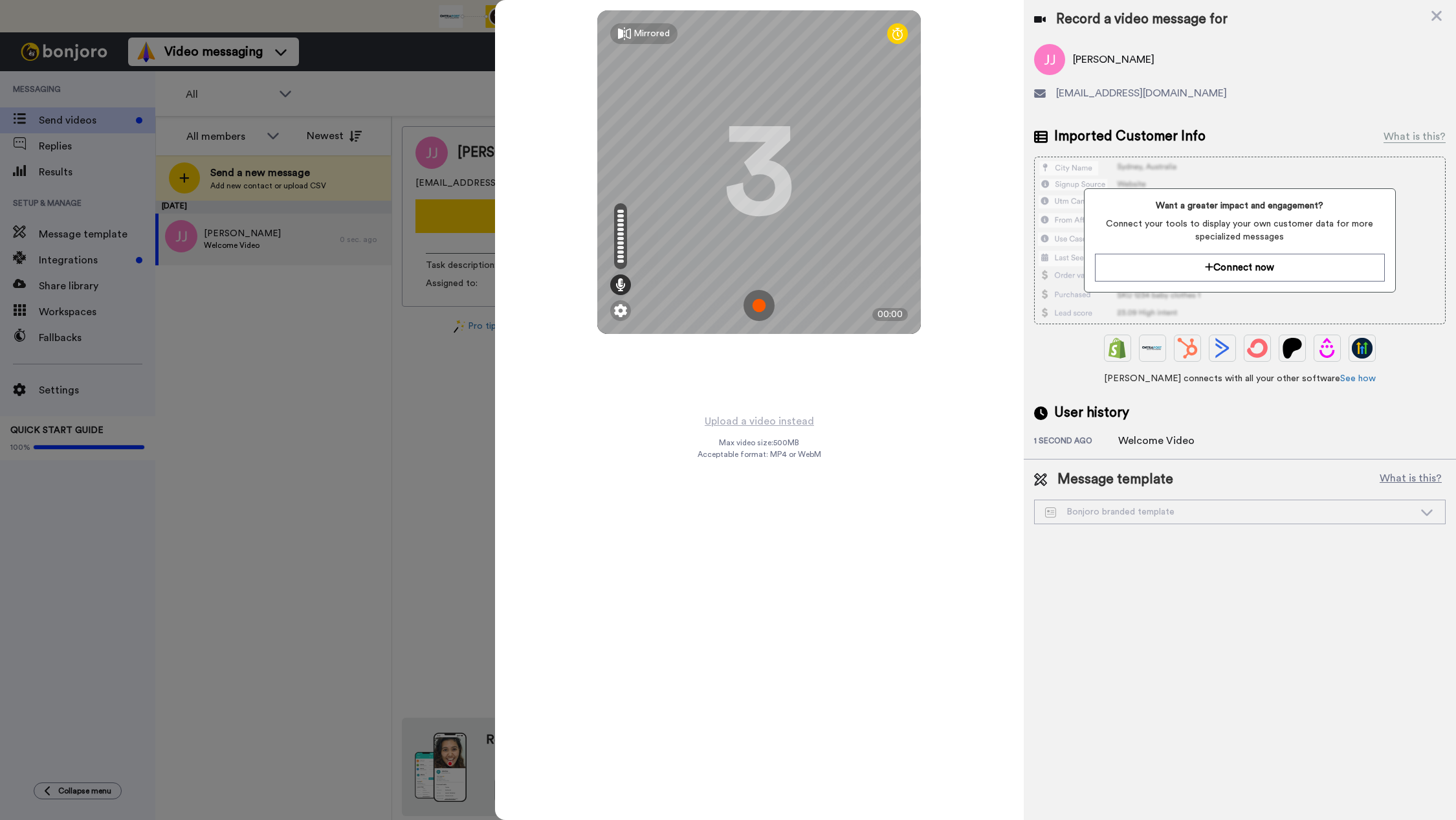
click at [761, 310] on img at bounding box center [759, 305] width 31 height 31
click at [751, 301] on img at bounding box center [759, 305] width 31 height 31
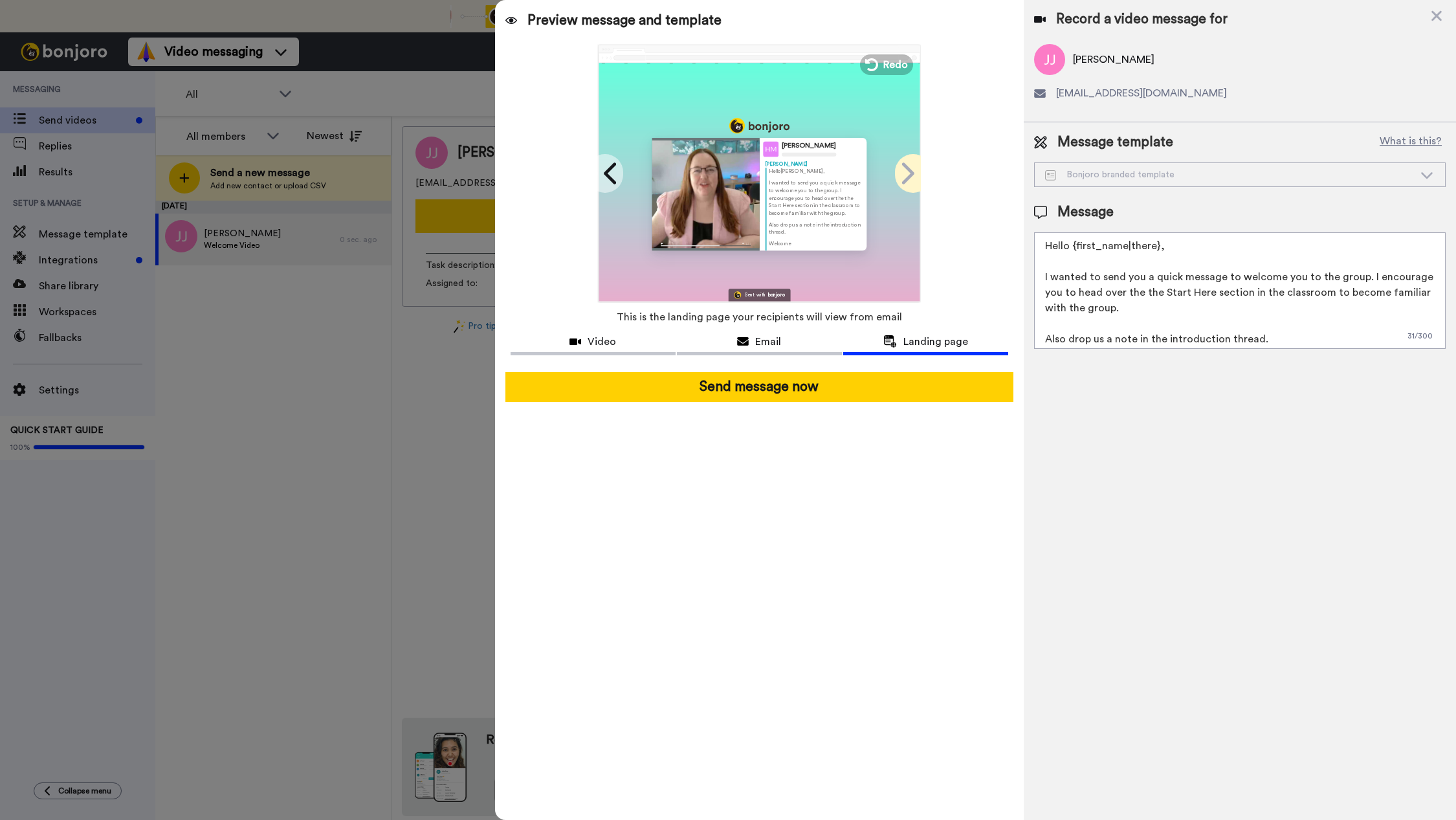
click at [911, 177] on icon at bounding box center [908, 173] width 13 height 21
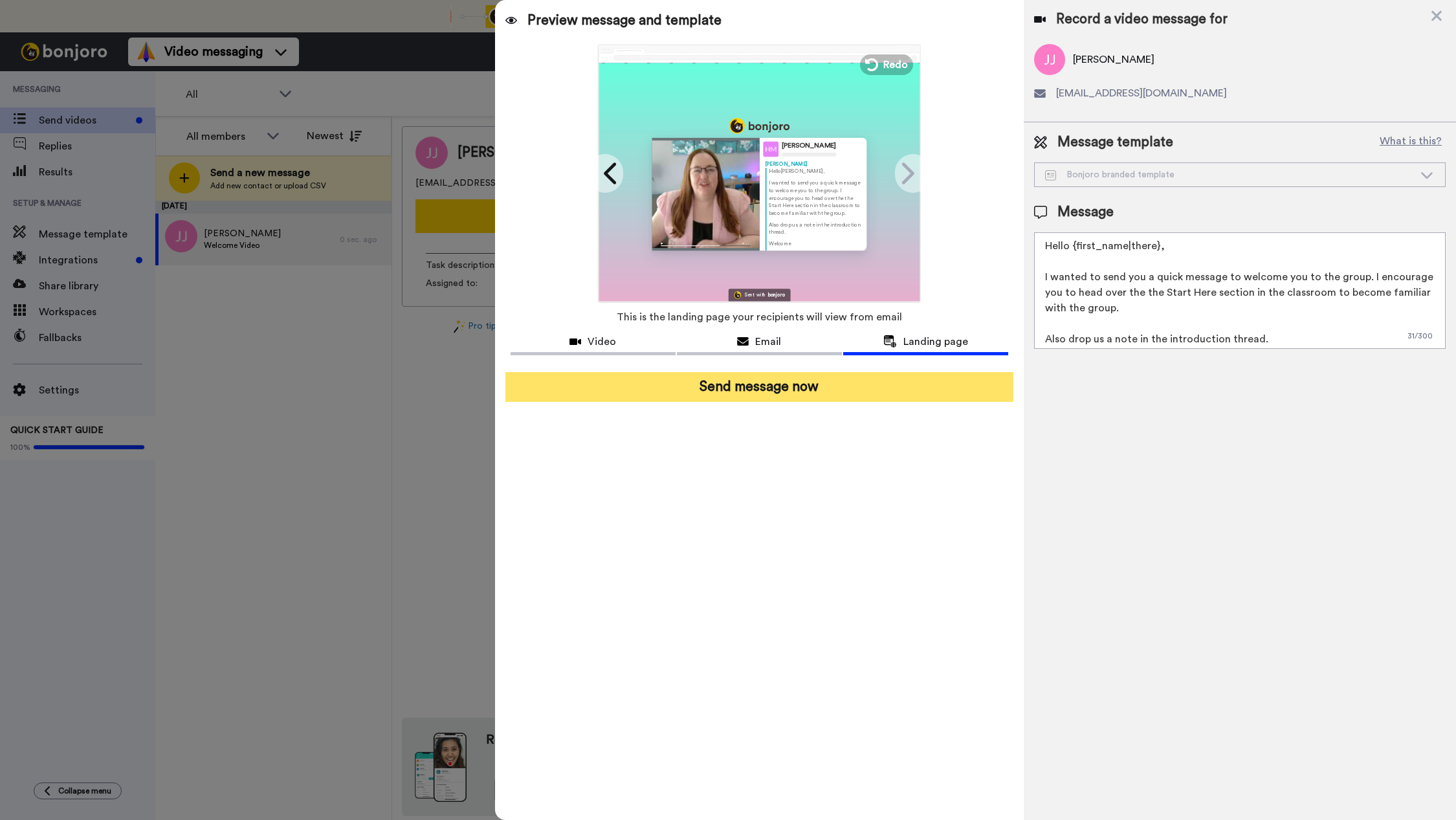
click at [803, 387] on button "Send message now" at bounding box center [760, 387] width 508 height 30
